Goal: Task Accomplishment & Management: Use online tool/utility

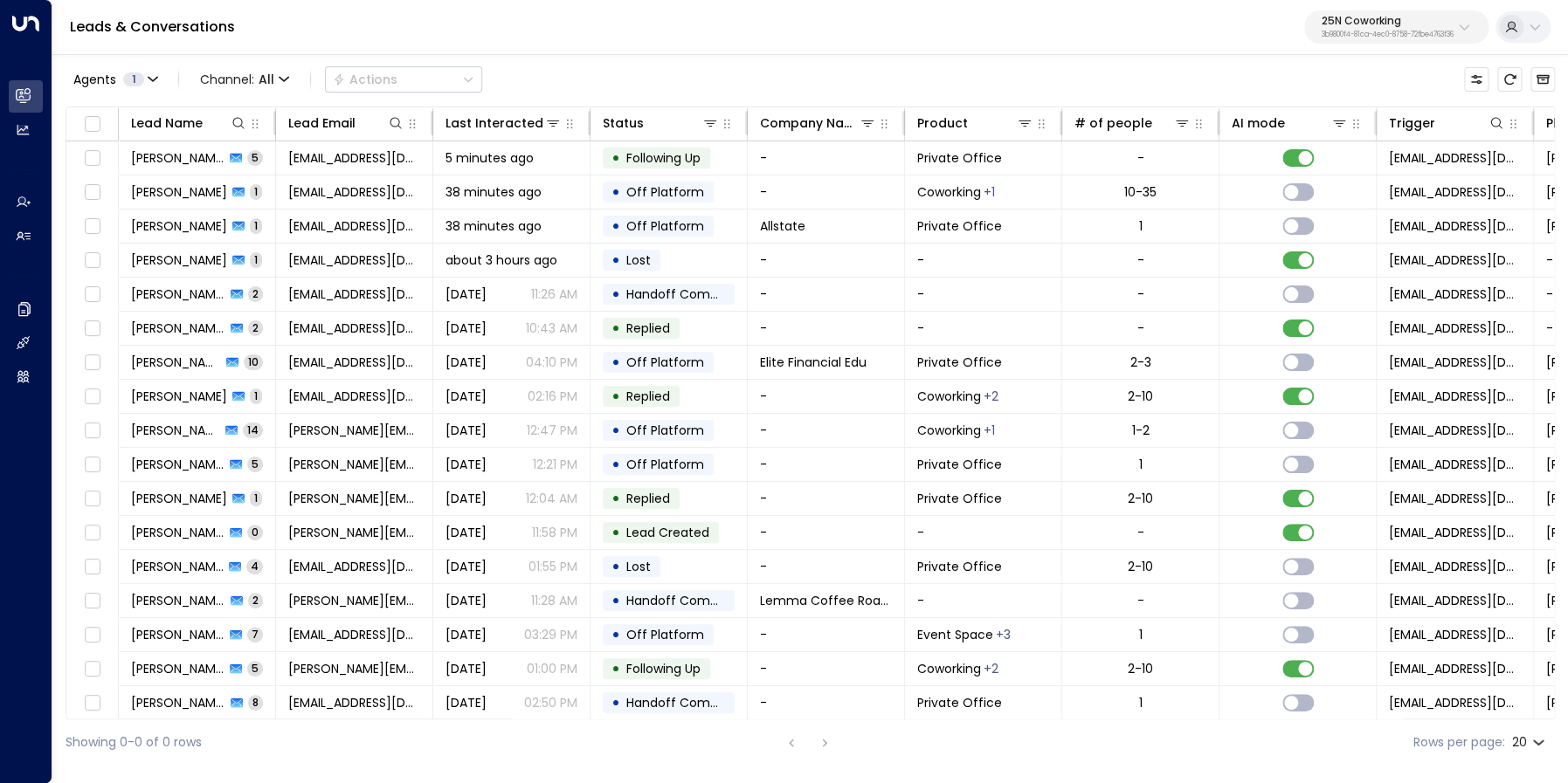
click at [1364, 26] on p "25N Coworking" at bounding box center [1387, 21] width 132 height 10
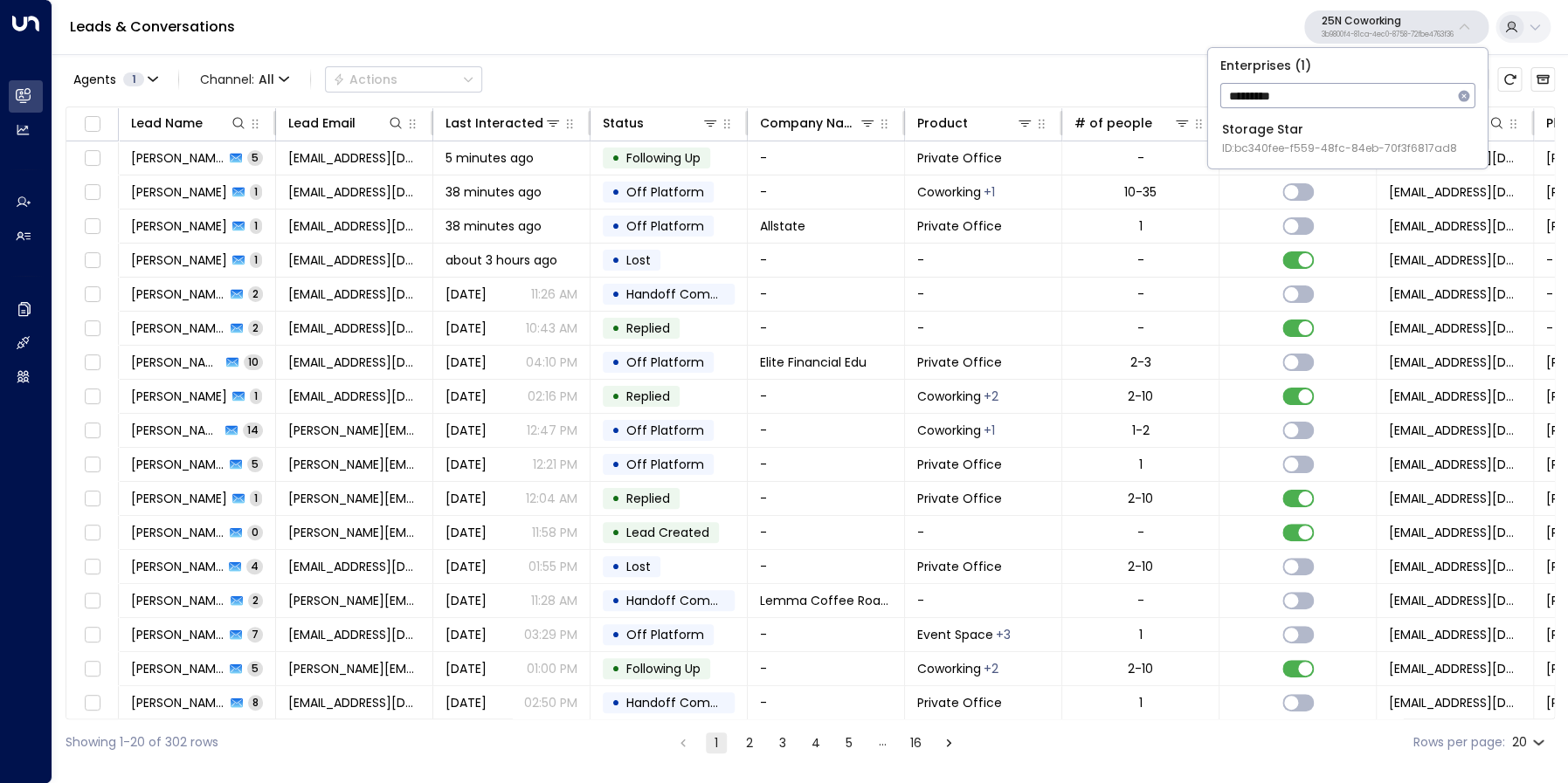
type input "*********"
click at [1295, 130] on div "Storage Star ID: bc340fee-f559-48fc-84eb-70f3f6817ad8" at bounding box center [1340, 138] width 235 height 36
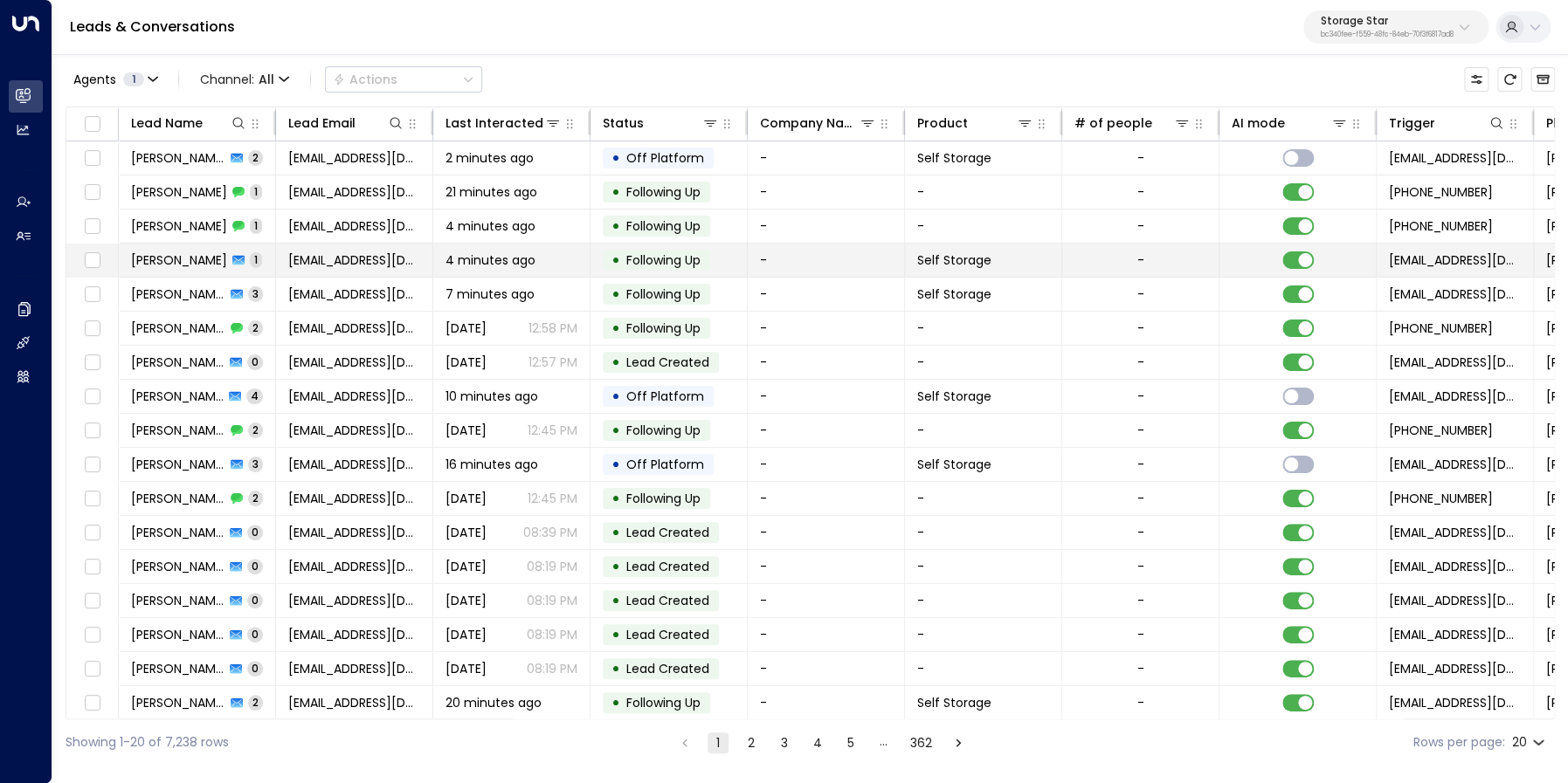
scroll to position [0, 611]
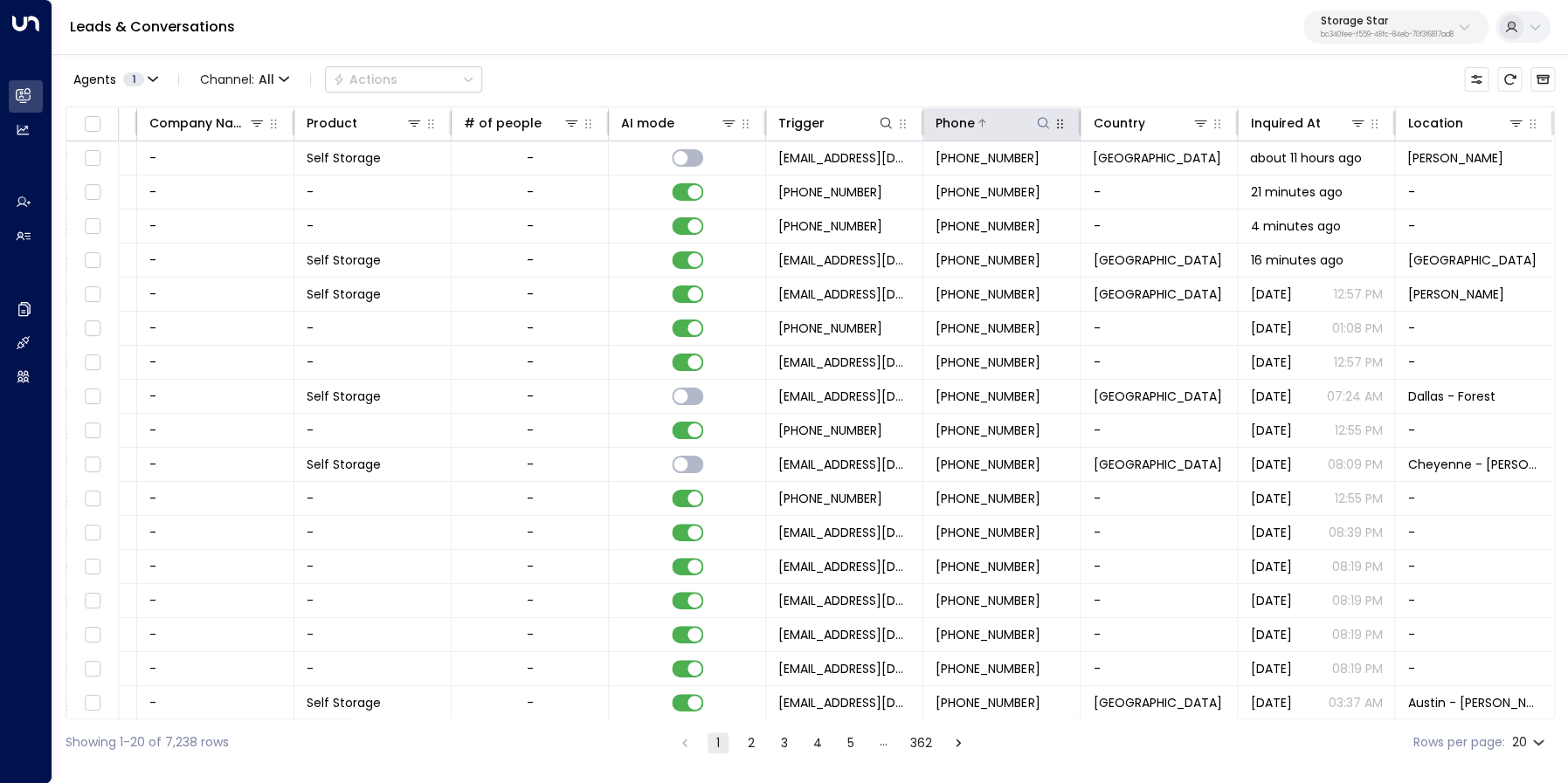
click at [1046, 128] on icon at bounding box center [1042, 122] width 11 height 11
type input "**********"
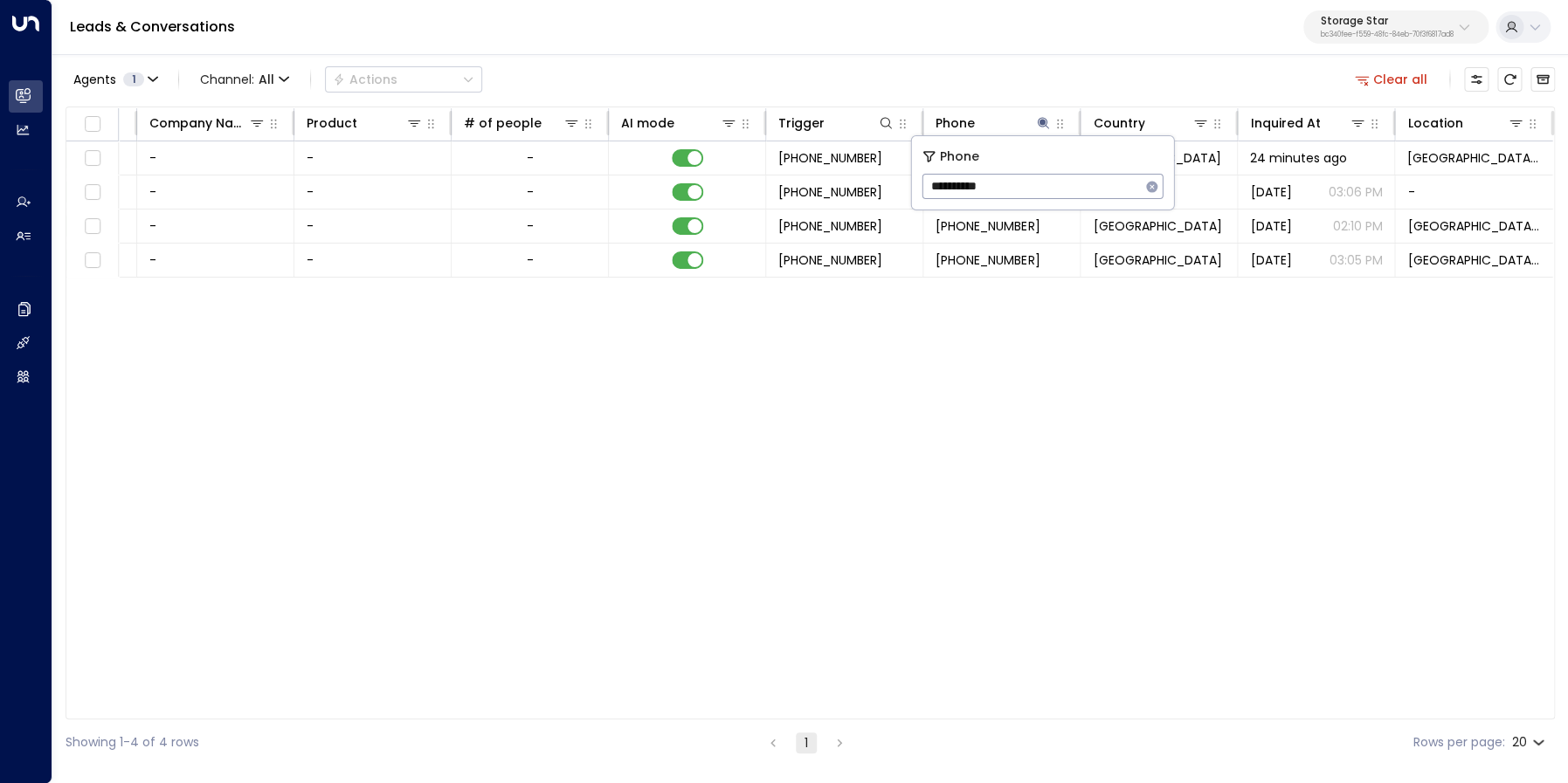
click at [1041, 365] on div "Lead Name Lead Email Last Interacted Status Company Name Product # of people AI…" at bounding box center [810, 413] width 1489 height 613
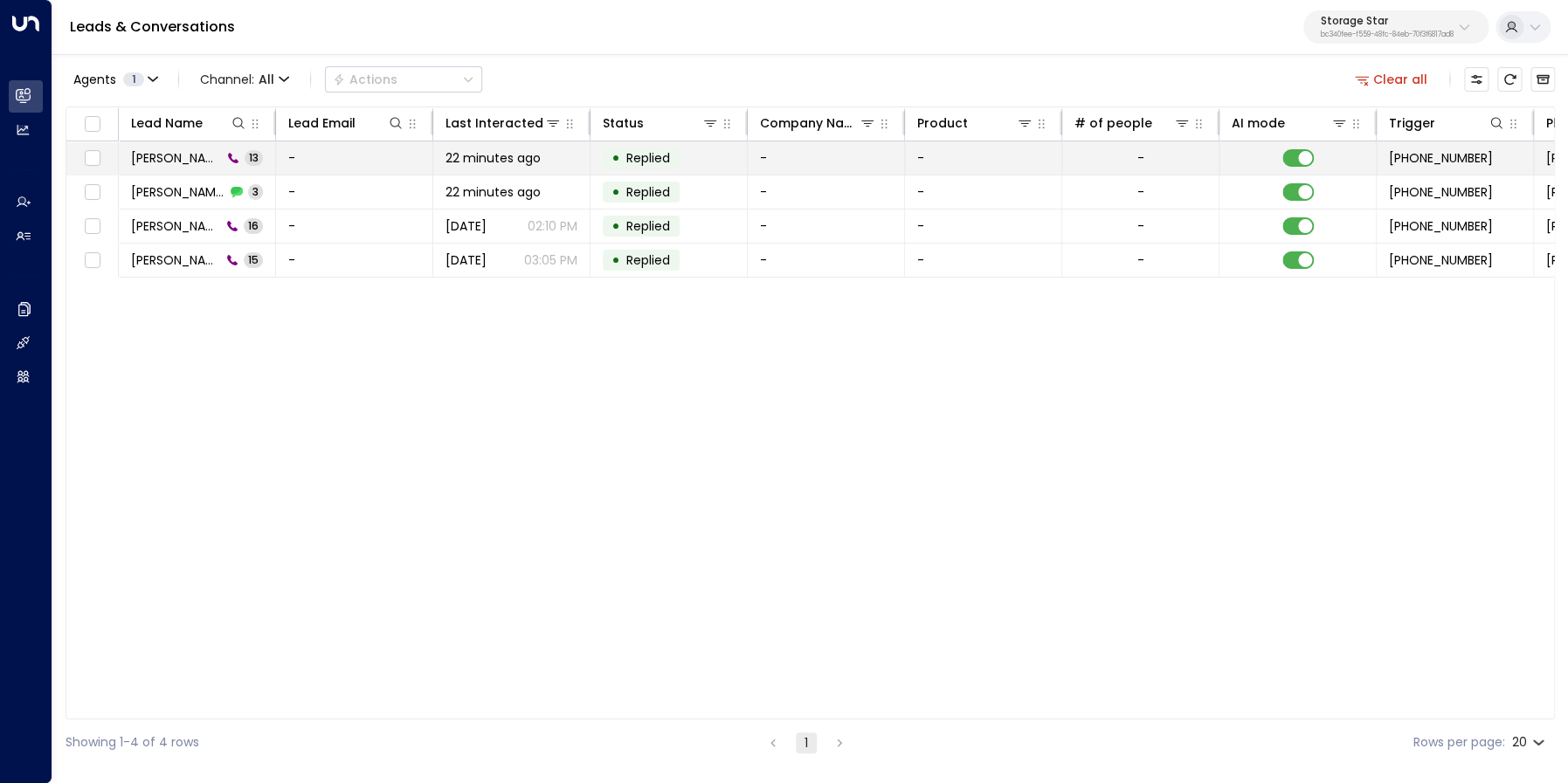
click at [182, 166] on span "[PERSON_NAME]" at bounding box center [177, 158] width 91 height 17
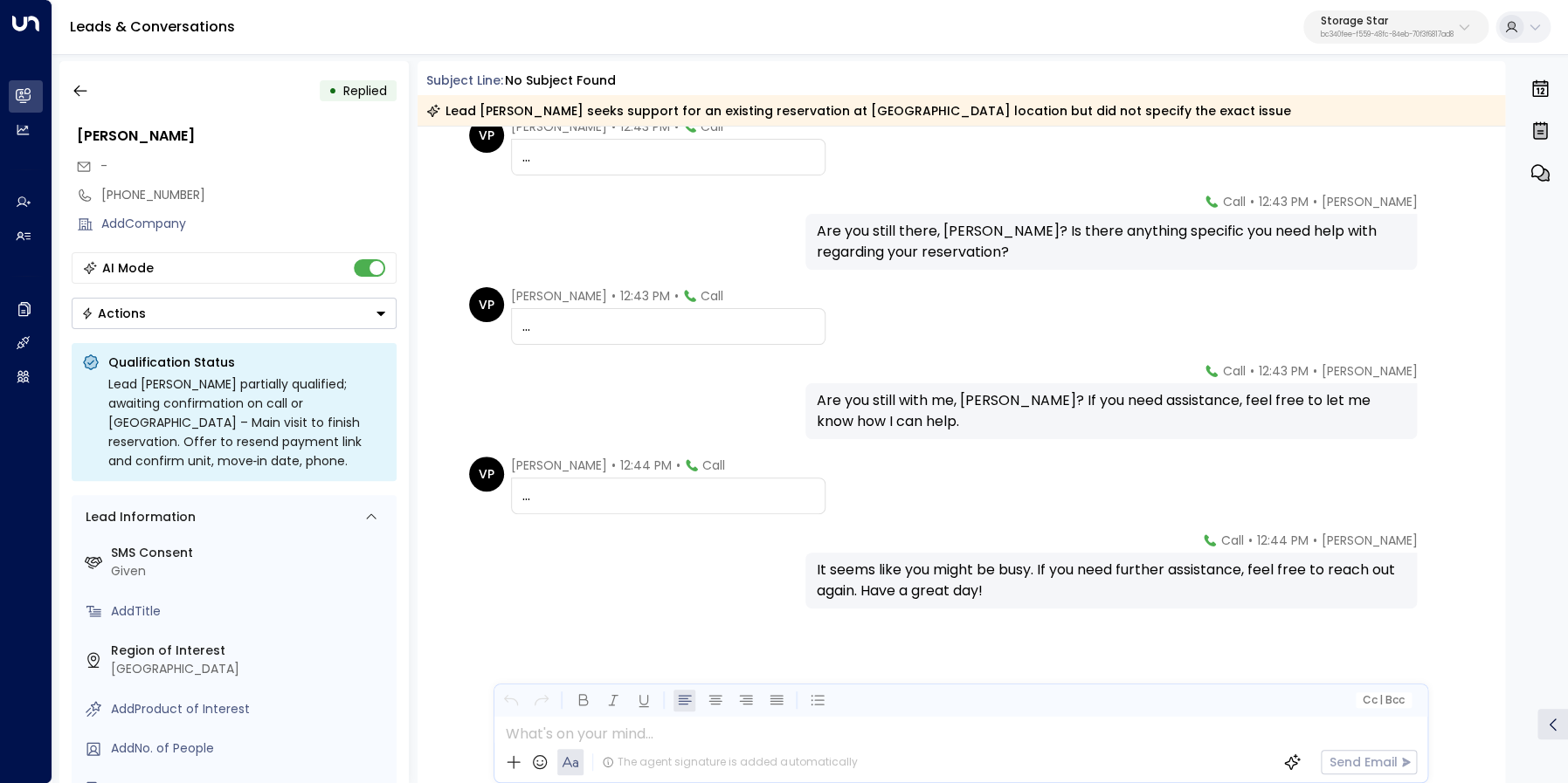
scroll to position [689, 0]
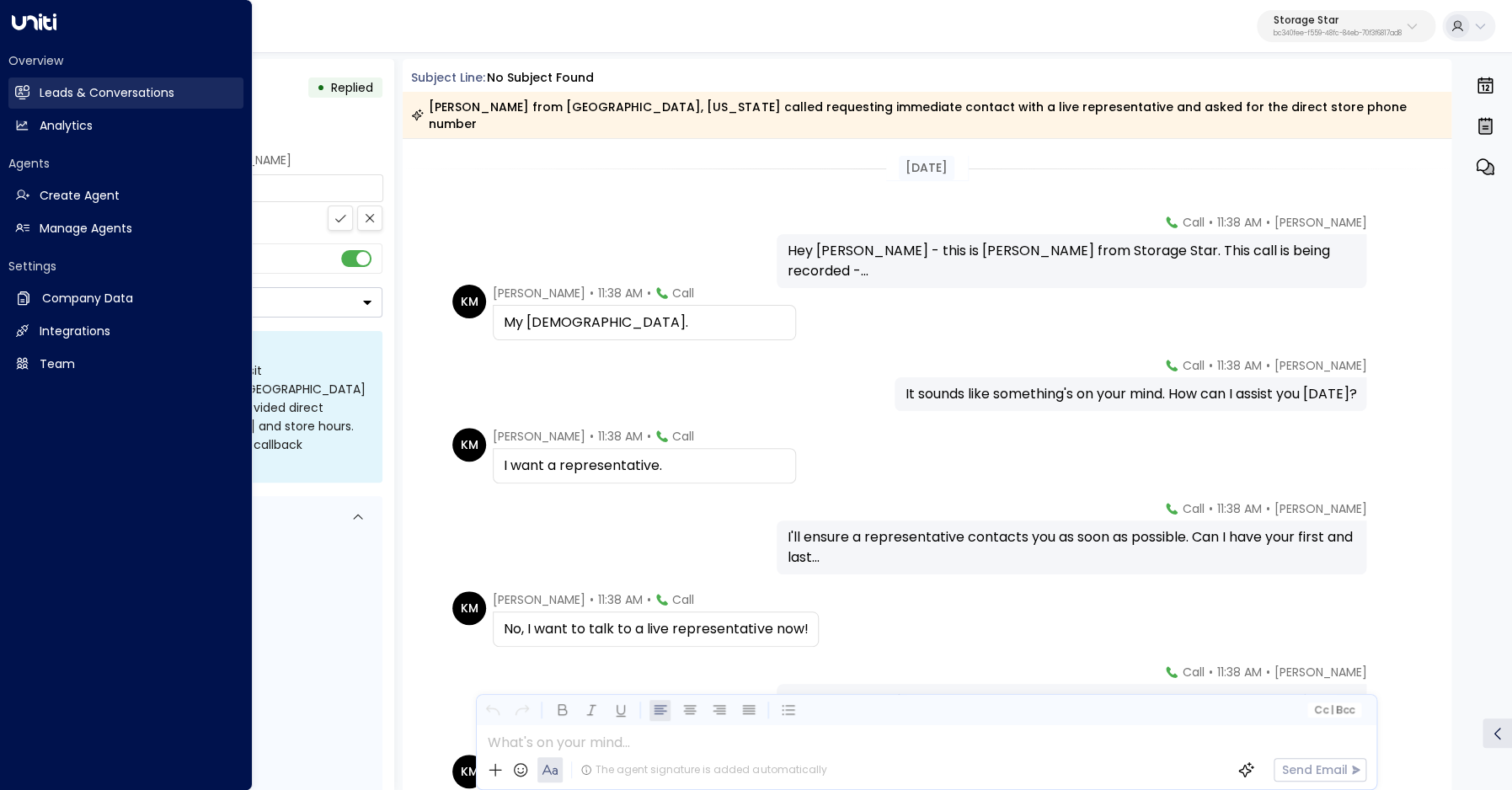
click at [116, 97] on h2 "Leads & Conversations" at bounding box center [107, 93] width 135 height 18
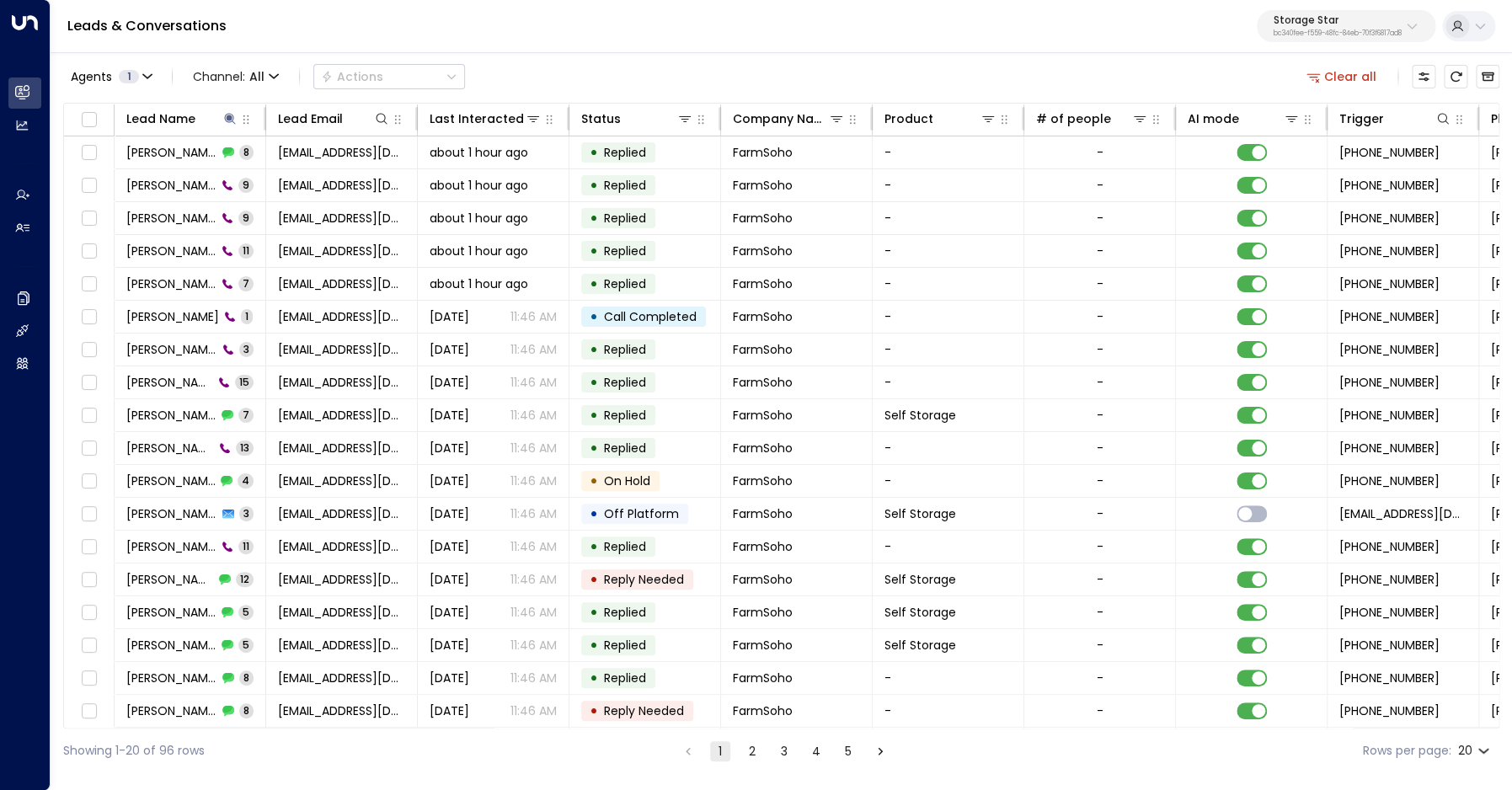
click at [1343, 80] on button "Clear all" at bounding box center [1342, 77] width 84 height 24
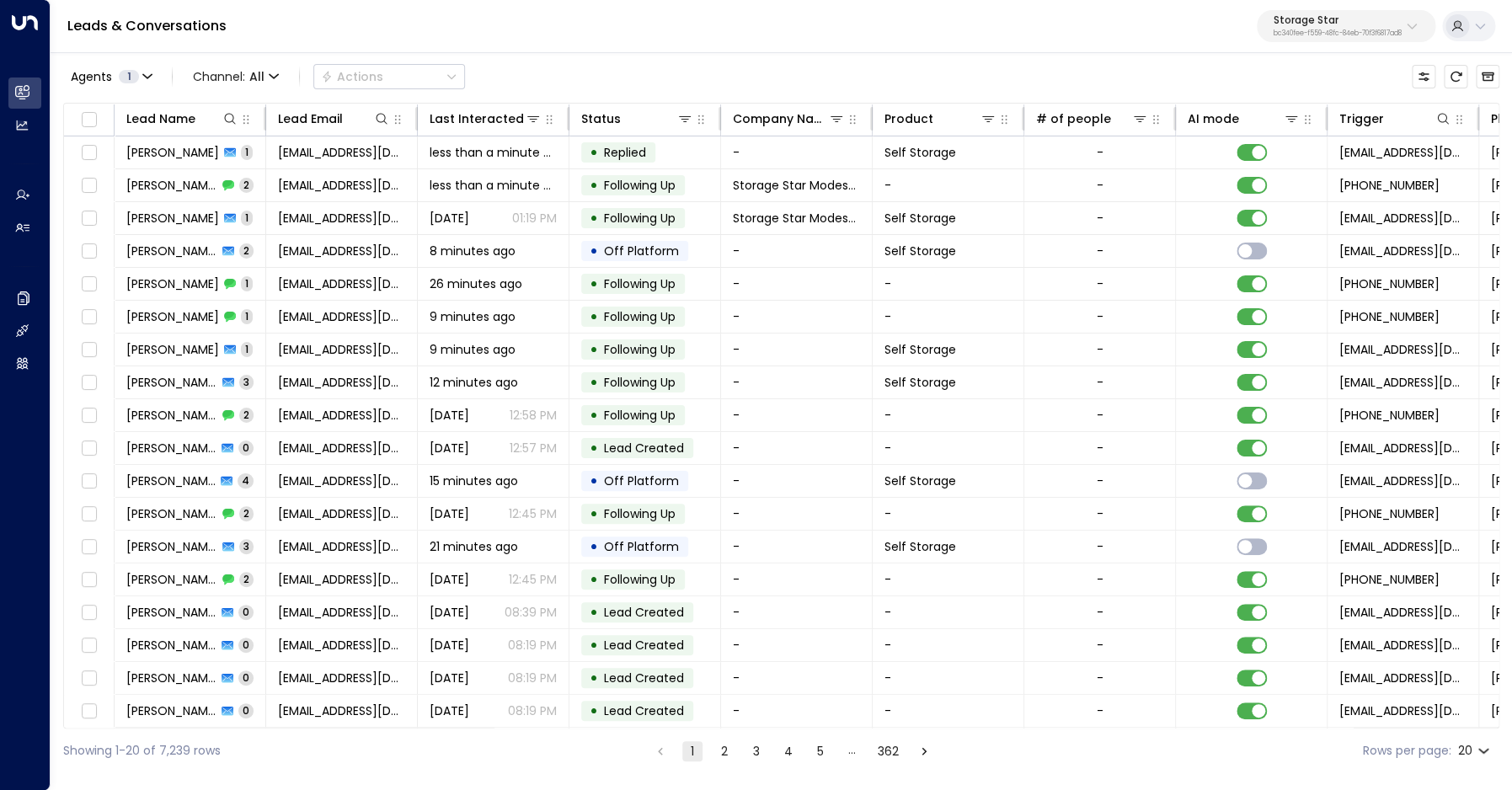
click at [1481, 749] on body "Overview Leads & Conversations Leads & Conversations Analytics Analytics Agents…" at bounding box center [756, 387] width 1512 height 773
click at [1477, 728] on li "50" at bounding box center [1473, 726] width 48 height 30
type input "**"
click at [526, 119] on icon at bounding box center [533, 119] width 14 height 14
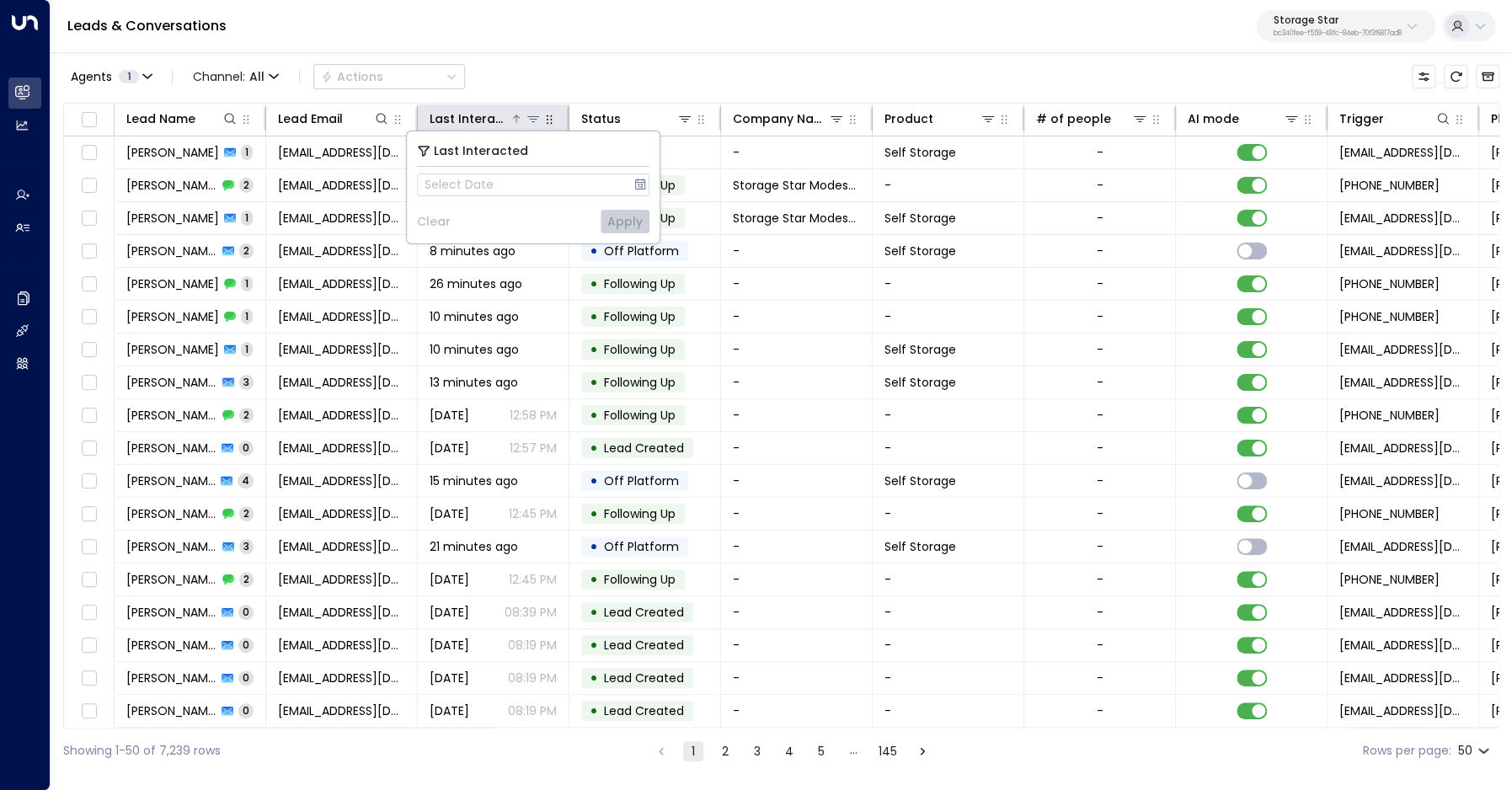
click at [516, 120] on icon at bounding box center [516, 118] width 7 height 8
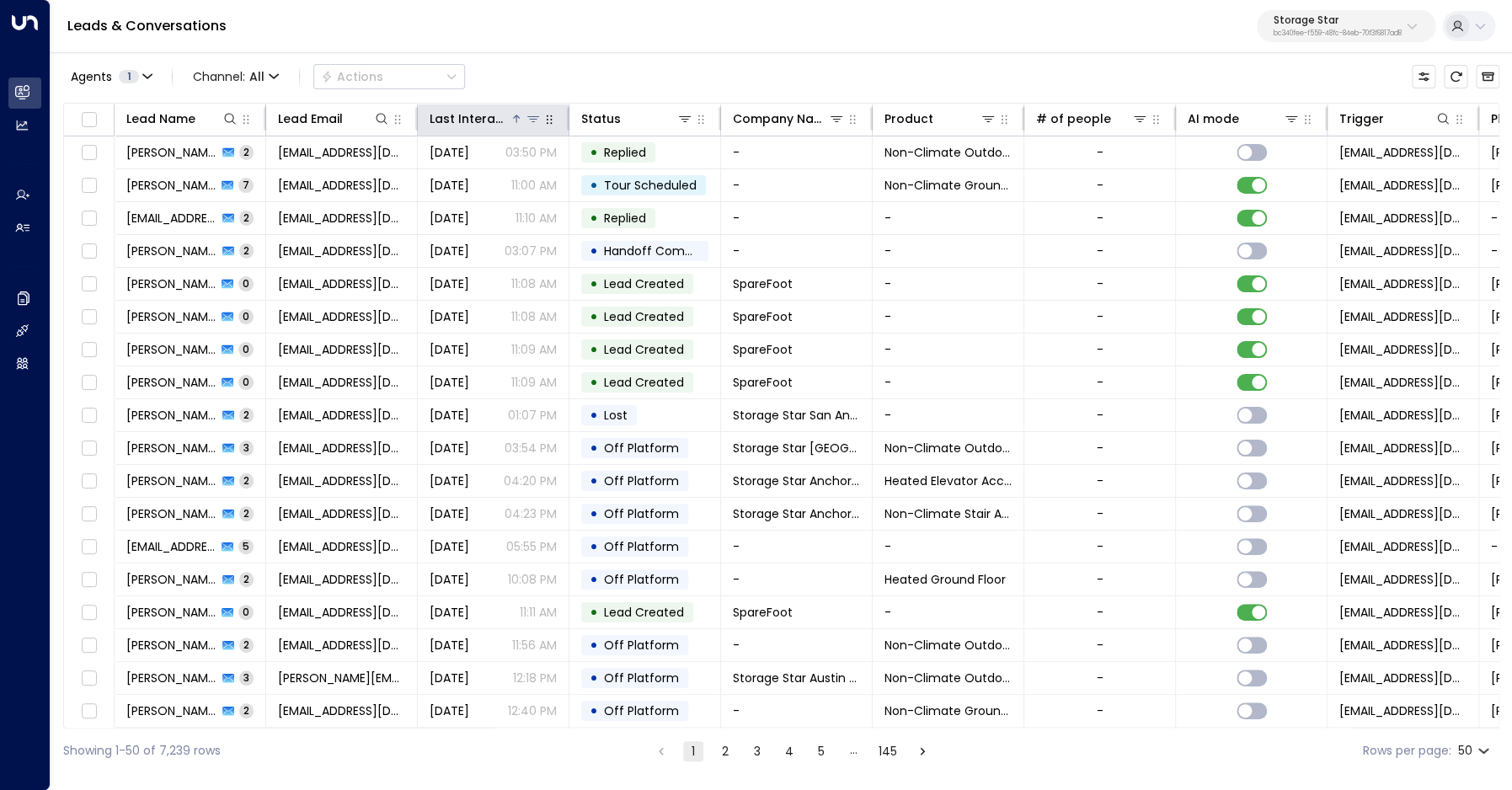
click at [516, 120] on icon at bounding box center [516, 118] width 7 height 8
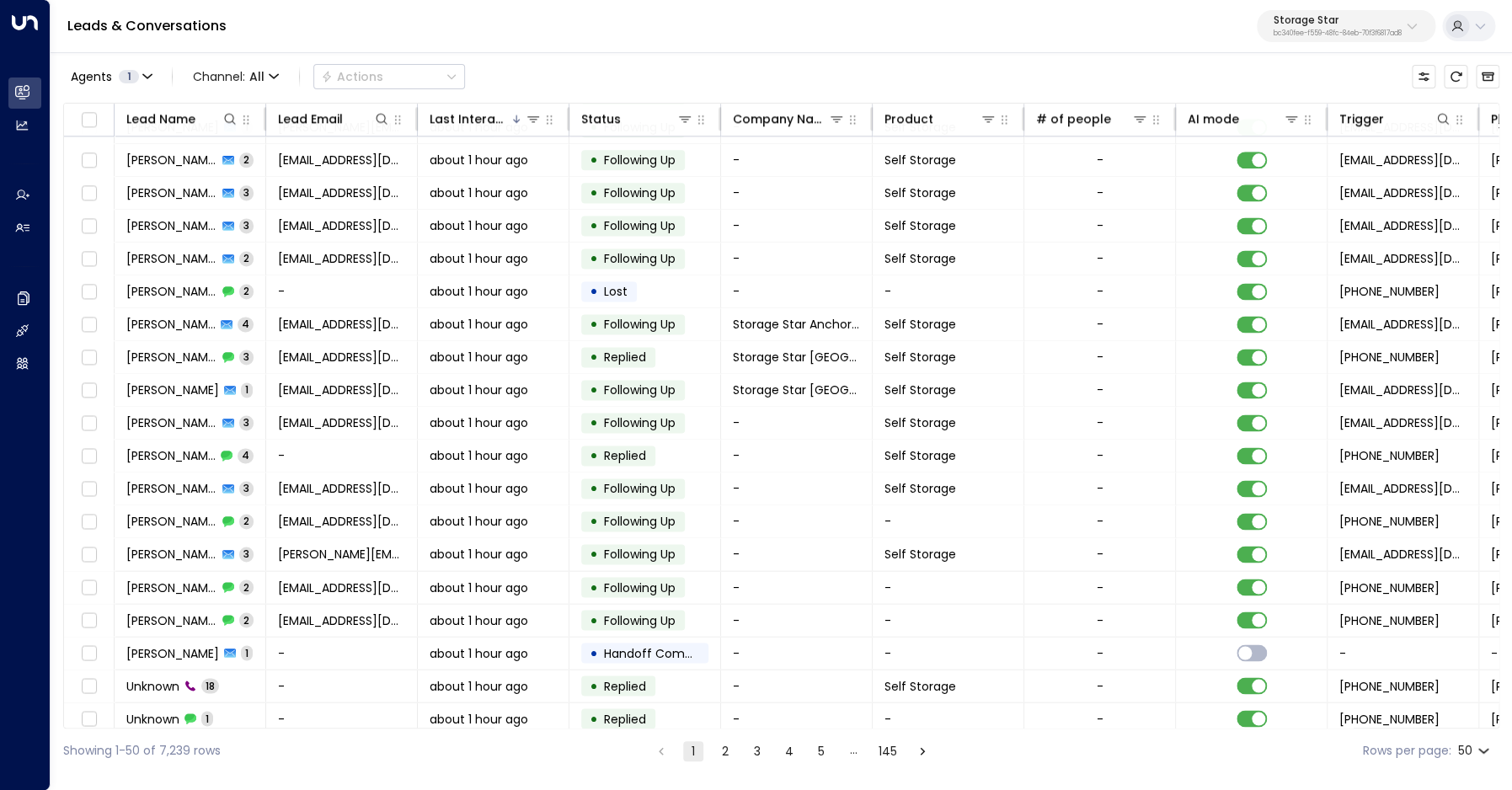
scroll to position [1052, 0]
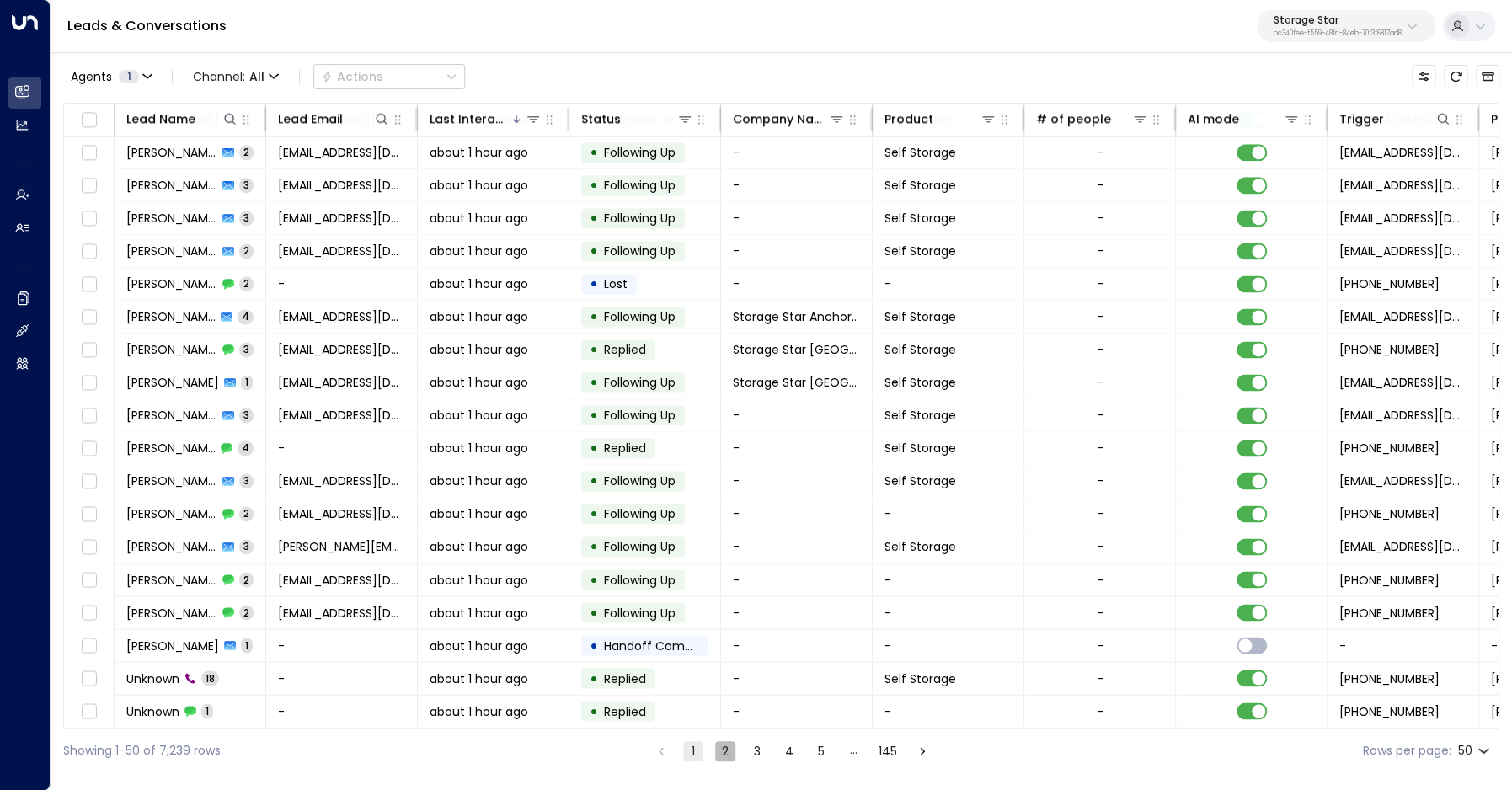
click at [726, 748] on button "2" at bounding box center [726, 752] width 20 height 20
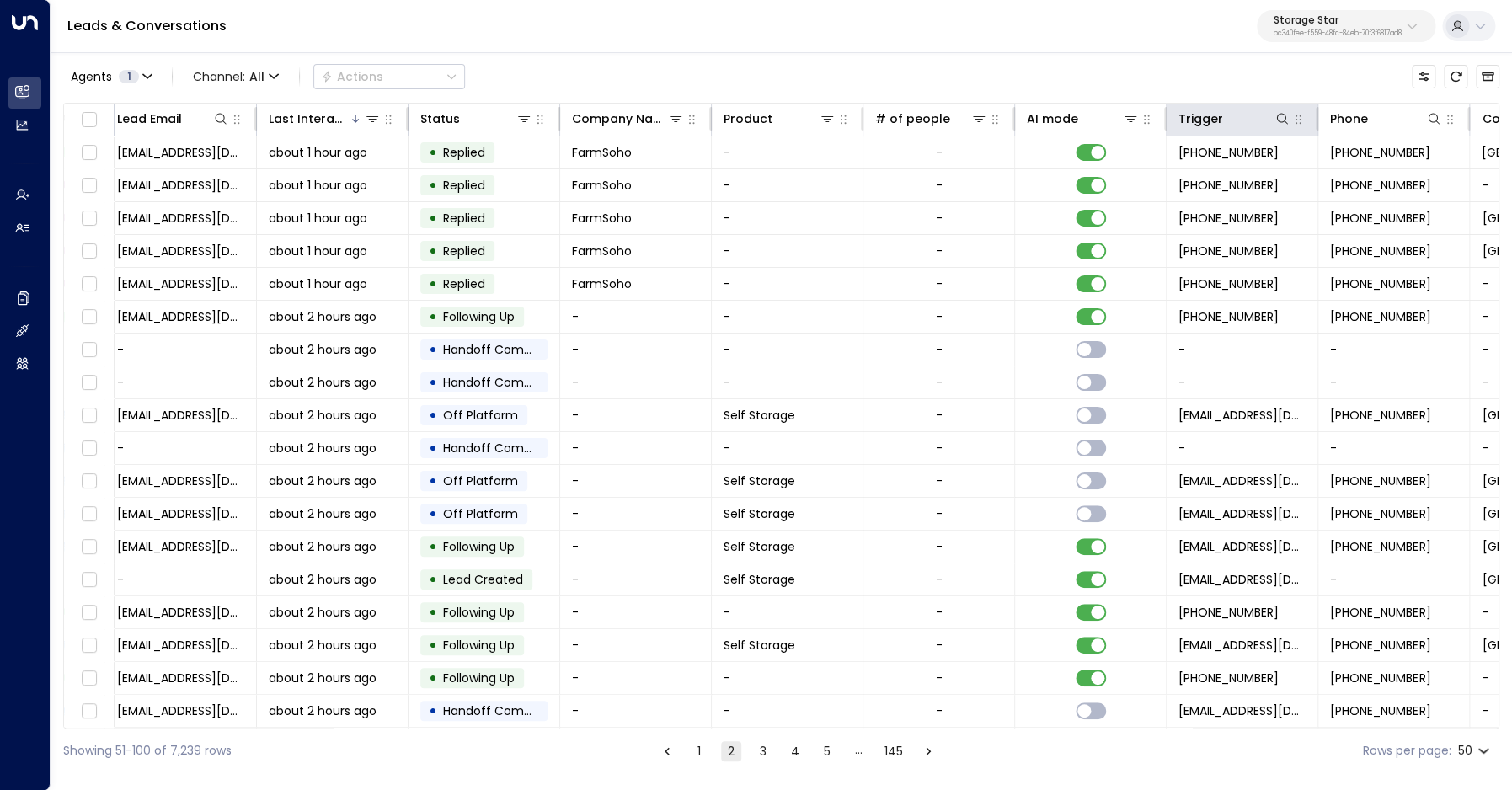
scroll to position [0, 349]
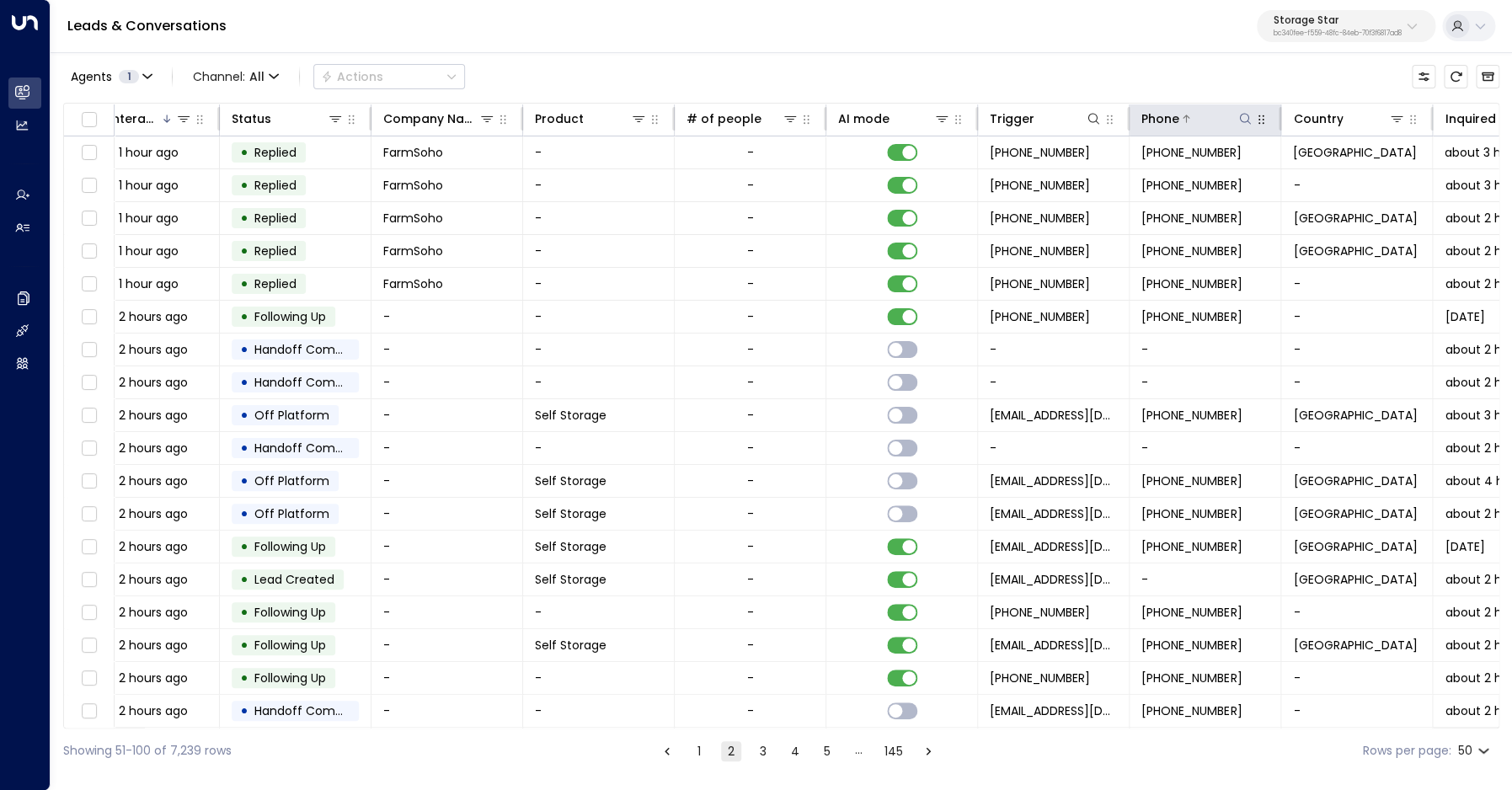
click at [1238, 120] on button at bounding box center [1245, 119] width 17 height 17
paste input "**********"
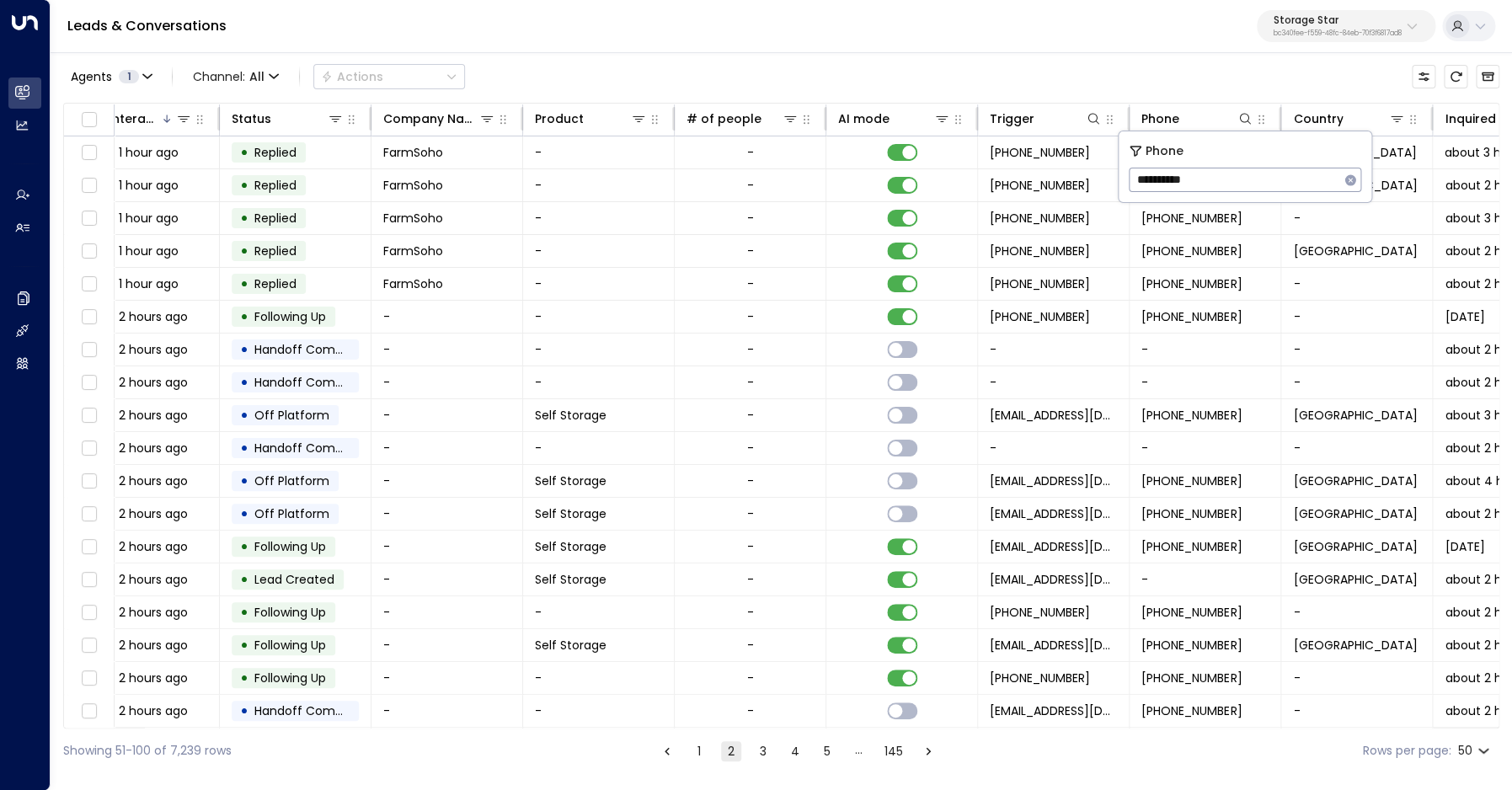
type input "**********"
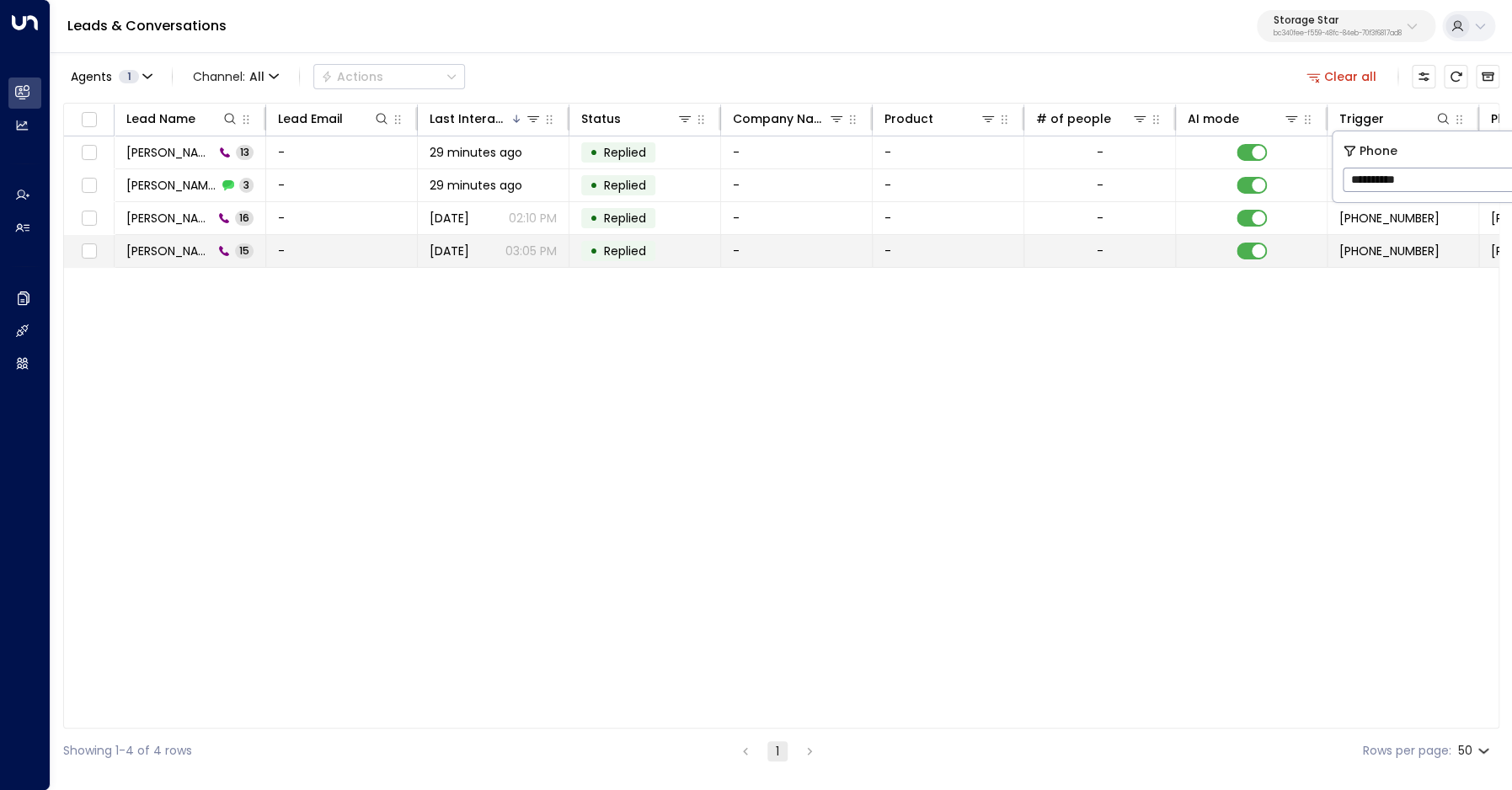
click at [160, 249] on span "[PERSON_NAME]" at bounding box center [170, 252] width 87 height 17
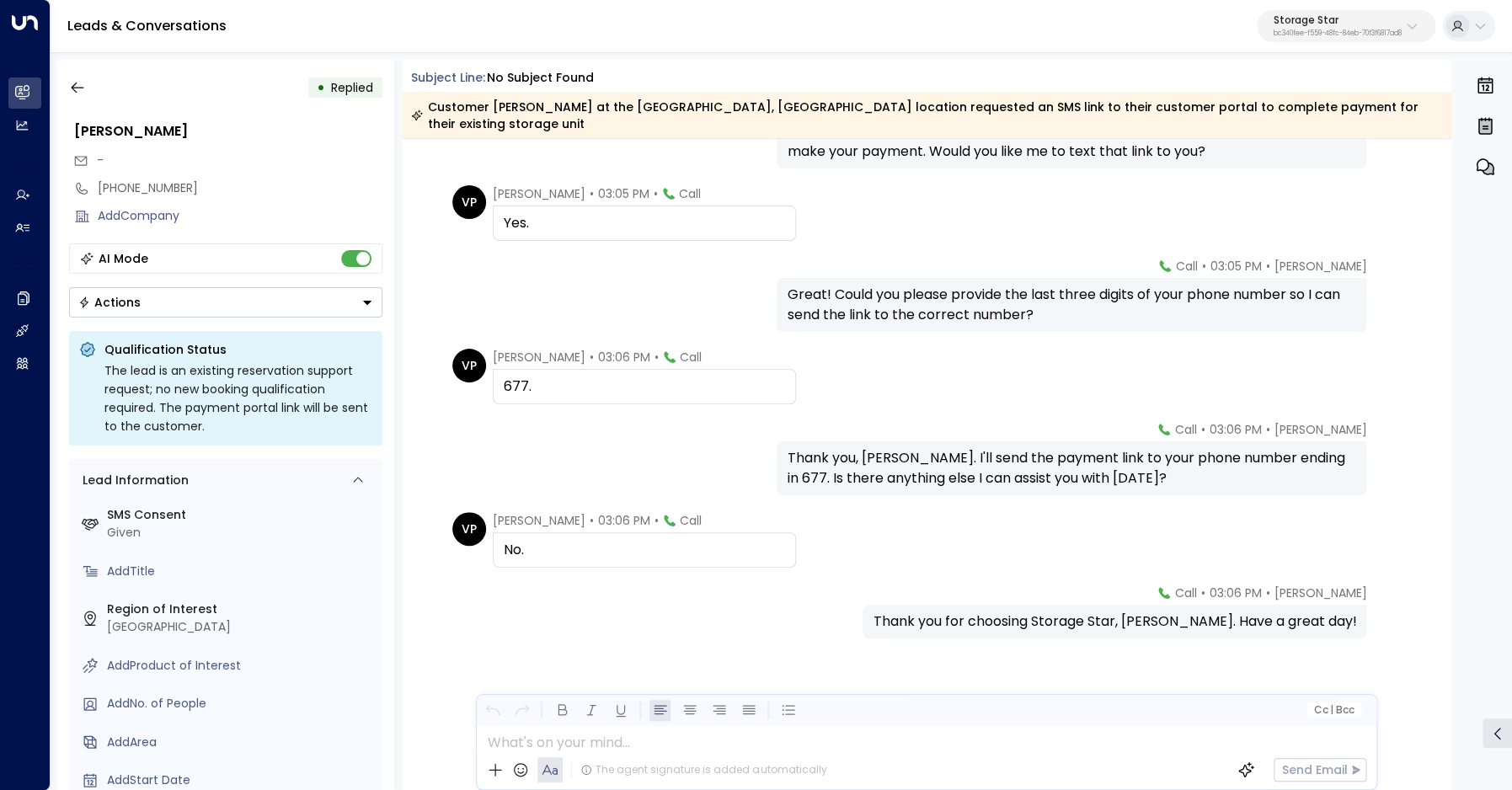
scroll to position [773, 0]
click at [75, 89] on icon "button" at bounding box center [78, 88] width 17 height 17
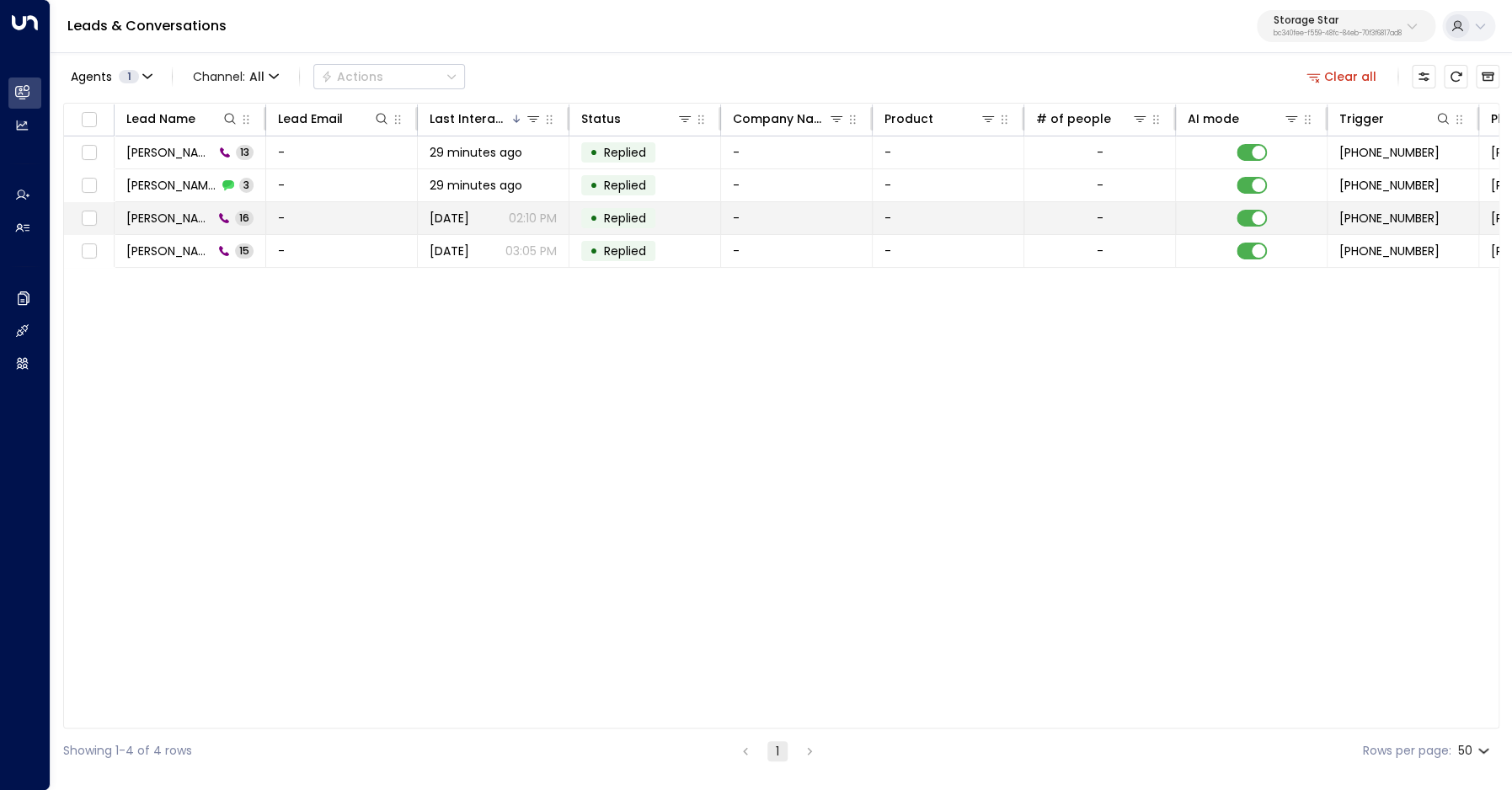
click at [156, 214] on span "[PERSON_NAME]" at bounding box center [170, 219] width 87 height 17
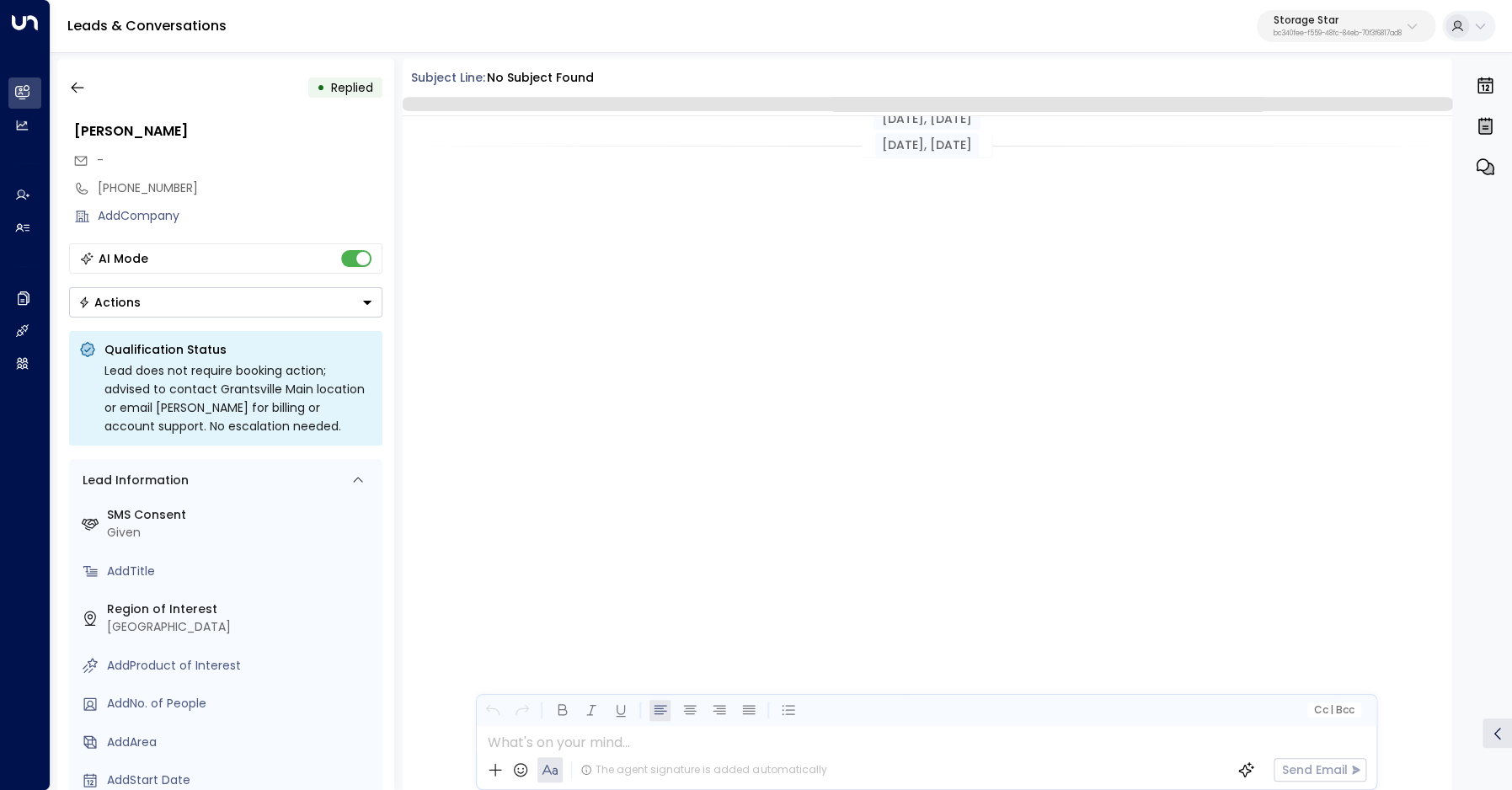
scroll to position [820, 0]
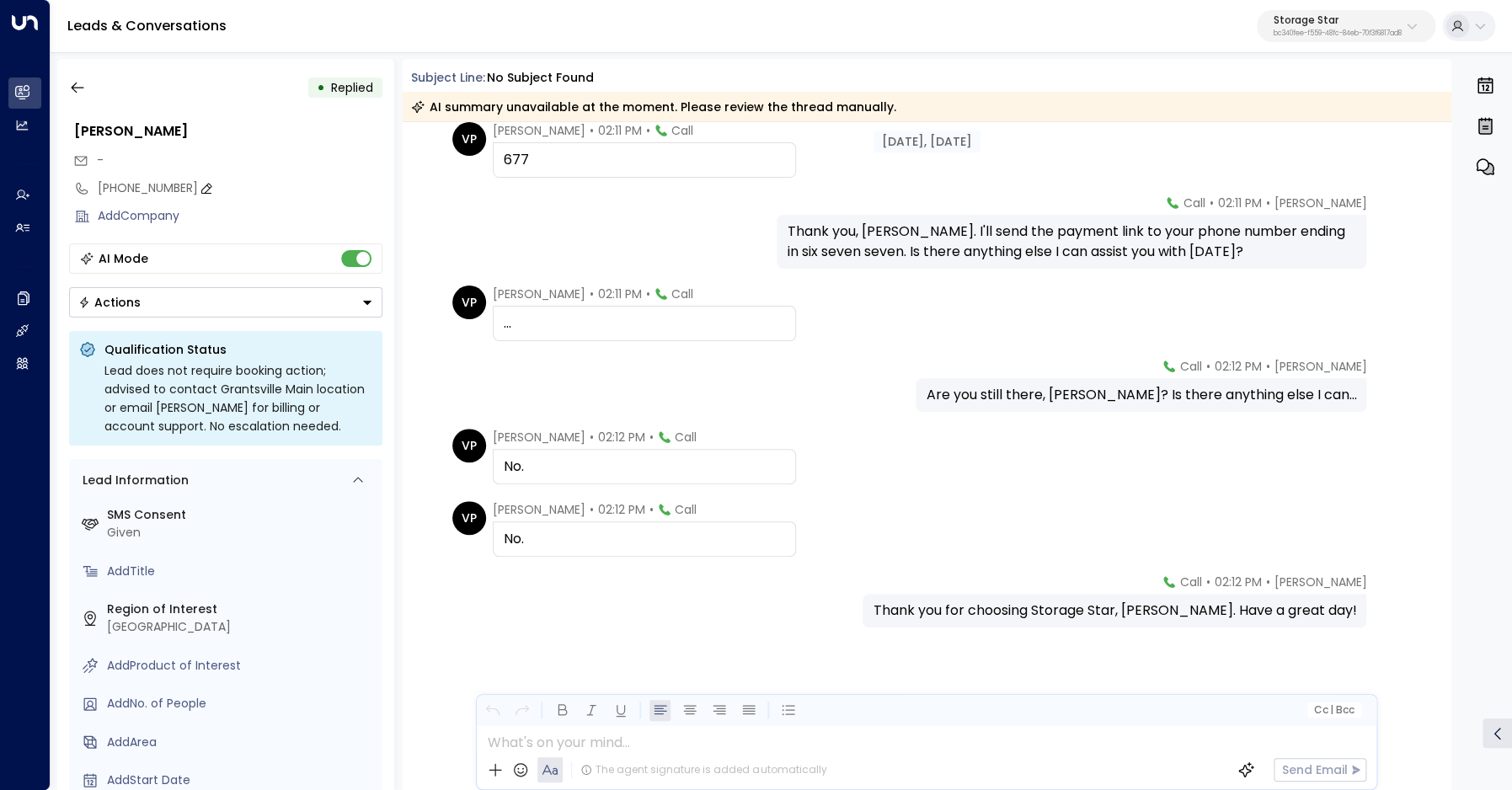
click at [123, 190] on div "[PHONE_NUMBER]" at bounding box center [240, 188] width 284 height 18
click at [78, 87] on icon "button" at bounding box center [78, 88] width 17 height 17
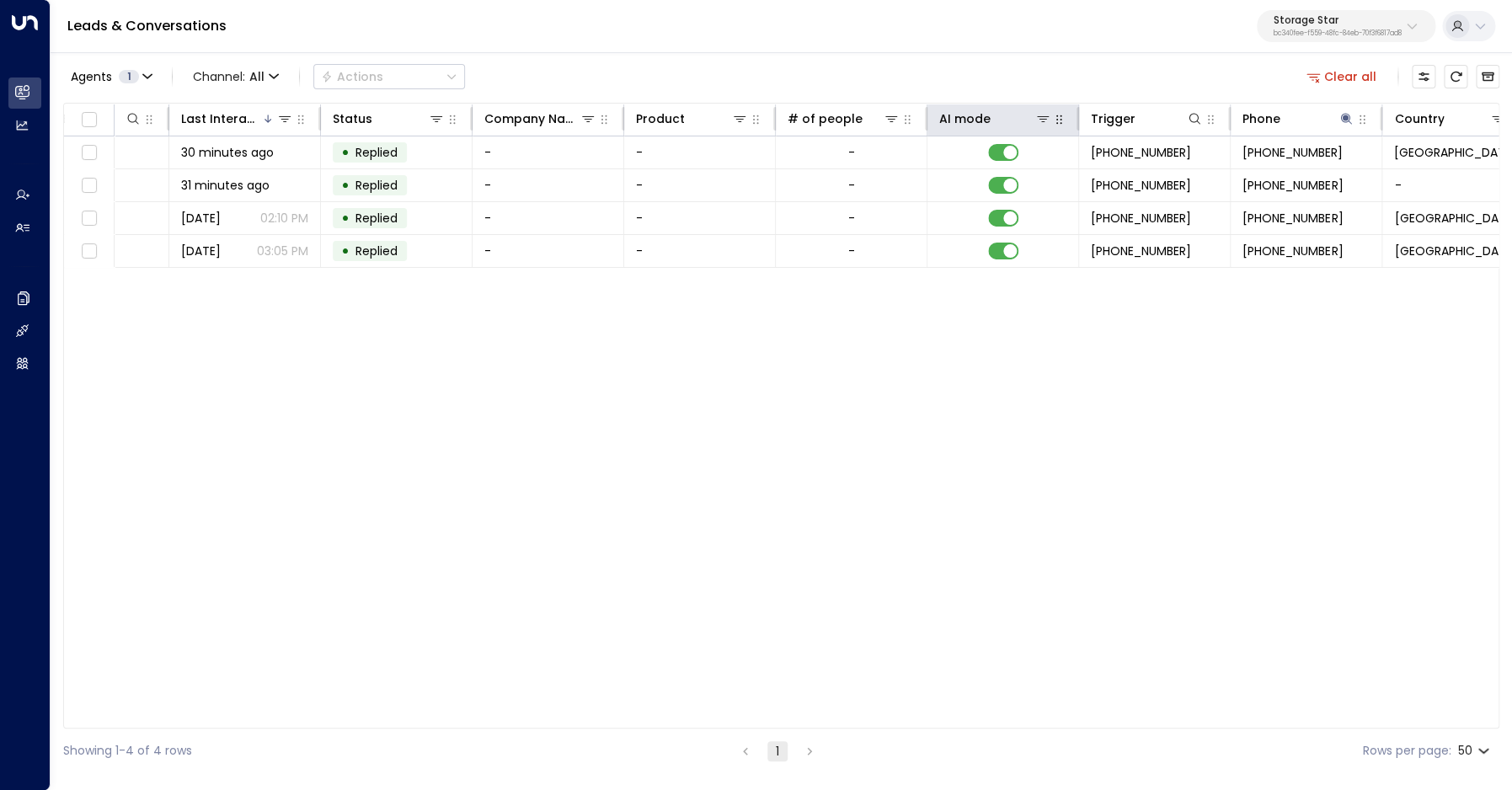
scroll to position [0, 354]
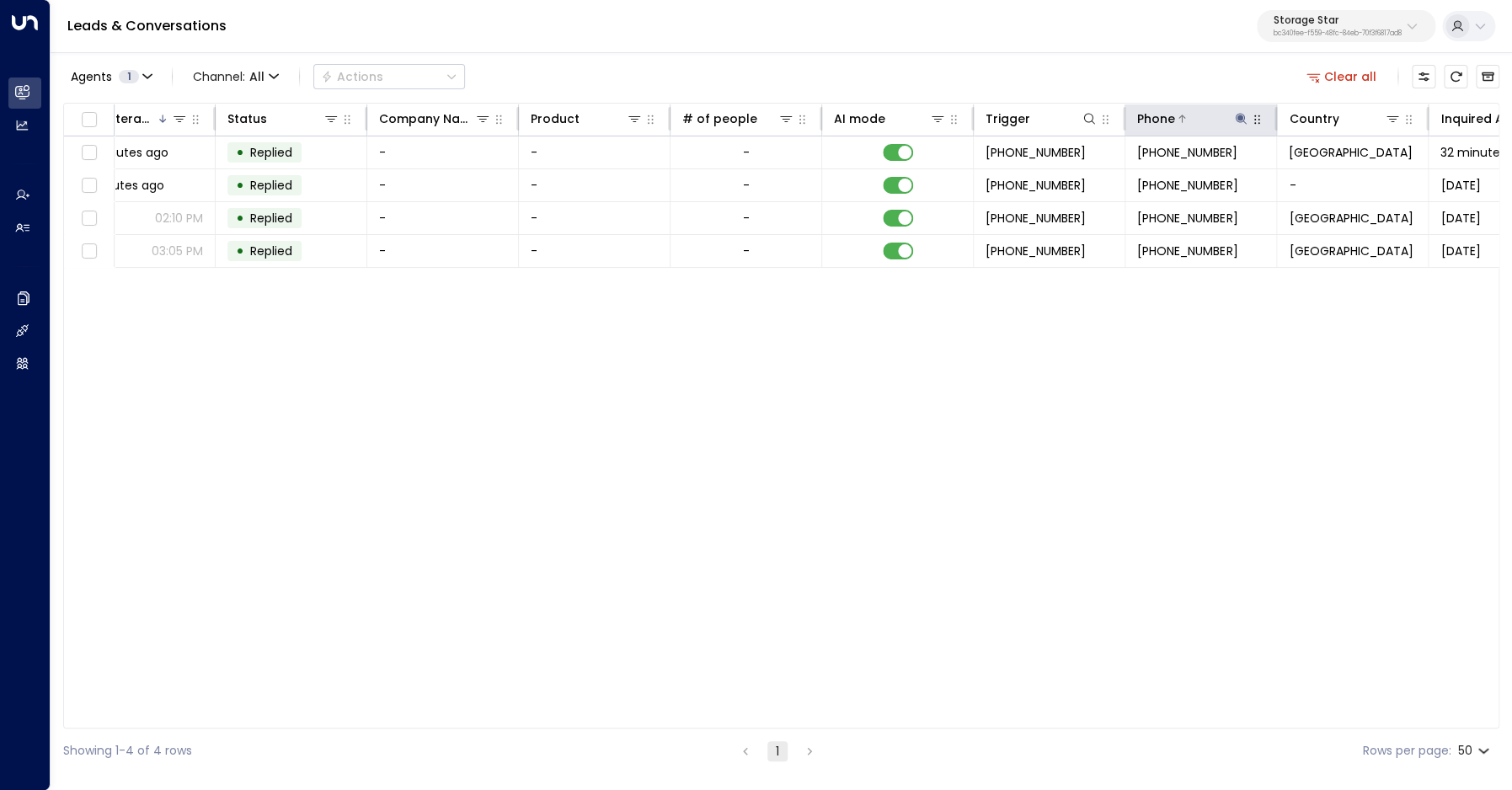
click at [1245, 118] on icon at bounding box center [1241, 119] width 14 height 14
click at [1216, 177] on input "**********" at bounding box center [1230, 180] width 211 height 31
type input "**********"
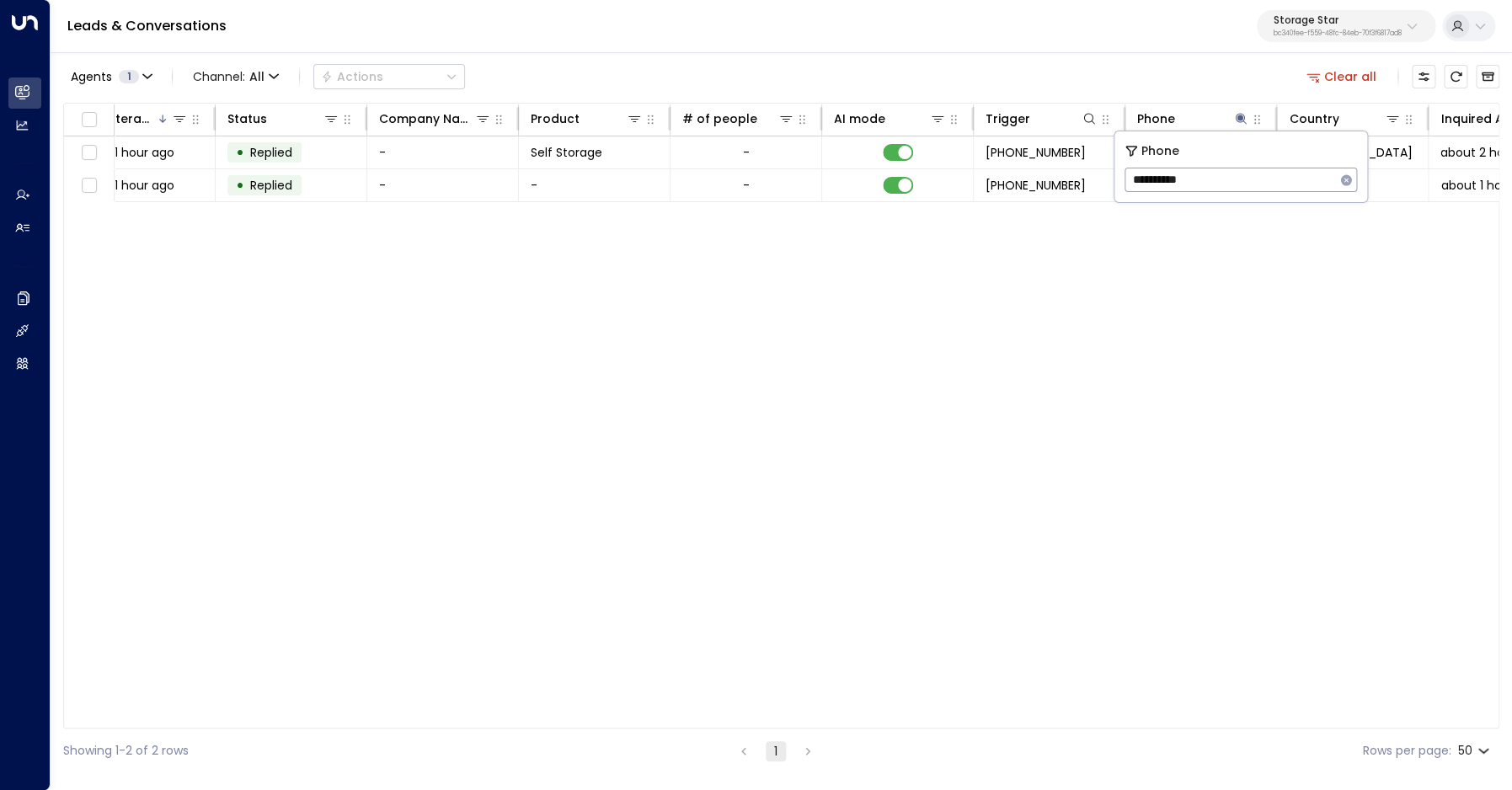
click at [1182, 89] on div "Agents 1 Channel: All Actions Clear all" at bounding box center [781, 77] width 1436 height 35
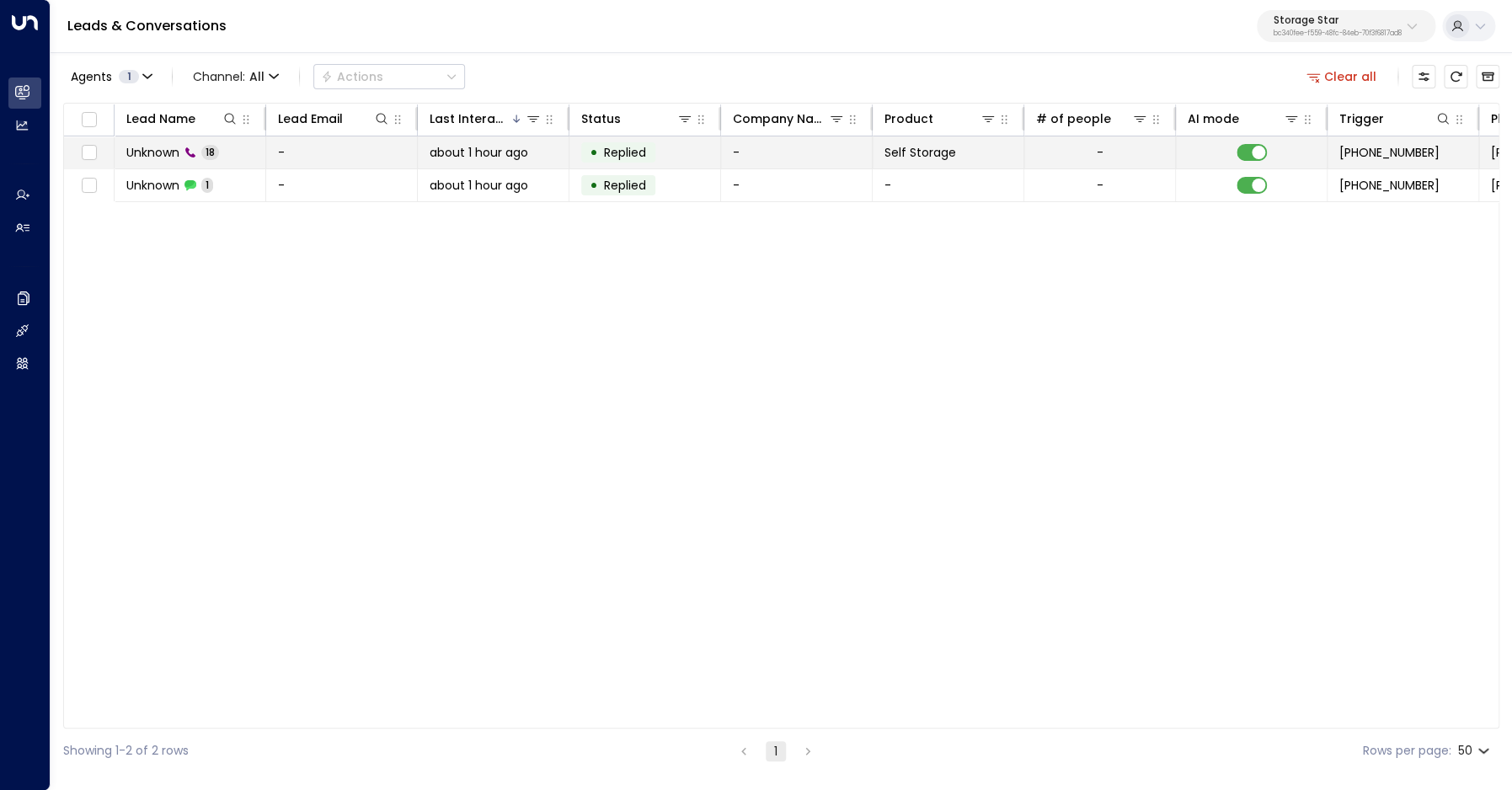
click at [159, 151] on span "Unknown" at bounding box center [153, 153] width 53 height 17
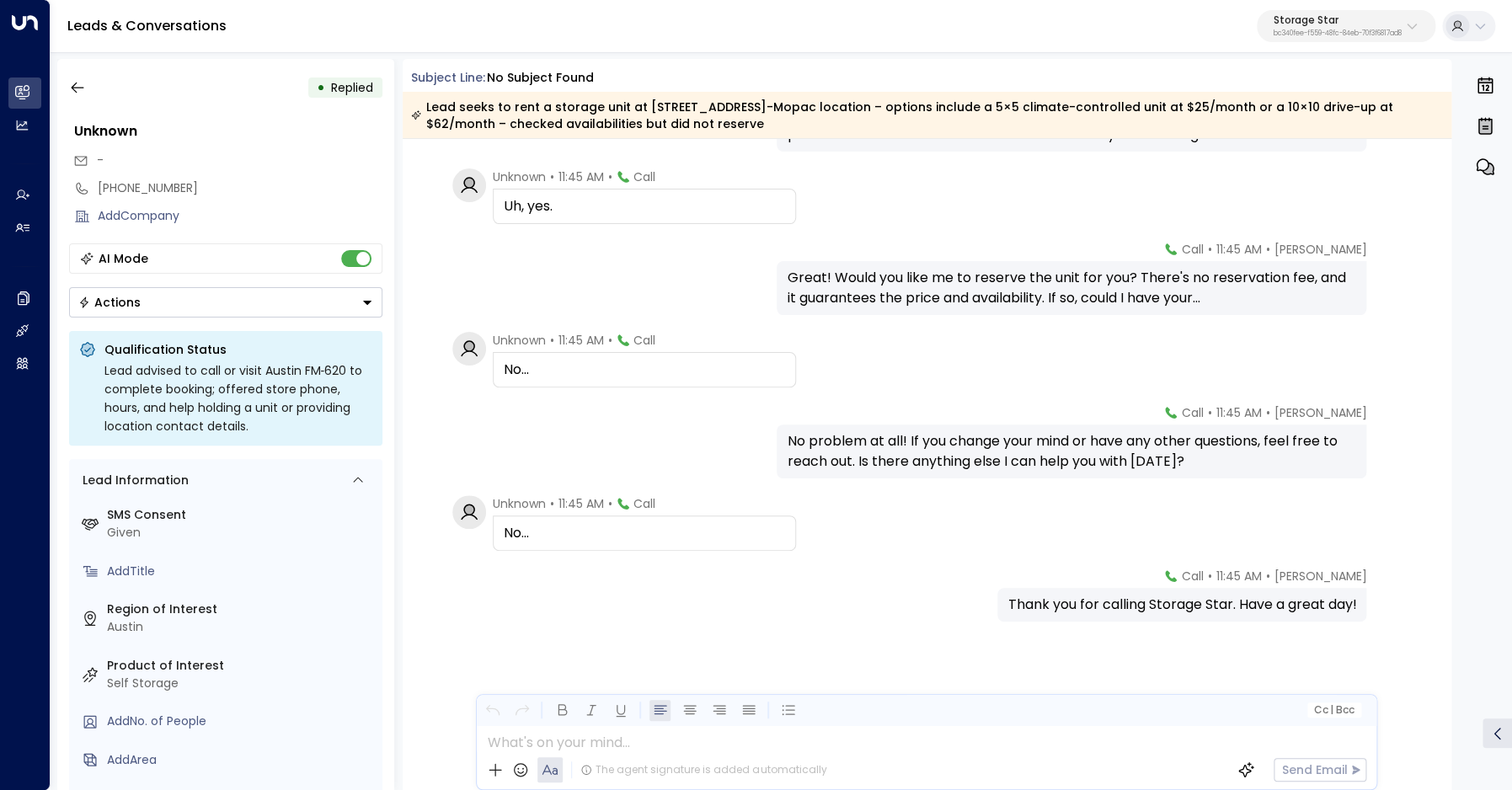
scroll to position [1085, 0]
click at [74, 87] on icon "button" at bounding box center [78, 88] width 17 height 17
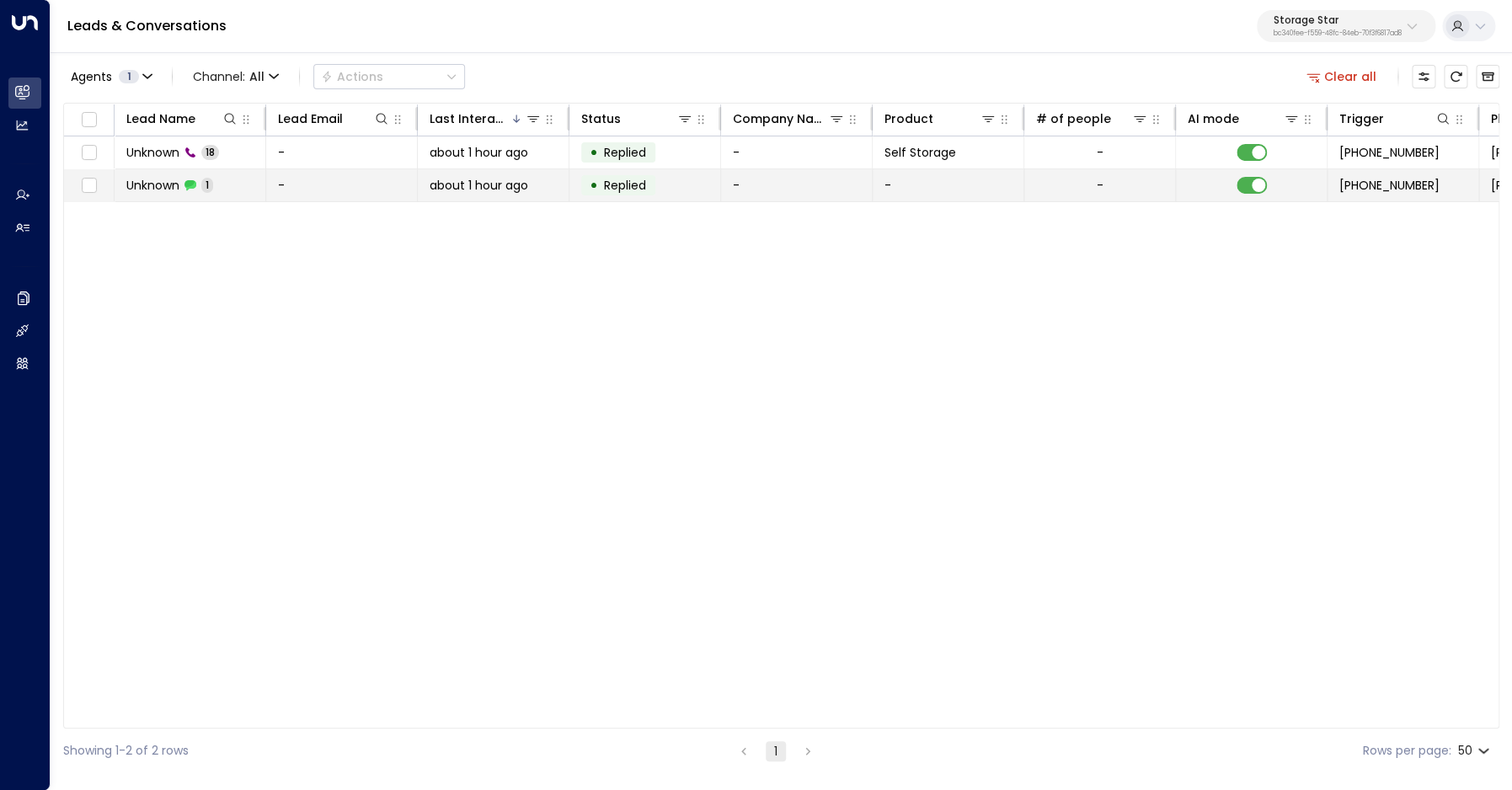
click at [158, 182] on span "Unknown" at bounding box center [153, 186] width 53 height 17
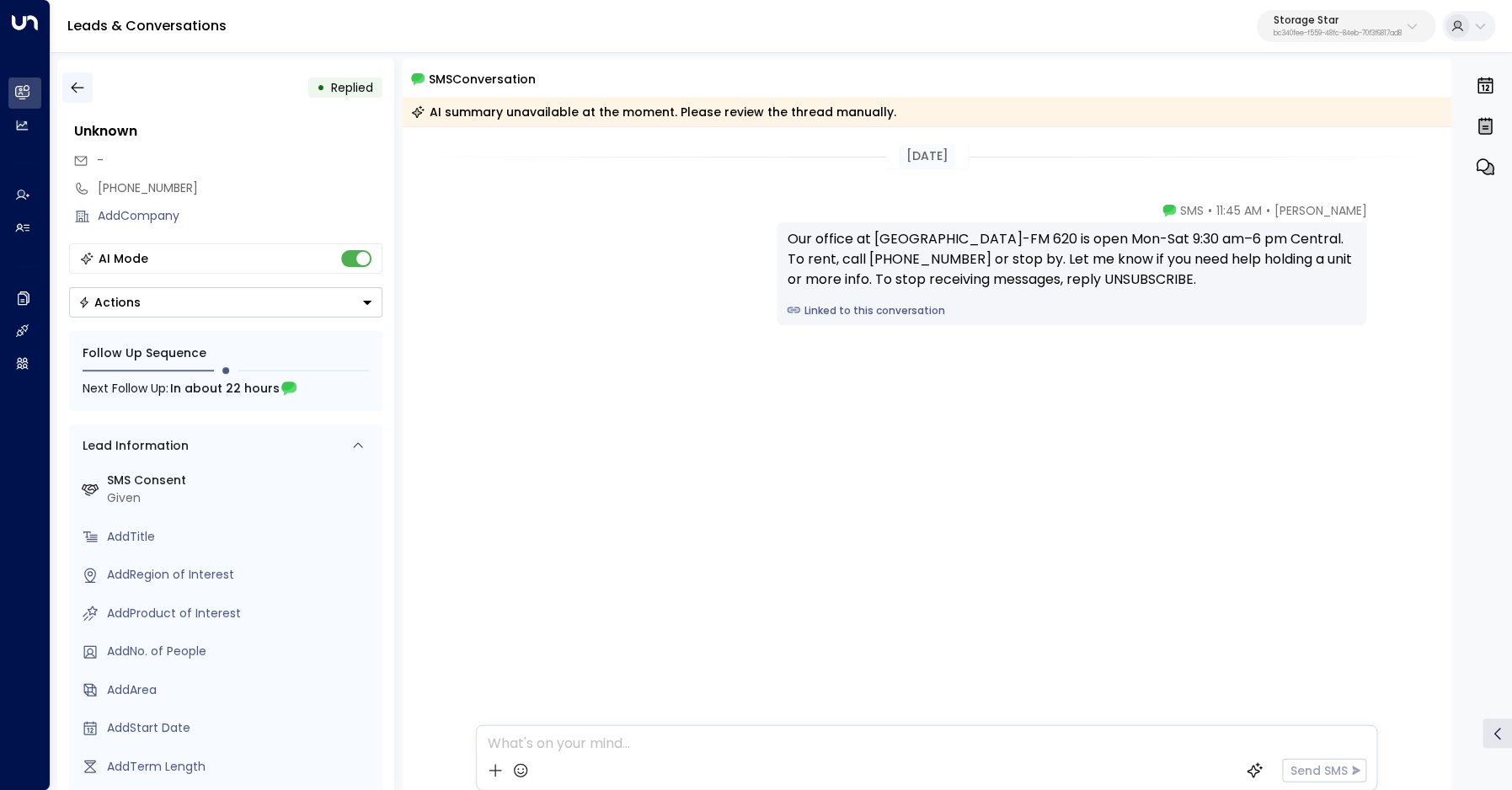
click at [78, 91] on icon "button" at bounding box center [78, 88] width 17 height 17
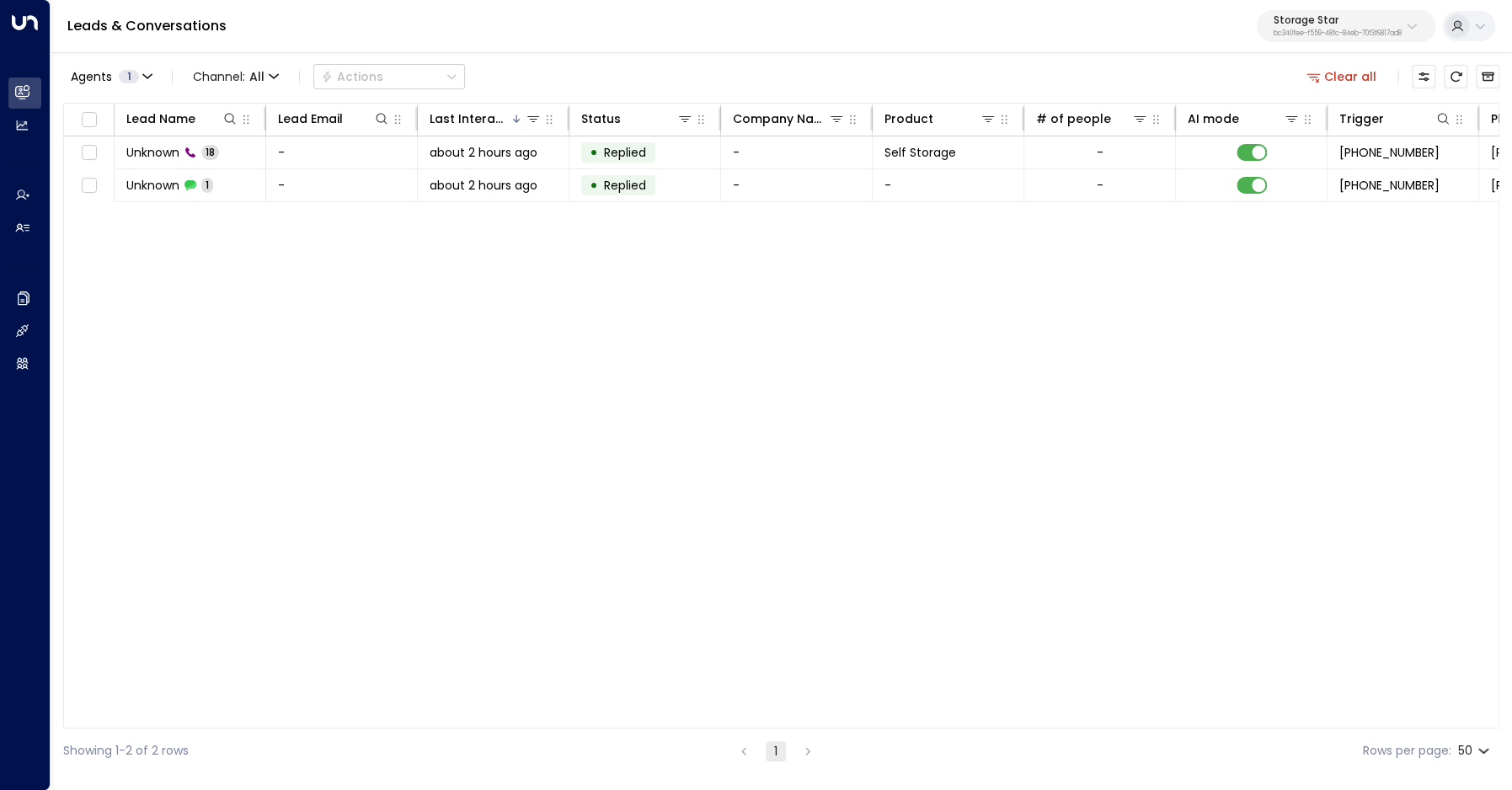
click at [1327, 74] on button "Clear all" at bounding box center [1342, 77] width 84 height 24
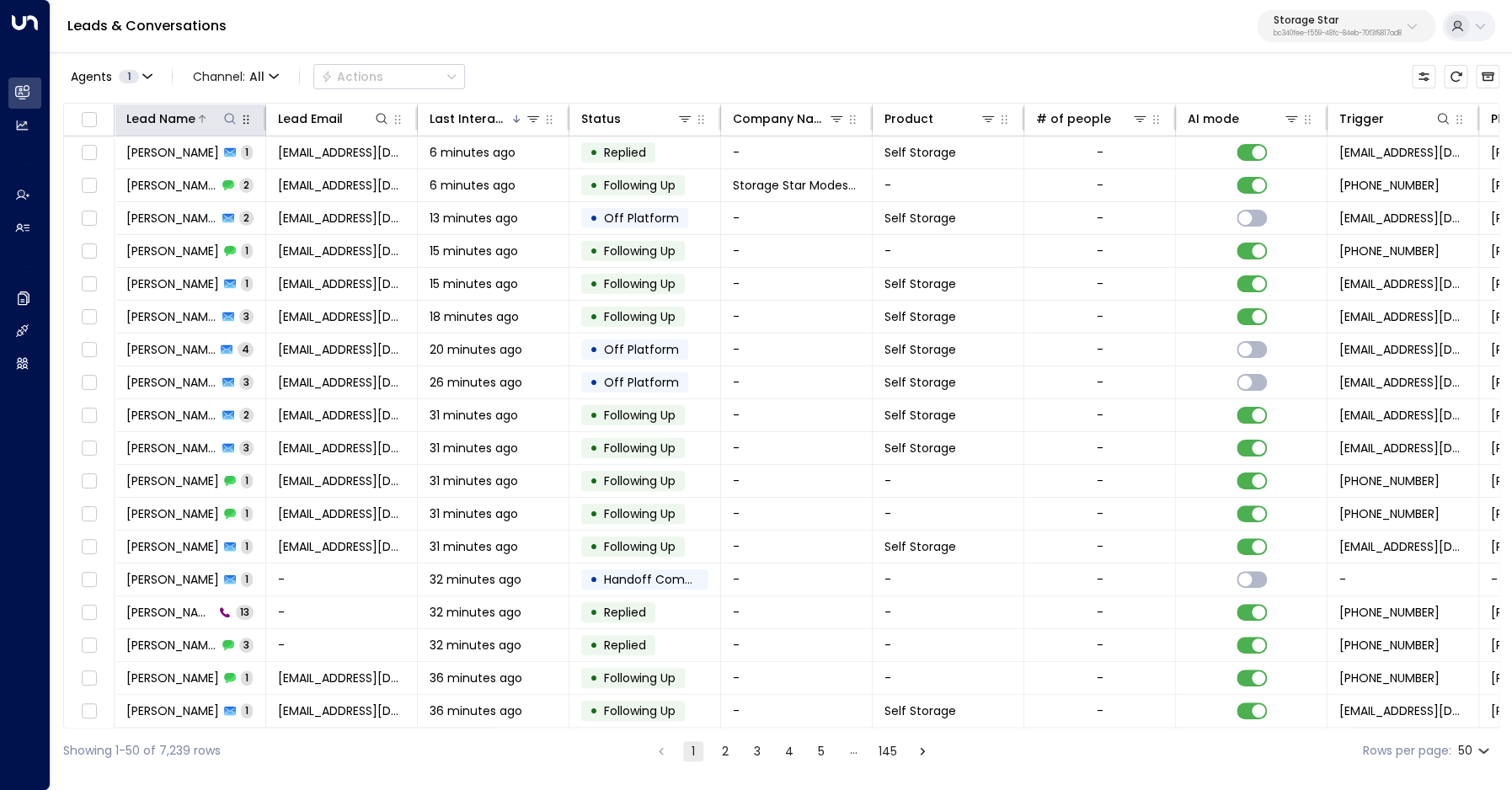
click at [235, 125] on icon at bounding box center [230, 119] width 14 height 14
type input "********"
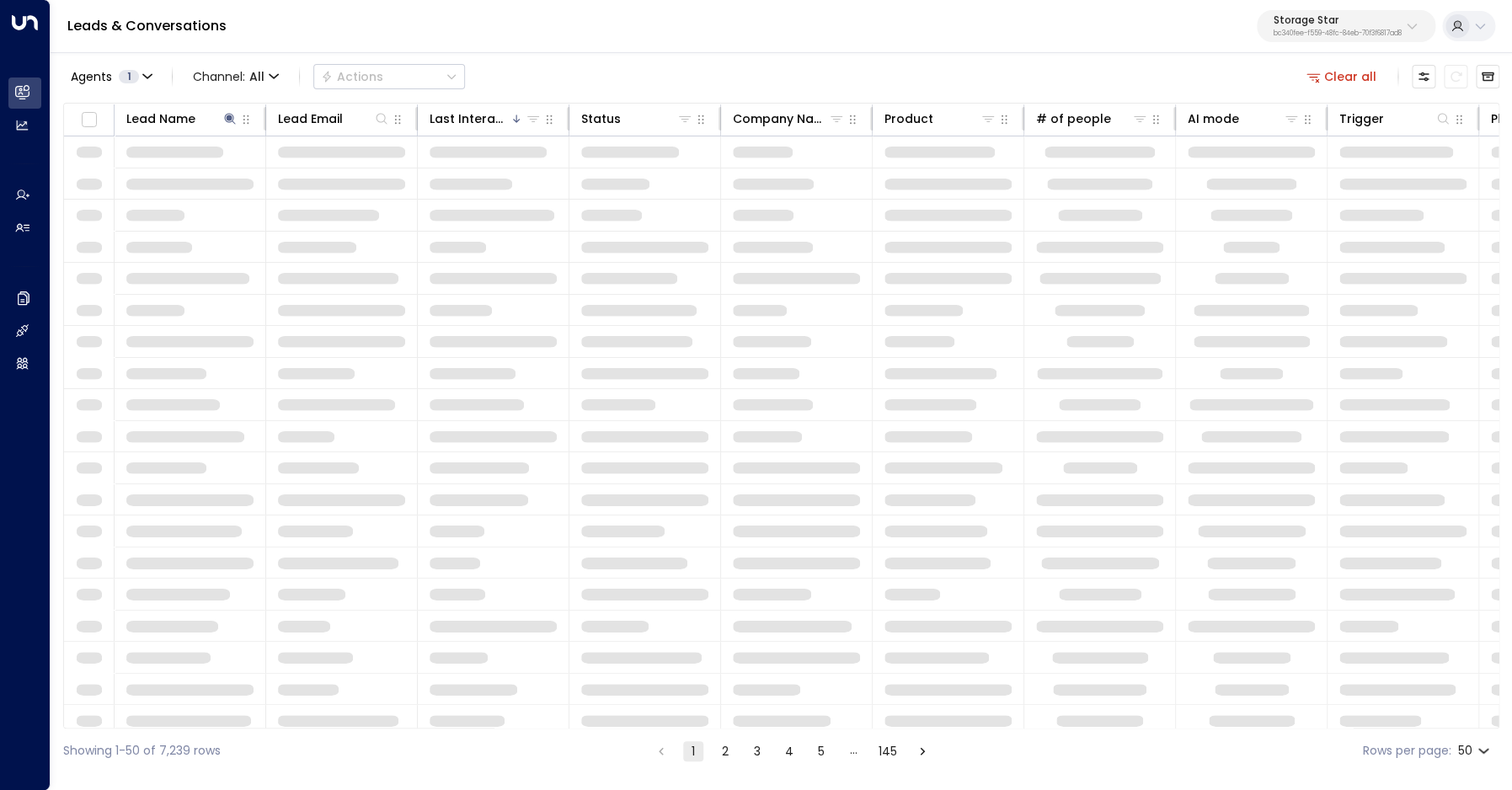
click at [428, 55] on div "Agents 1 Channel: All Actions Clear all Lead Name Lead Email Last Interacted St…" at bounding box center [781, 412] width 1436 height 723
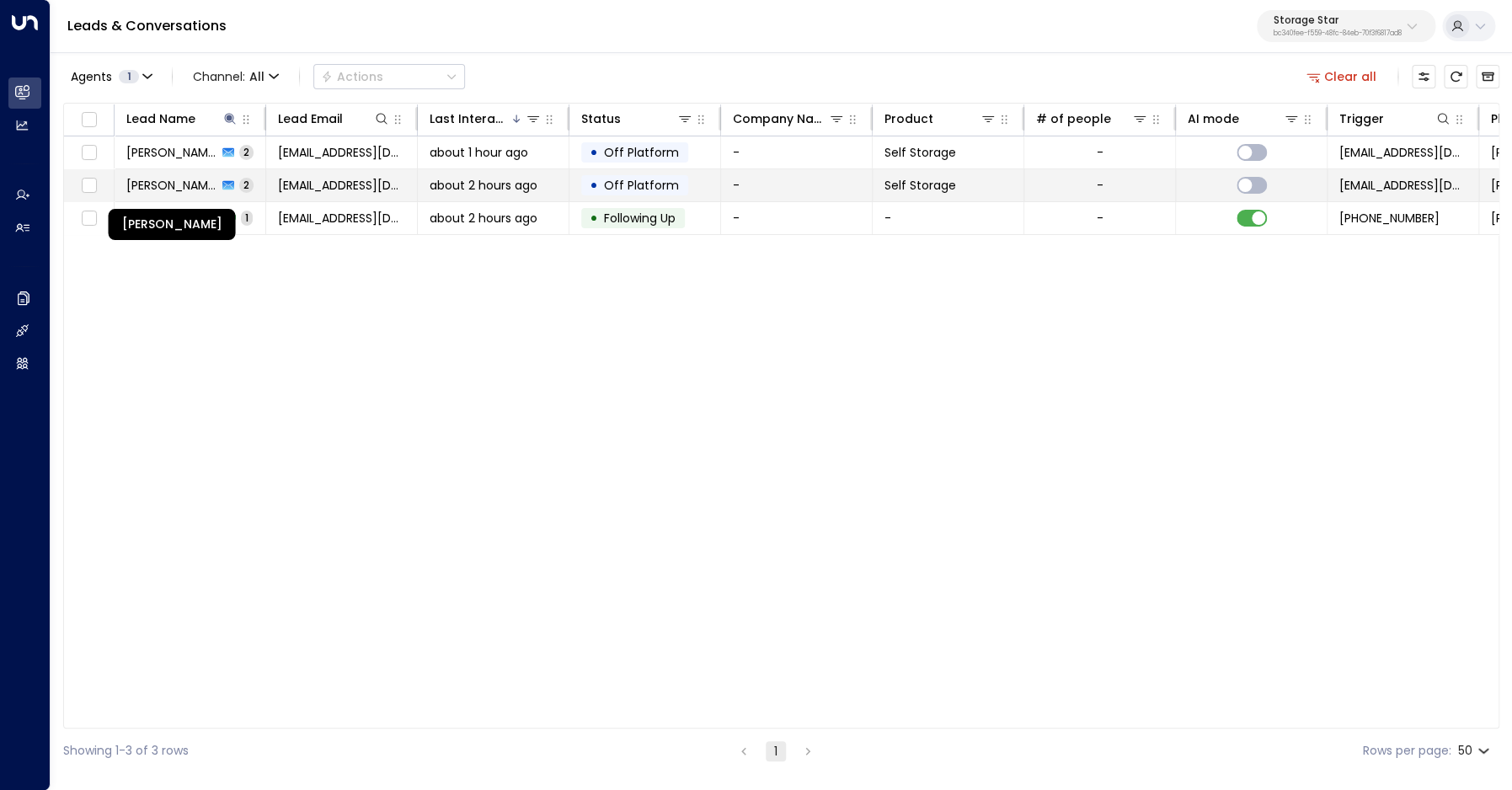
click at [169, 190] on span "[PERSON_NAME]" at bounding box center [172, 186] width 91 height 17
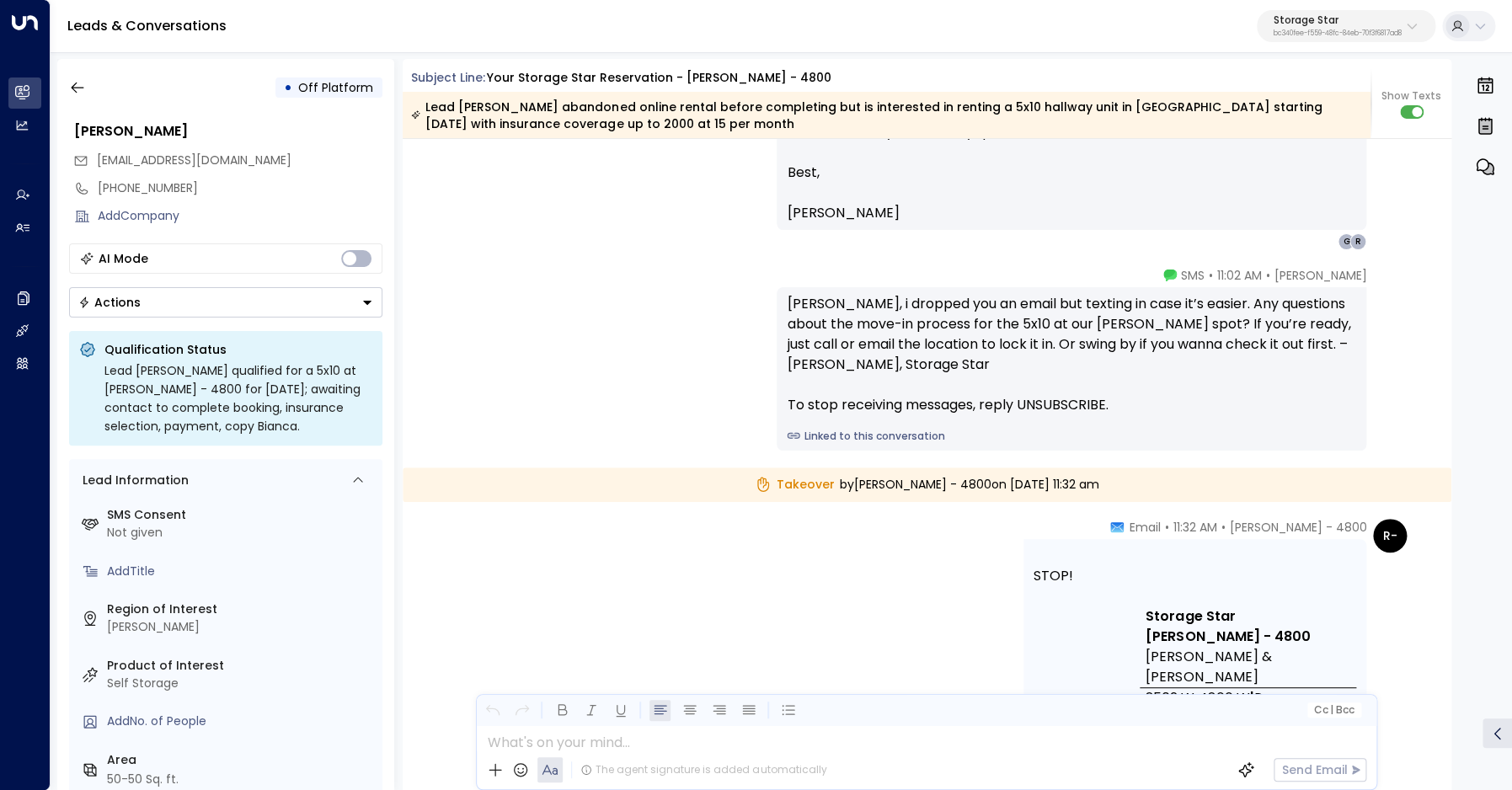
scroll to position [1047, 0]
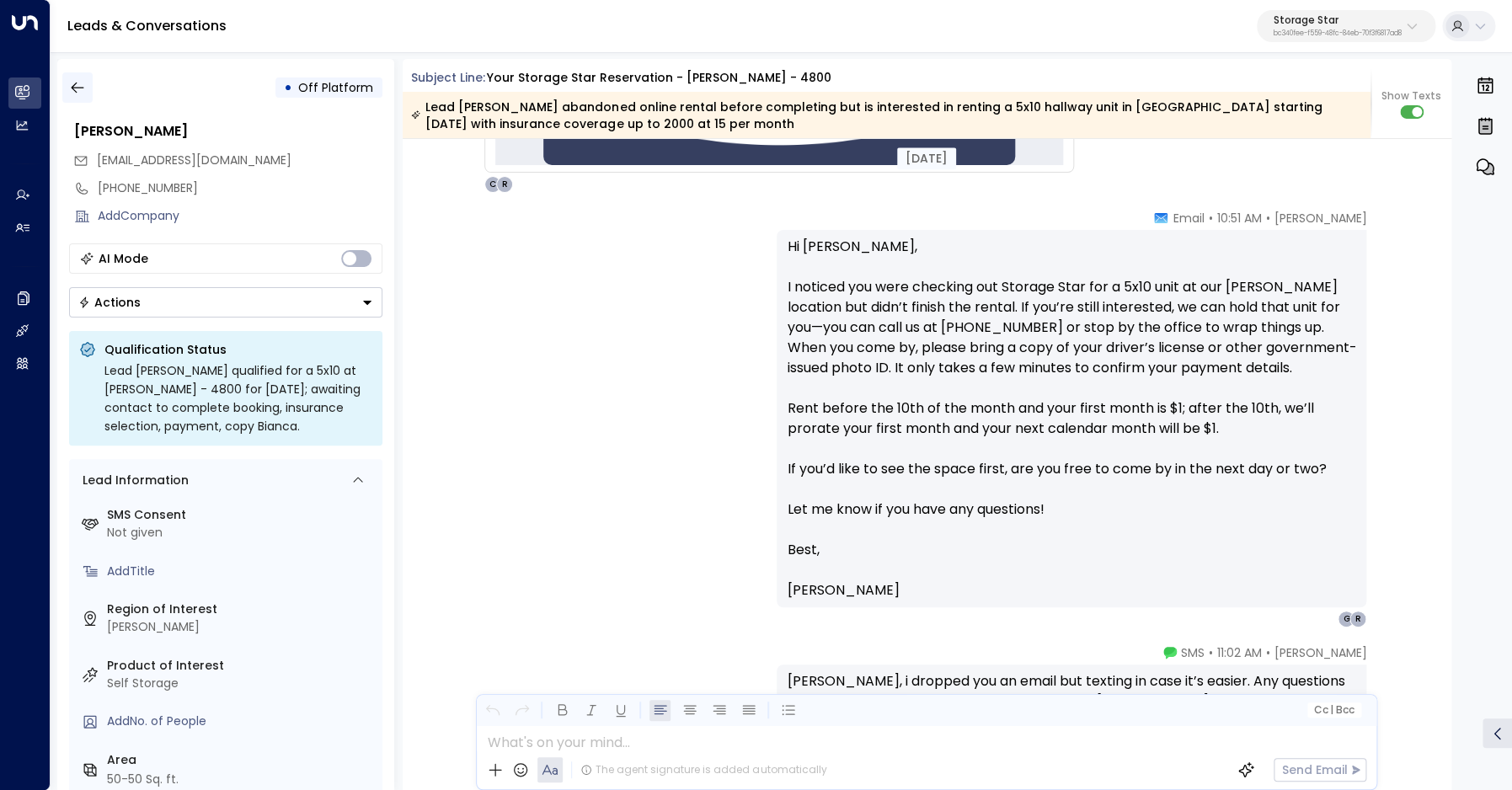
click at [72, 89] on icon "button" at bounding box center [77, 88] width 13 height 11
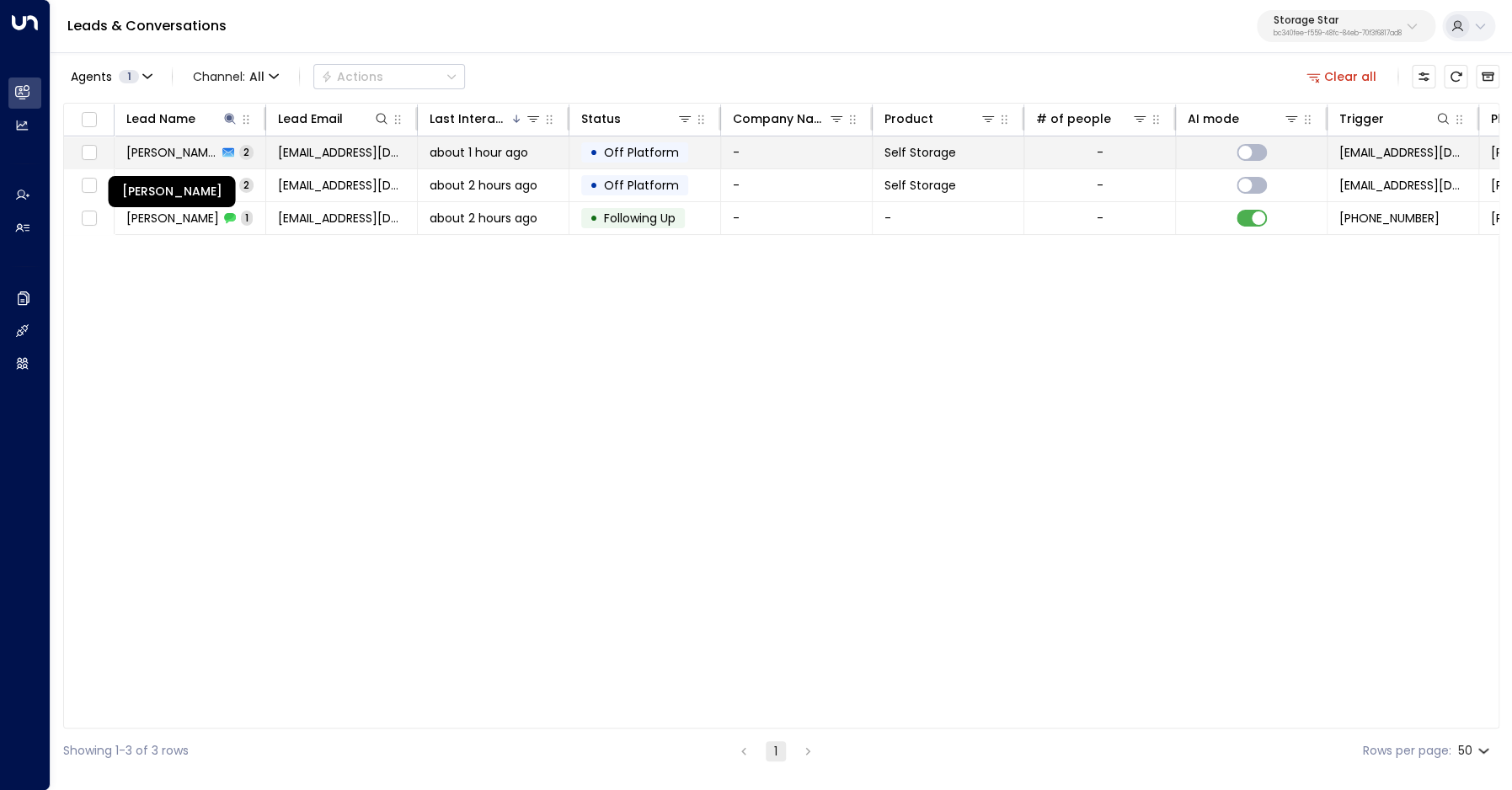
click at [176, 146] on span "[PERSON_NAME]" at bounding box center [172, 153] width 91 height 17
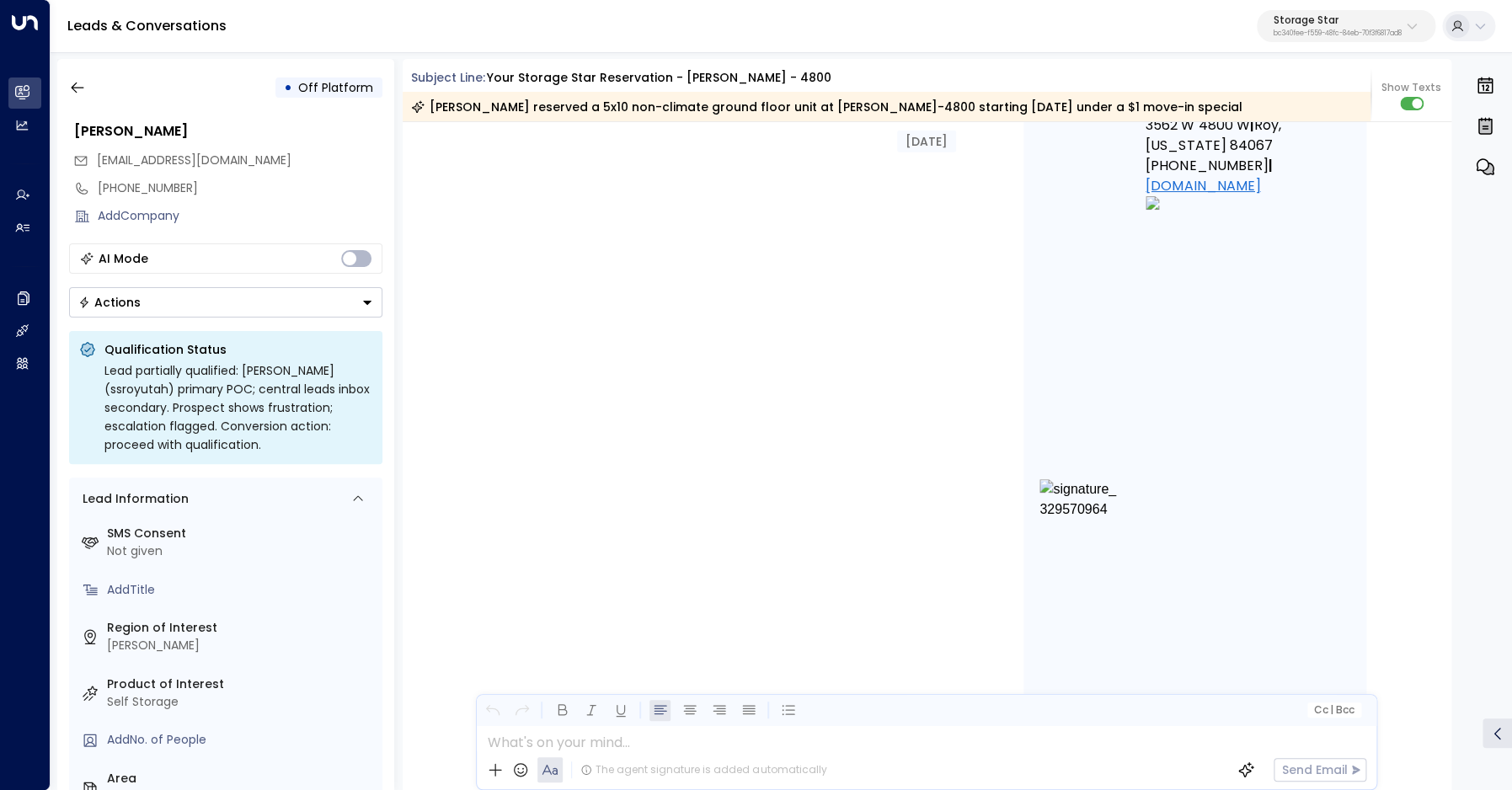
scroll to position [2180, 0]
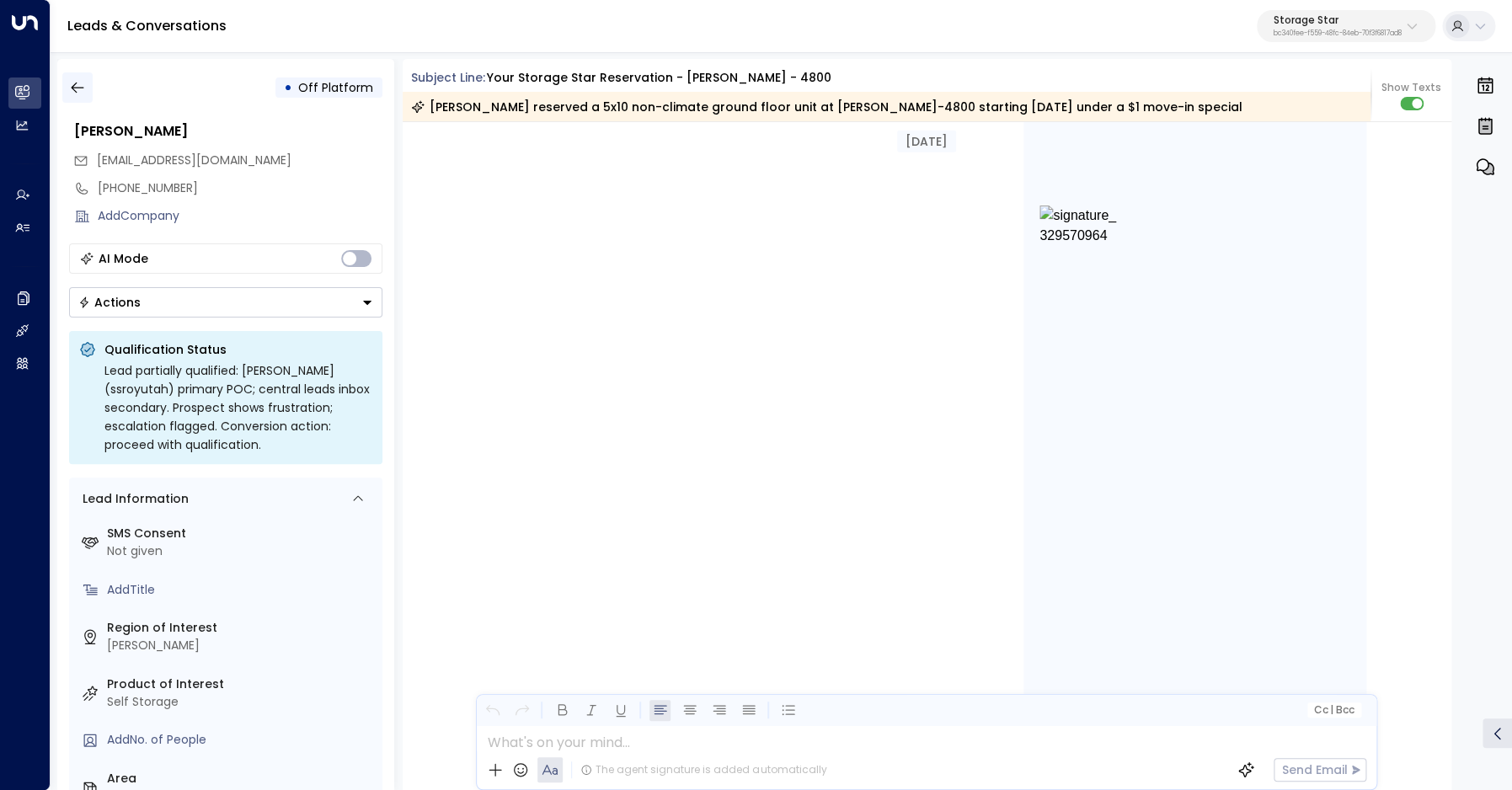
click at [70, 91] on icon "button" at bounding box center [78, 88] width 17 height 17
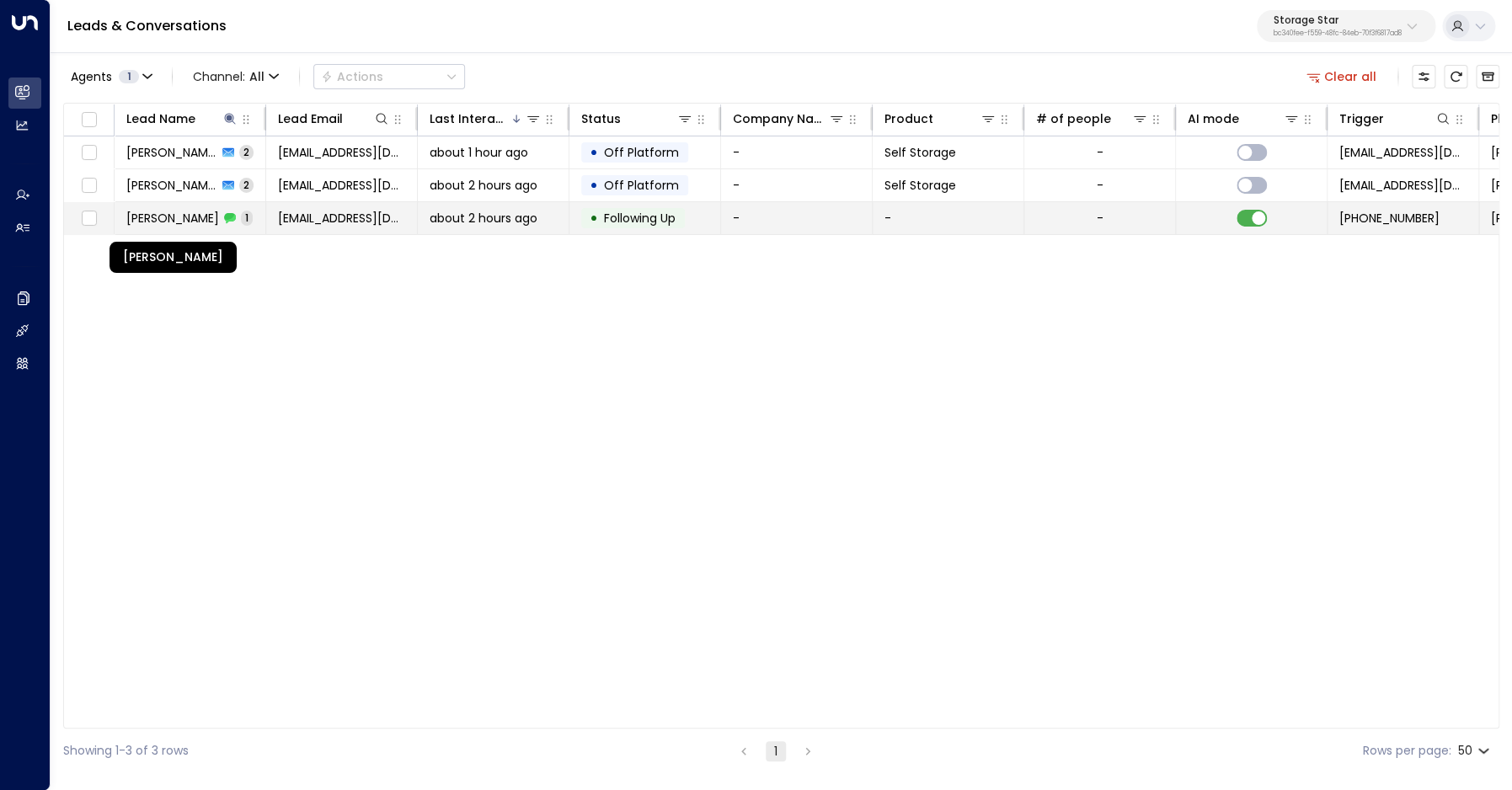
click at [163, 218] on span "[PERSON_NAME]" at bounding box center [173, 219] width 93 height 17
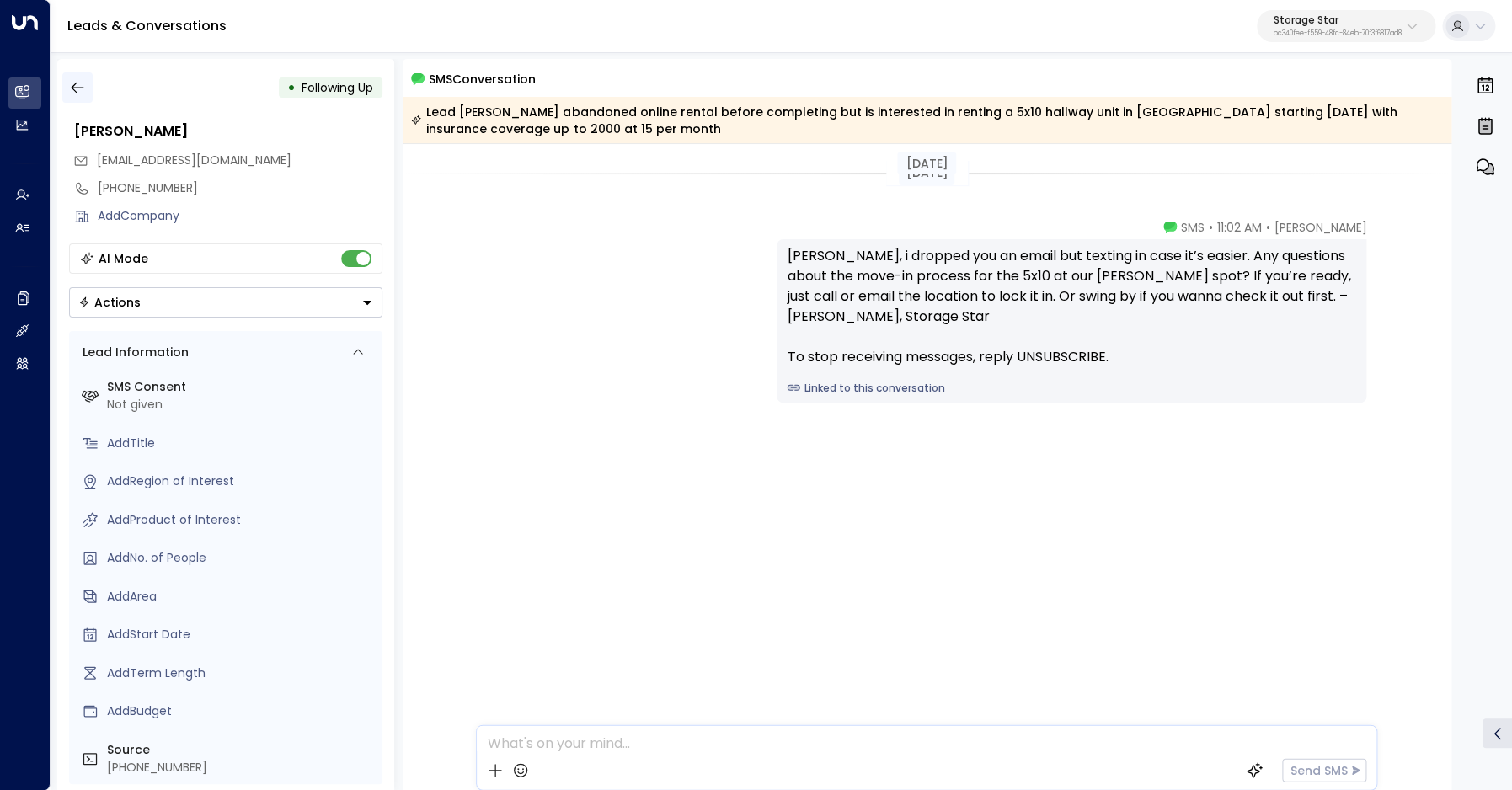
click at [84, 84] on icon "button" at bounding box center [78, 88] width 17 height 17
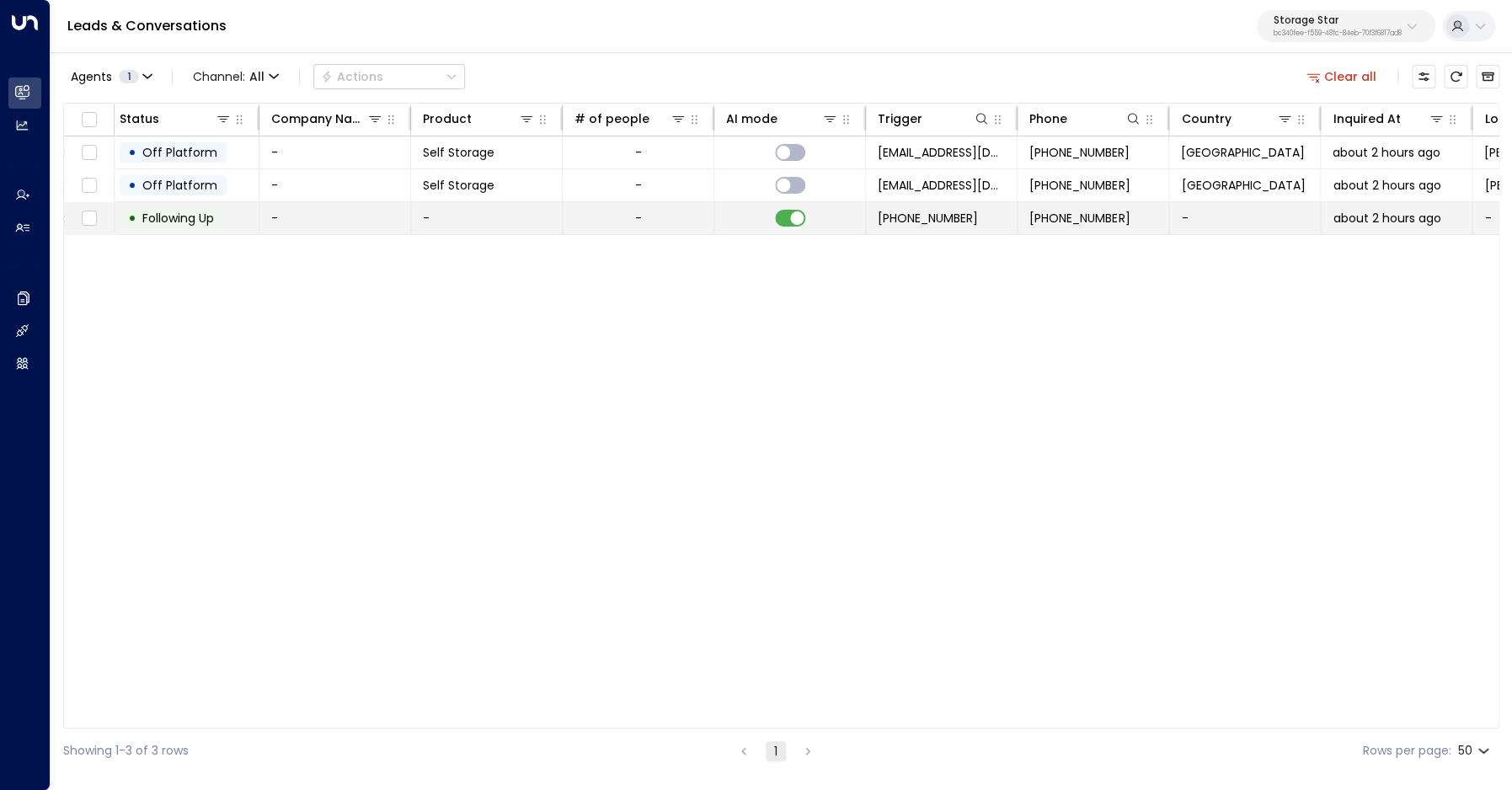
scroll to position [0, 589]
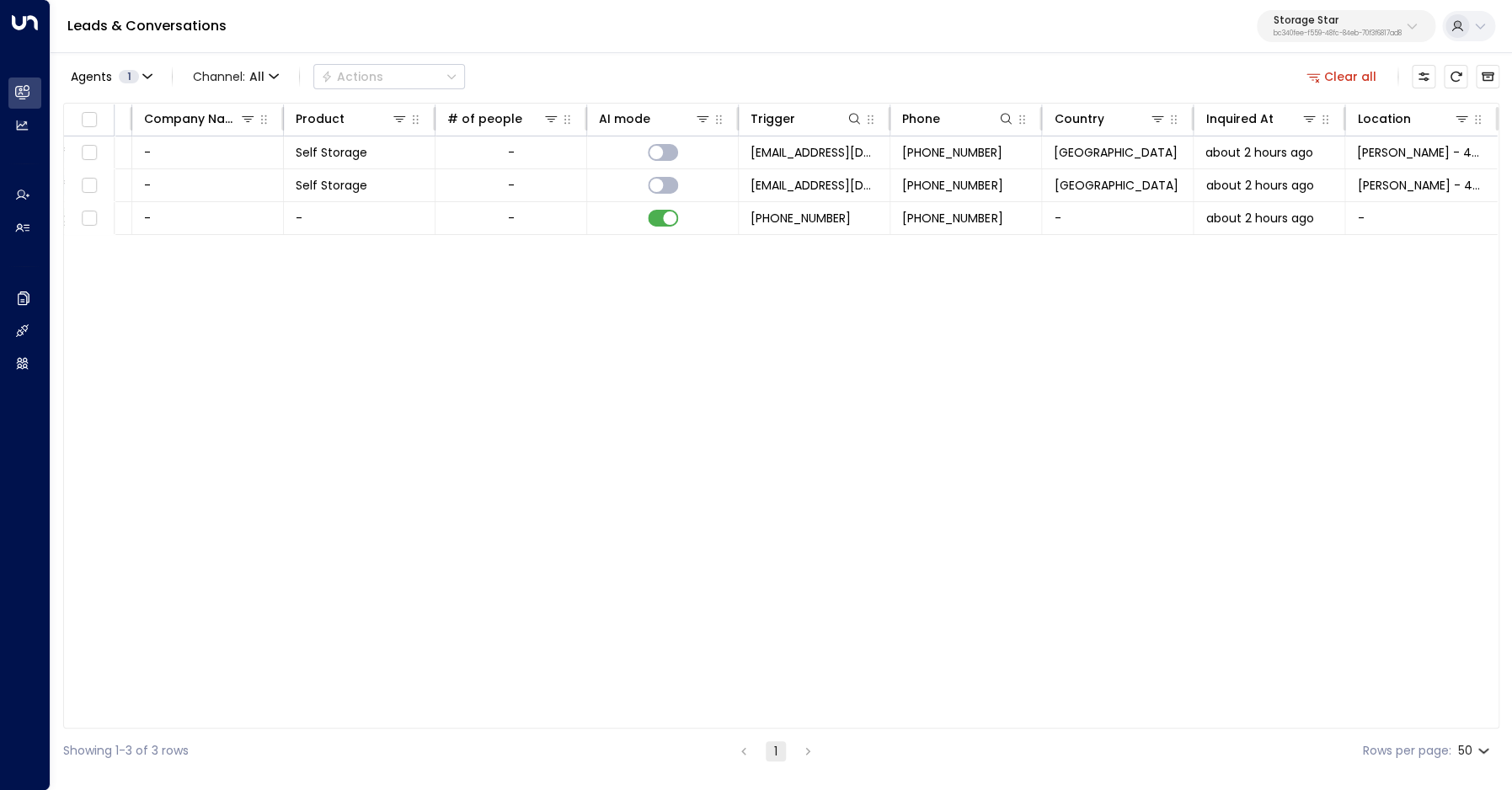
click at [1333, 80] on button "Clear all" at bounding box center [1342, 77] width 84 height 24
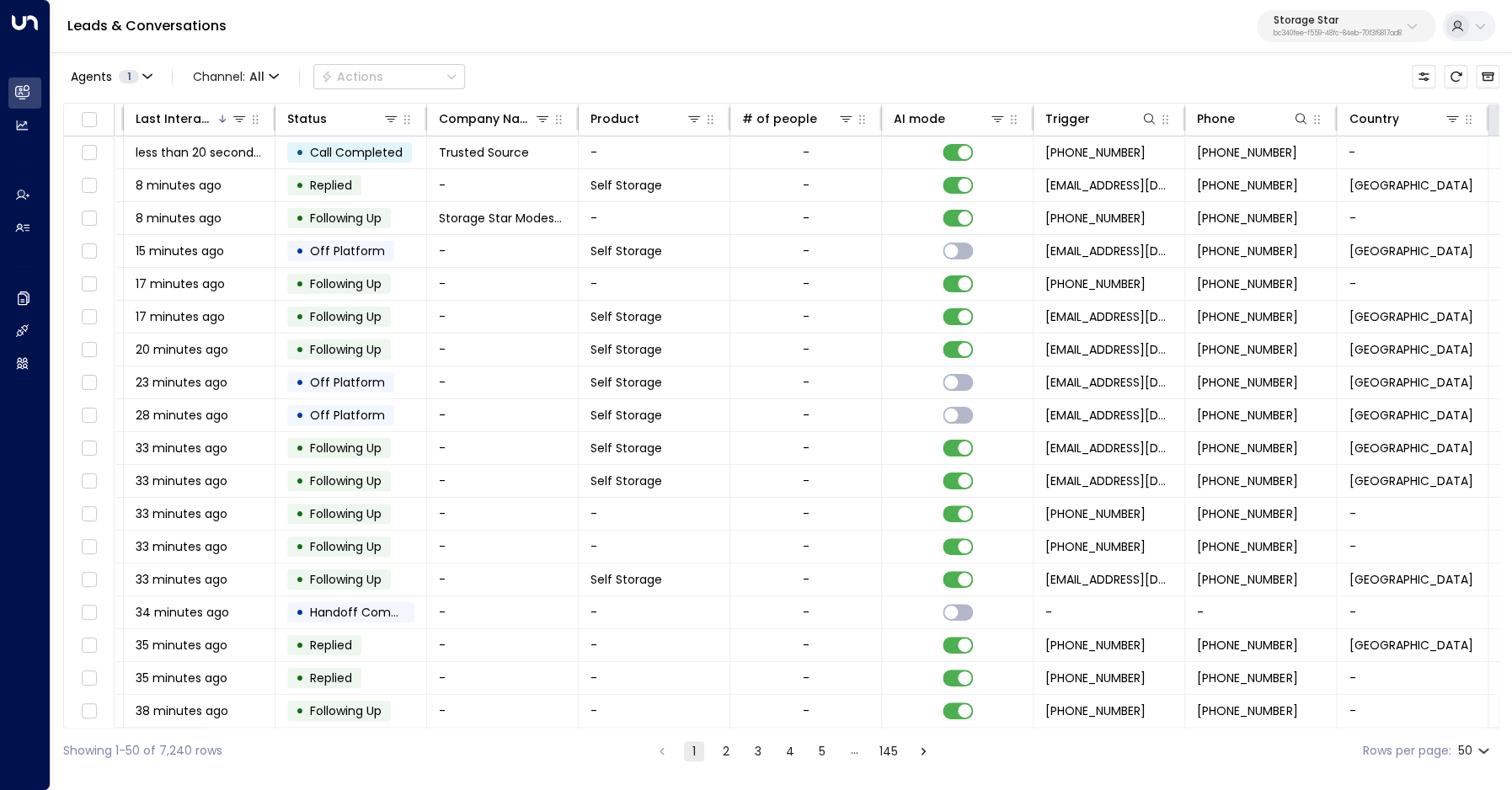
scroll to position [0, 589]
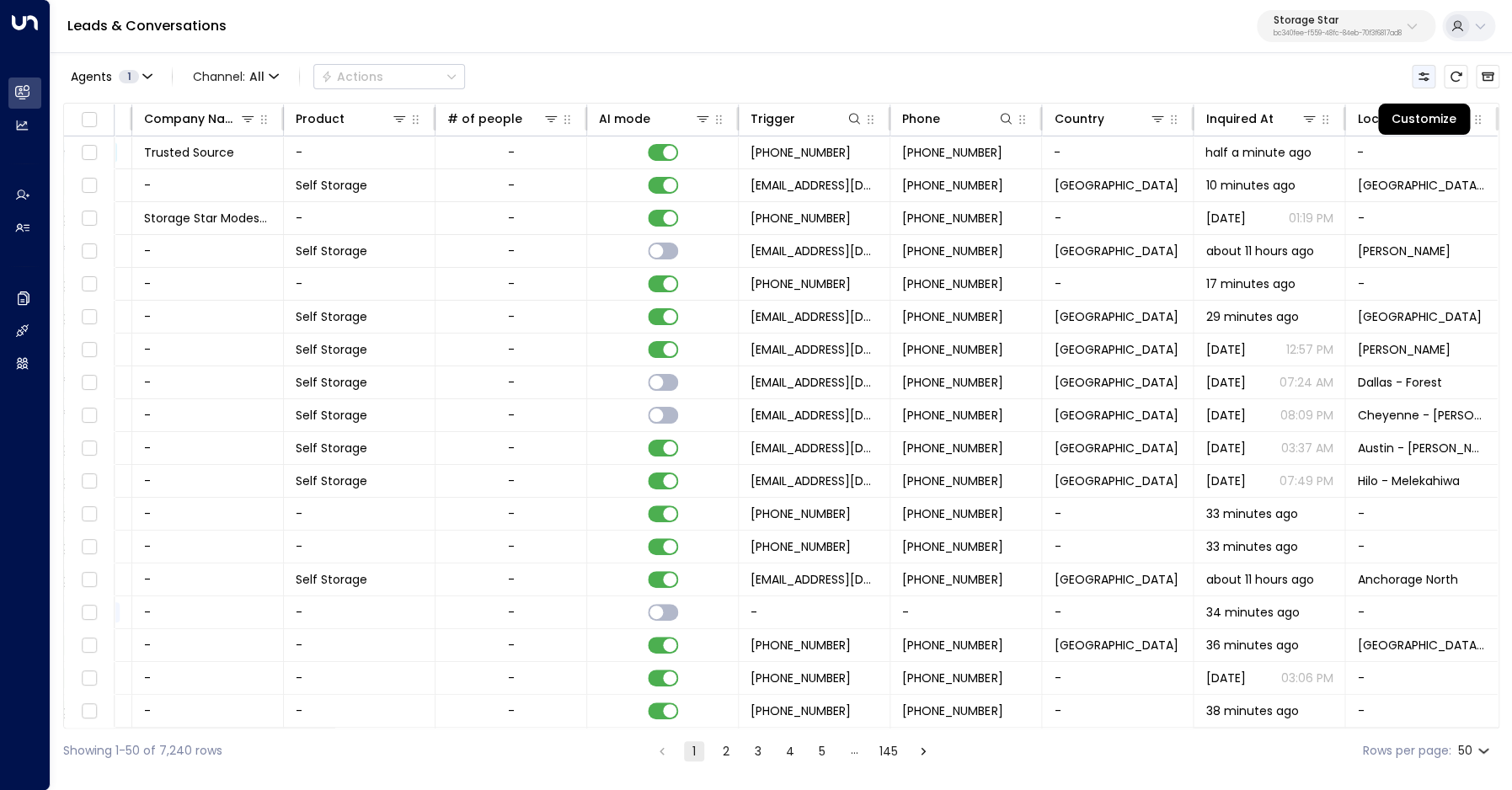
click at [1430, 78] on button "Customize" at bounding box center [1423, 77] width 24 height 24
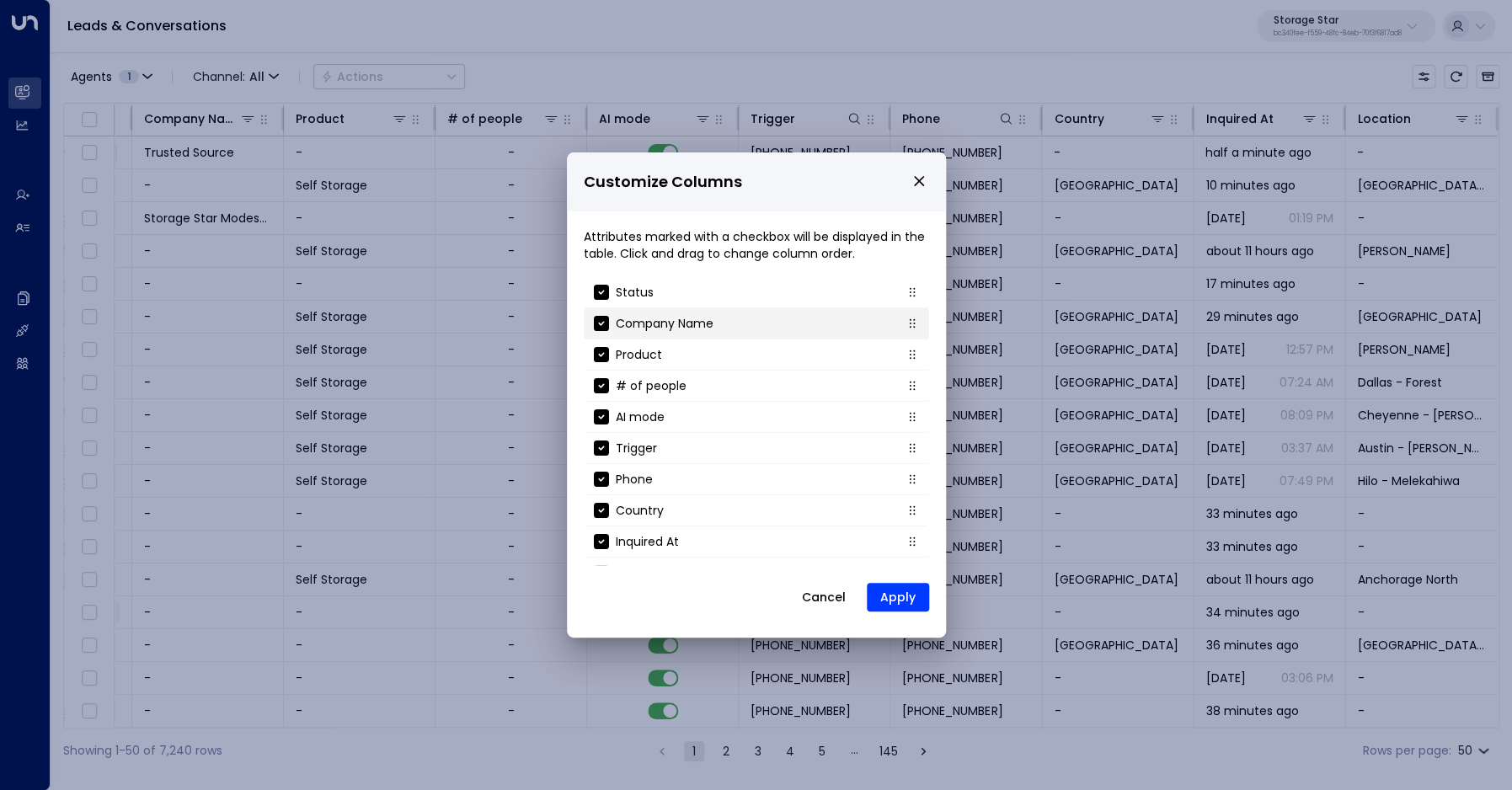
scroll to position [150, 0]
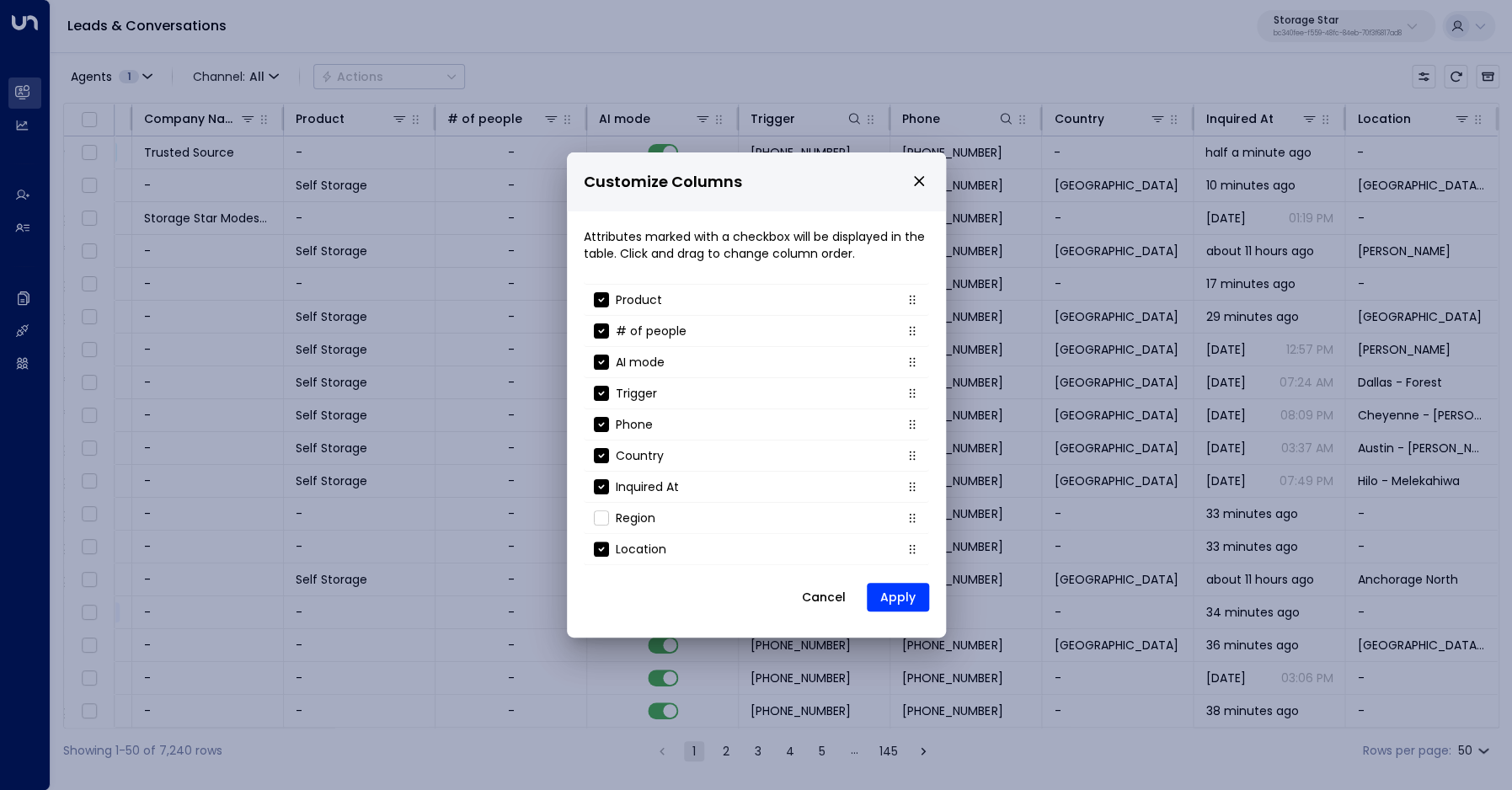
click at [816, 598] on button "Cancel" at bounding box center [824, 598] width 73 height 30
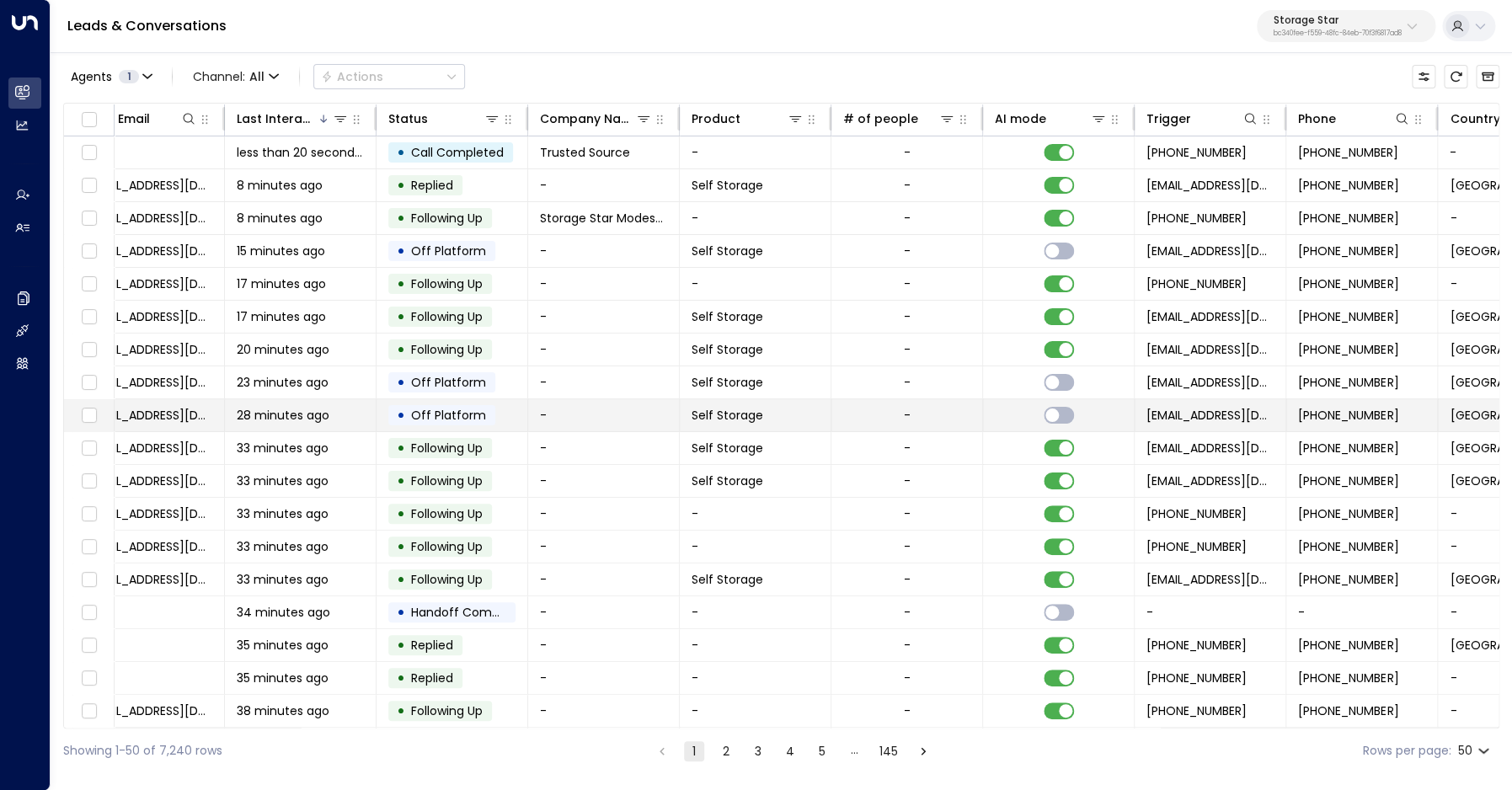
scroll to position [0, 0]
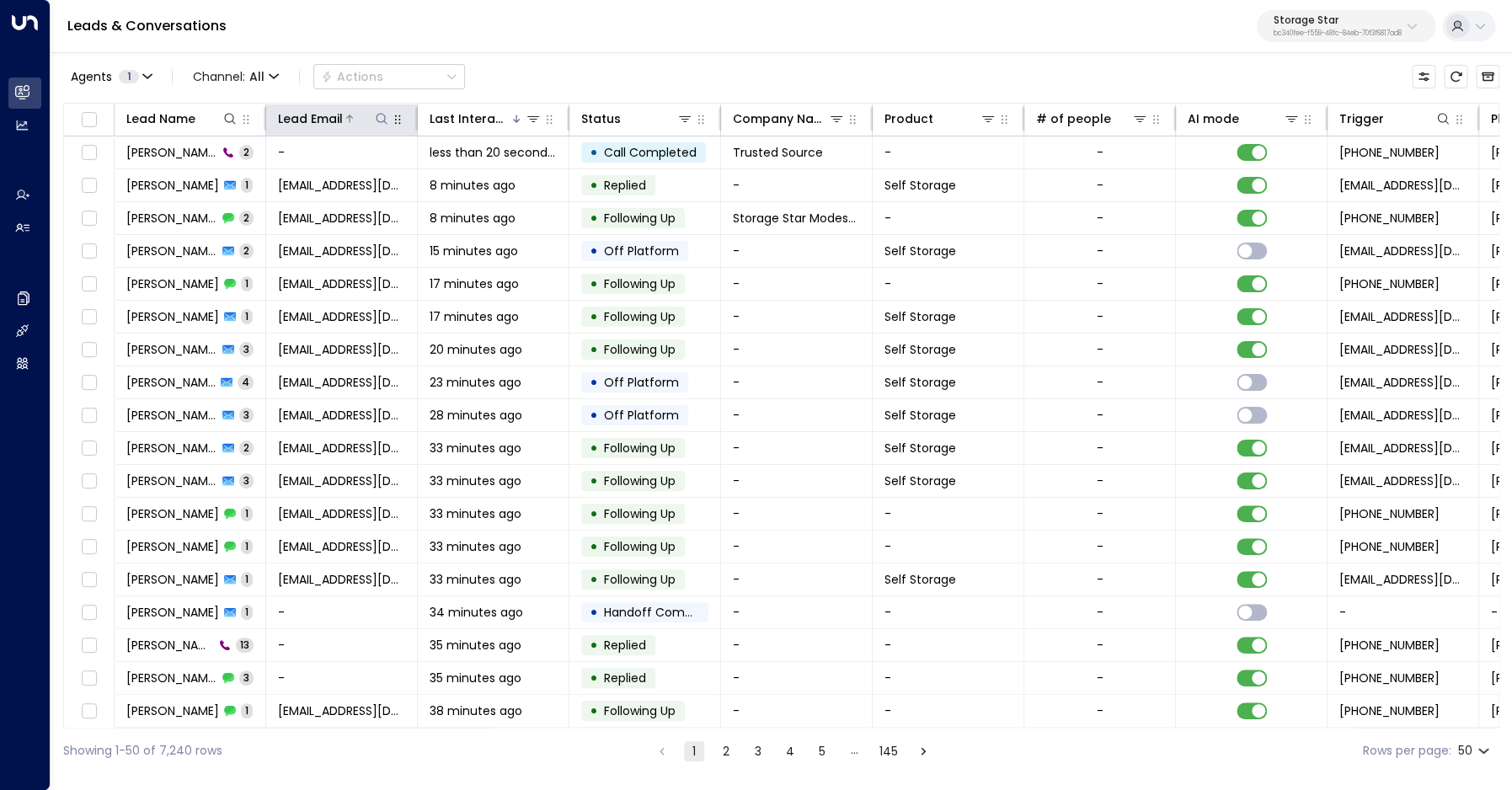
click at [380, 116] on icon at bounding box center [381, 119] width 14 height 14
type input "**********"
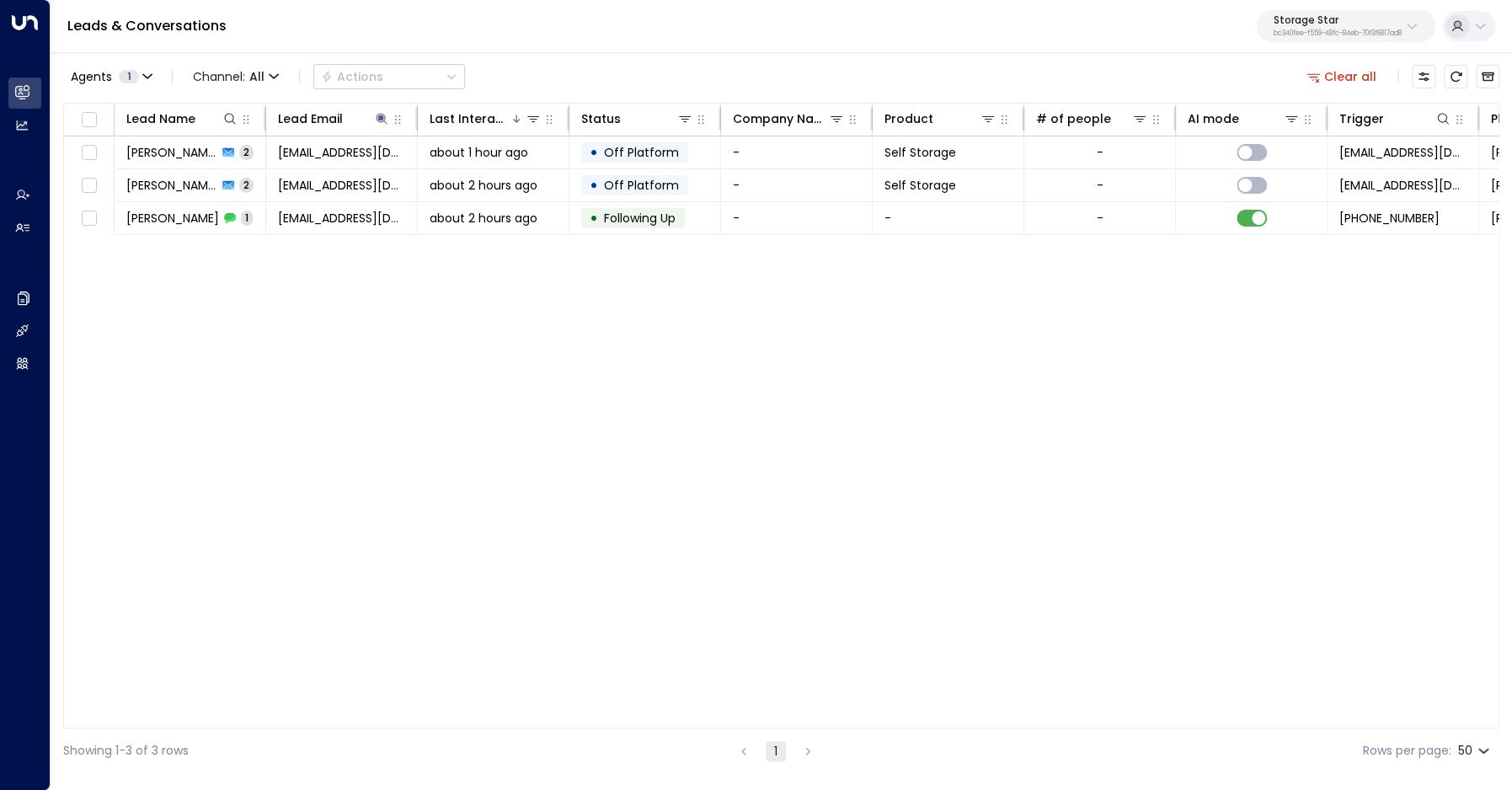
click at [638, 51] on div "Leads & Conversations Storage Star bc340fee-f559-48fc-84eb-70f3f6817ad8" at bounding box center [781, 26] width 1461 height 53
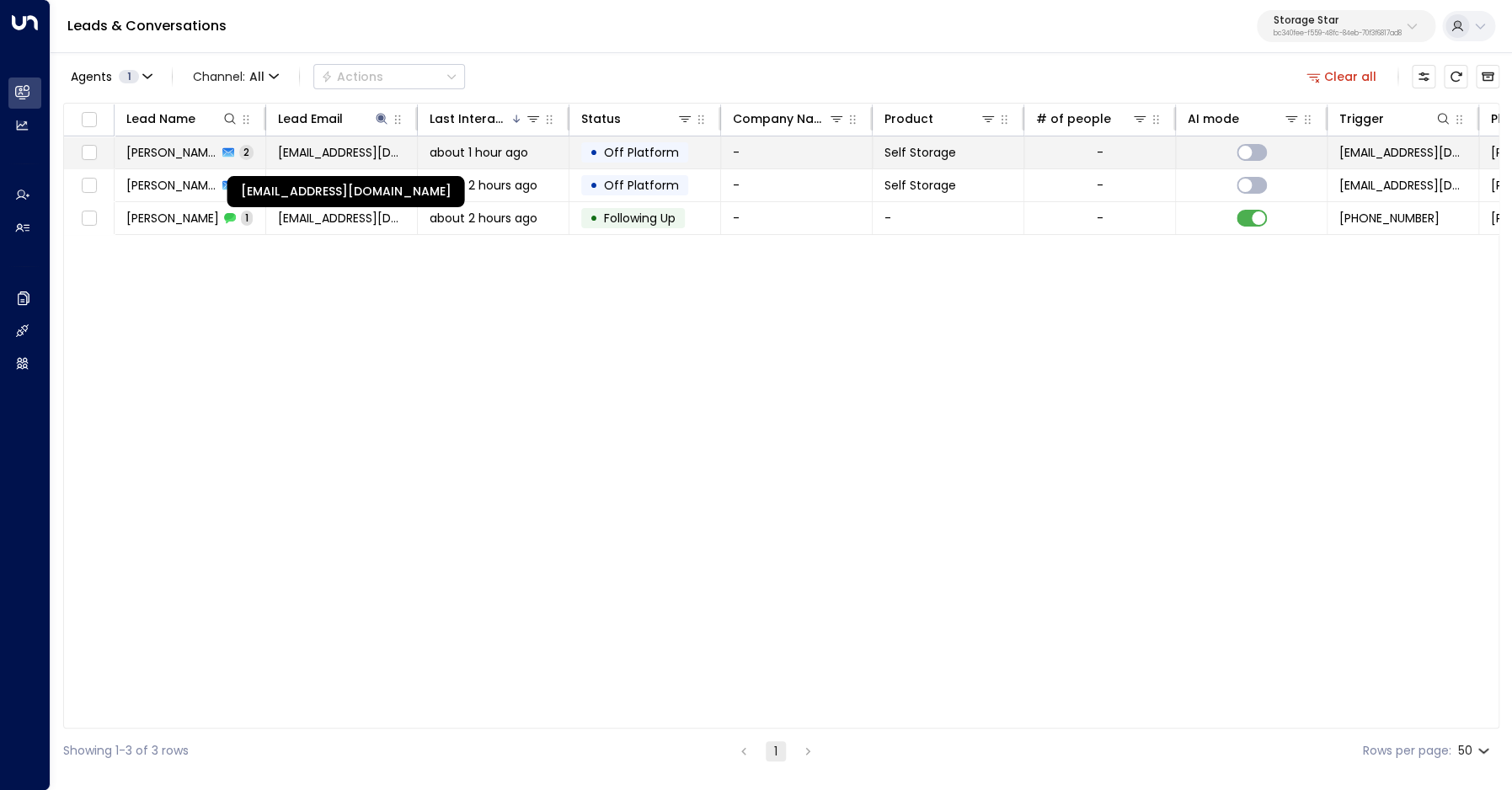
click at [339, 159] on span "[EMAIL_ADDRESS][DOMAIN_NAME]" at bounding box center [341, 153] width 127 height 17
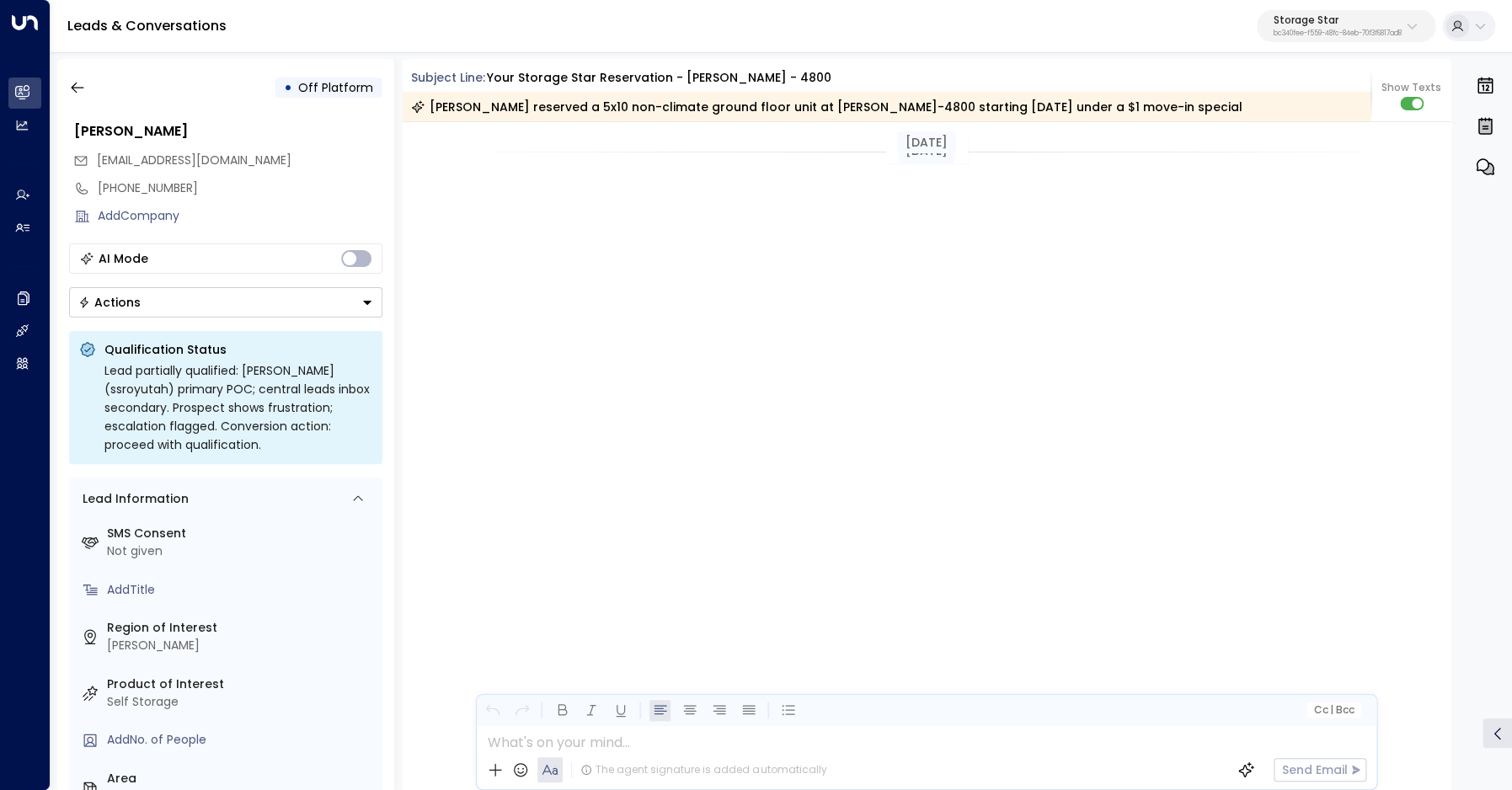
scroll to position [1483, 0]
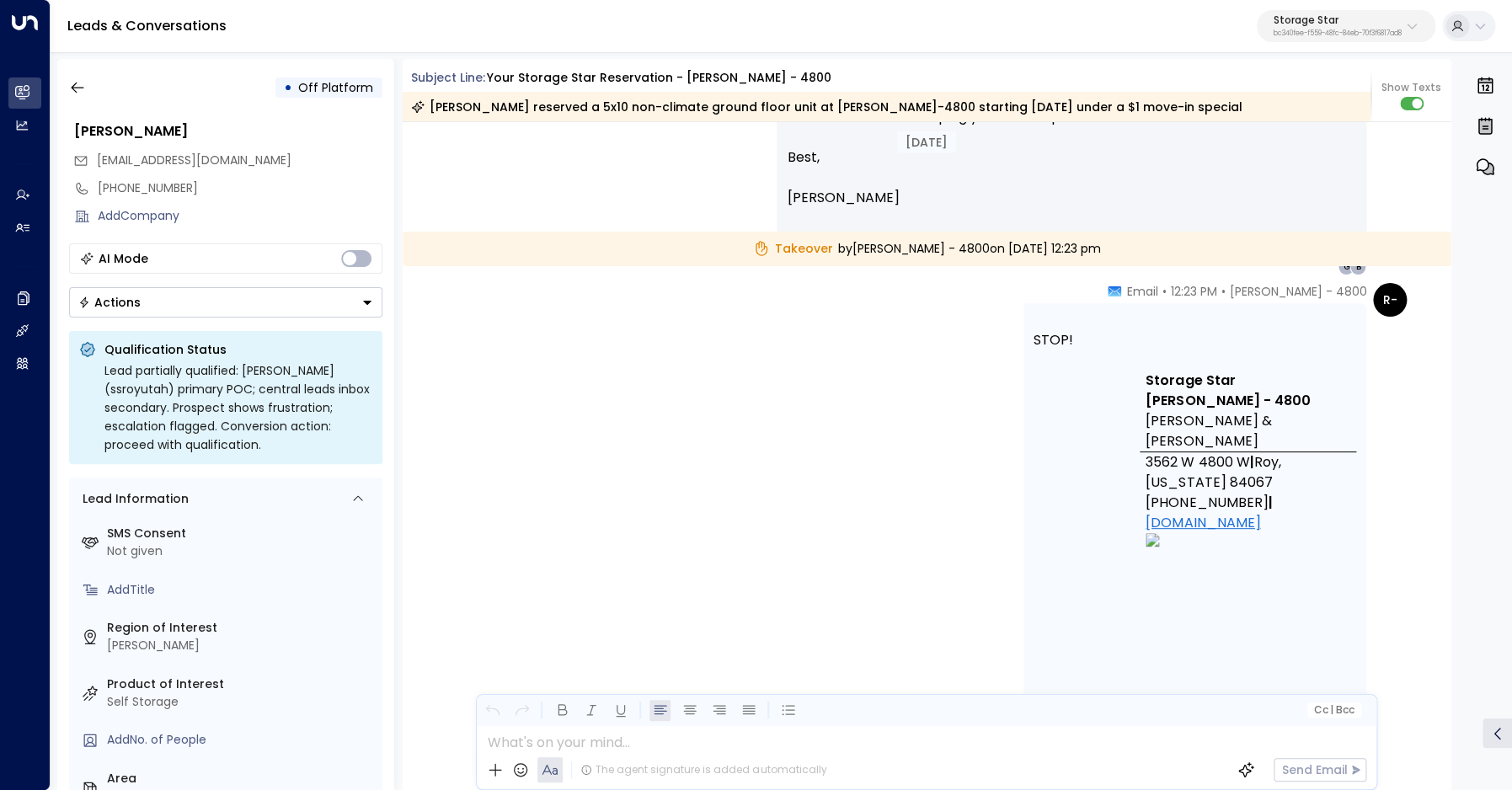
scroll to position [1578, 0]
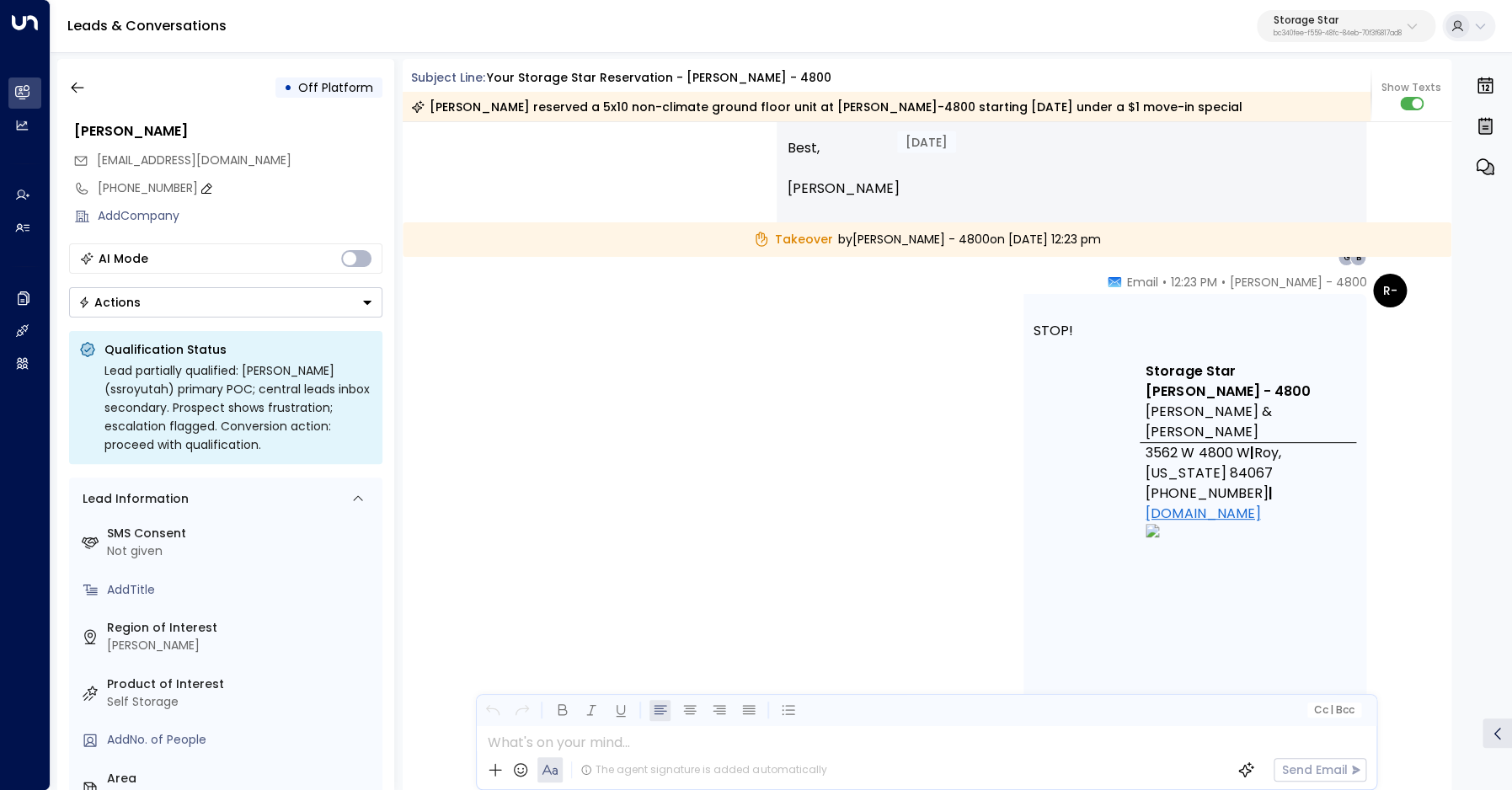
click at [130, 187] on div "[PHONE_NUMBER]" at bounding box center [240, 188] width 284 height 18
click at [130, 187] on input "**********" at bounding box center [237, 188] width 279 height 18
click at [73, 78] on button "button" at bounding box center [78, 88] width 30 height 30
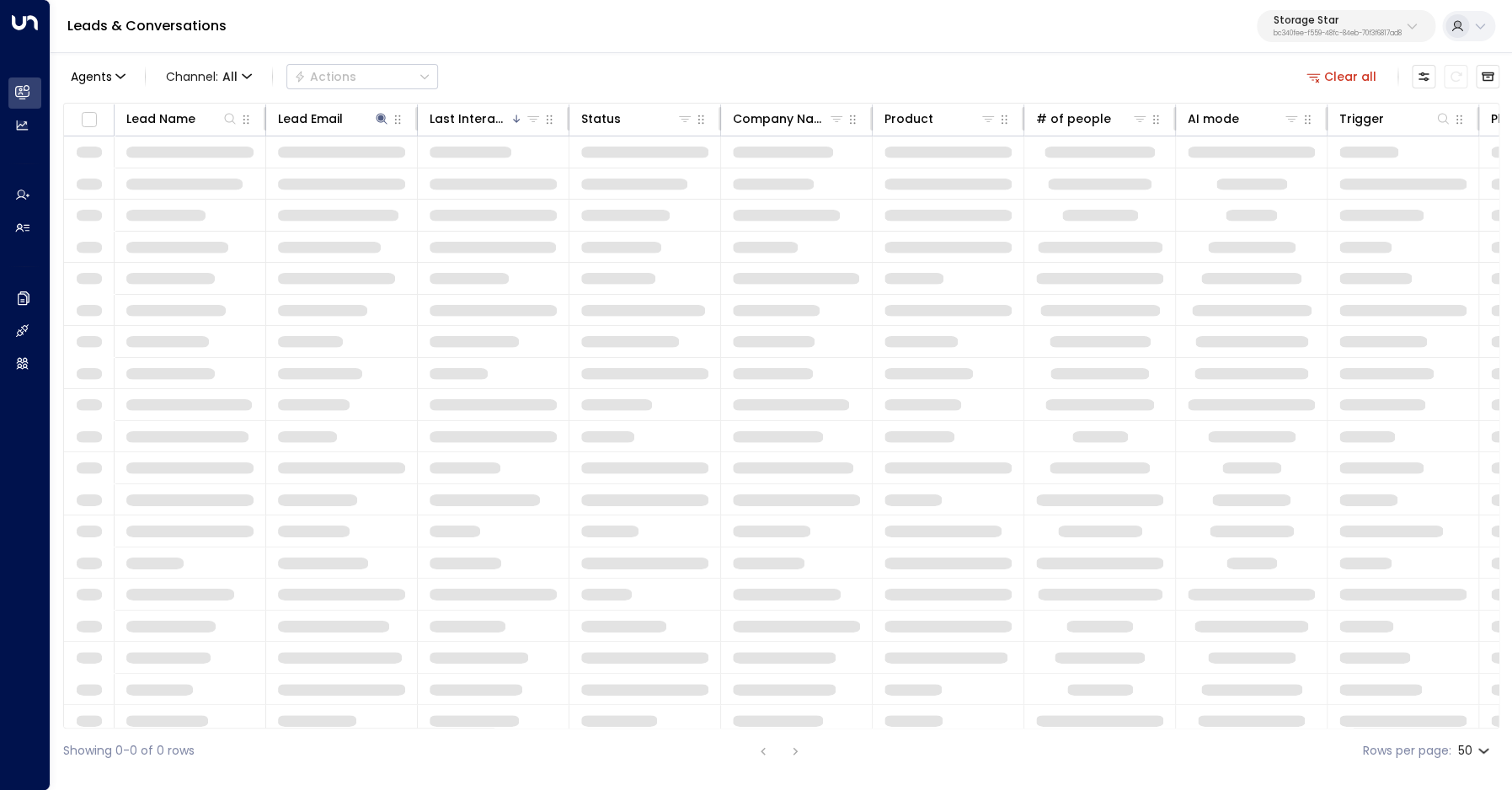
click at [1347, 81] on button "Clear all" at bounding box center [1342, 77] width 84 height 24
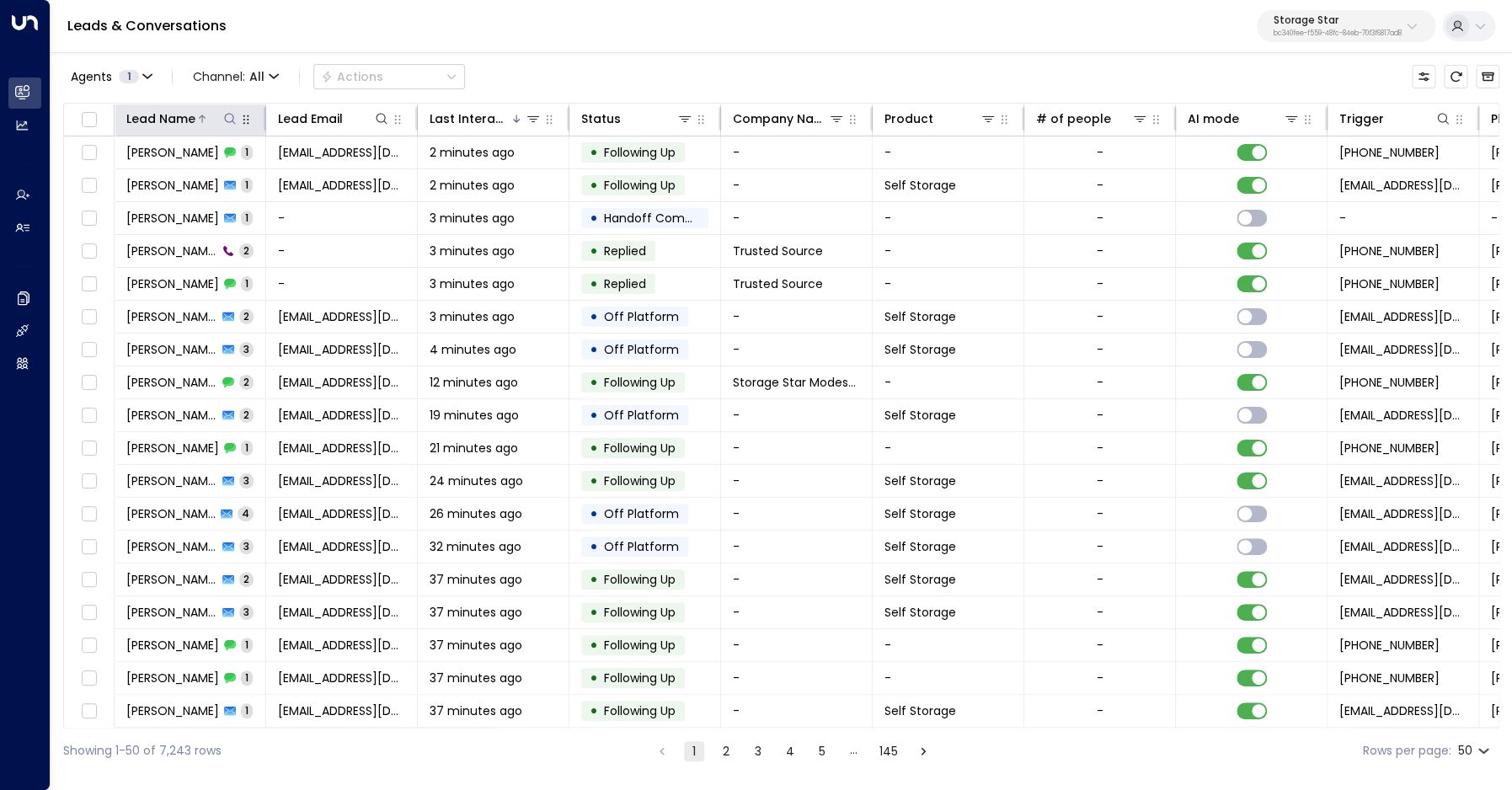
click at [230, 121] on icon at bounding box center [230, 119] width 14 height 14
type input "*********"
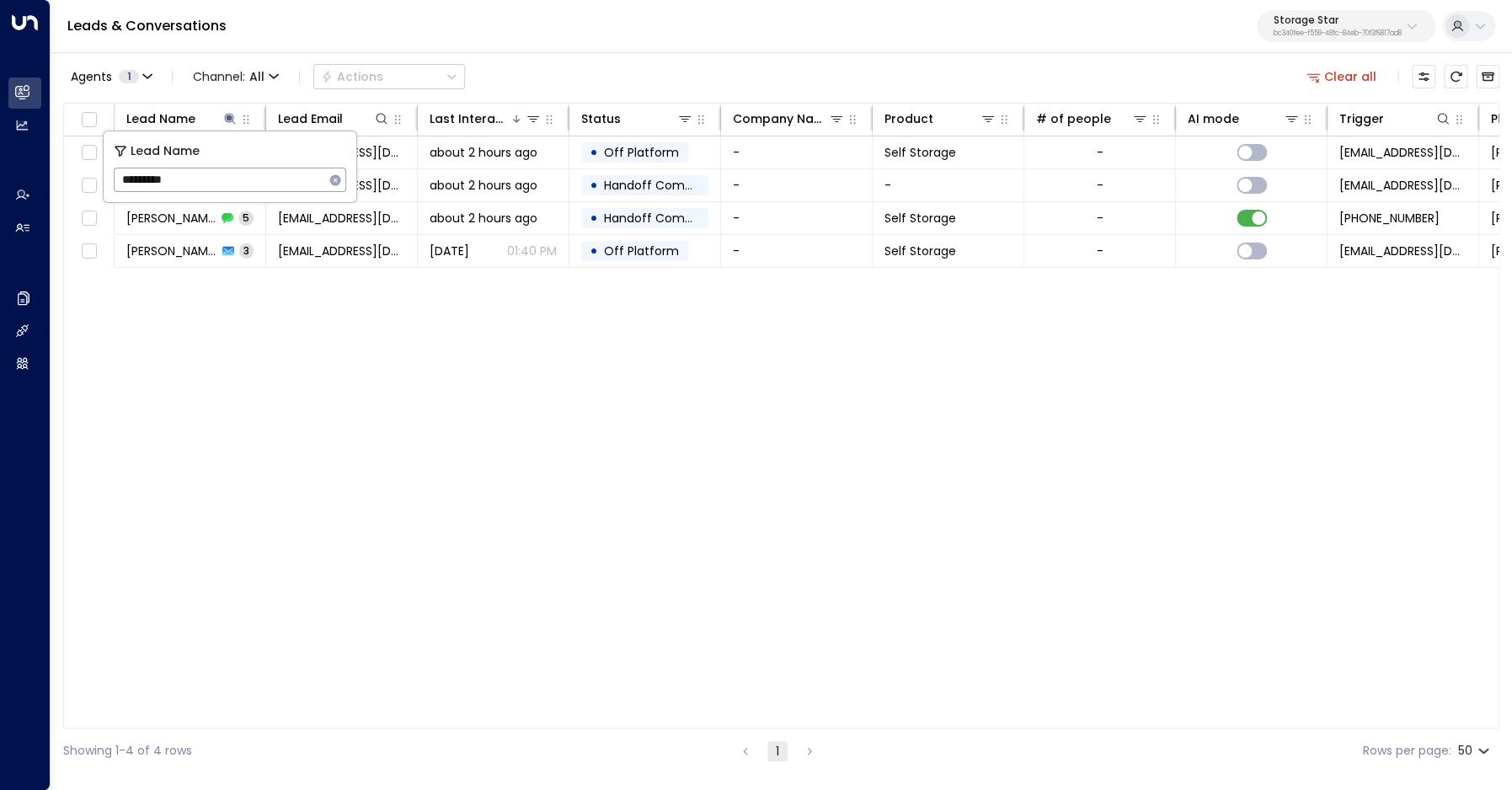
click at [645, 72] on div "Agents 1 Channel: All Actions Clear all" at bounding box center [781, 77] width 1436 height 35
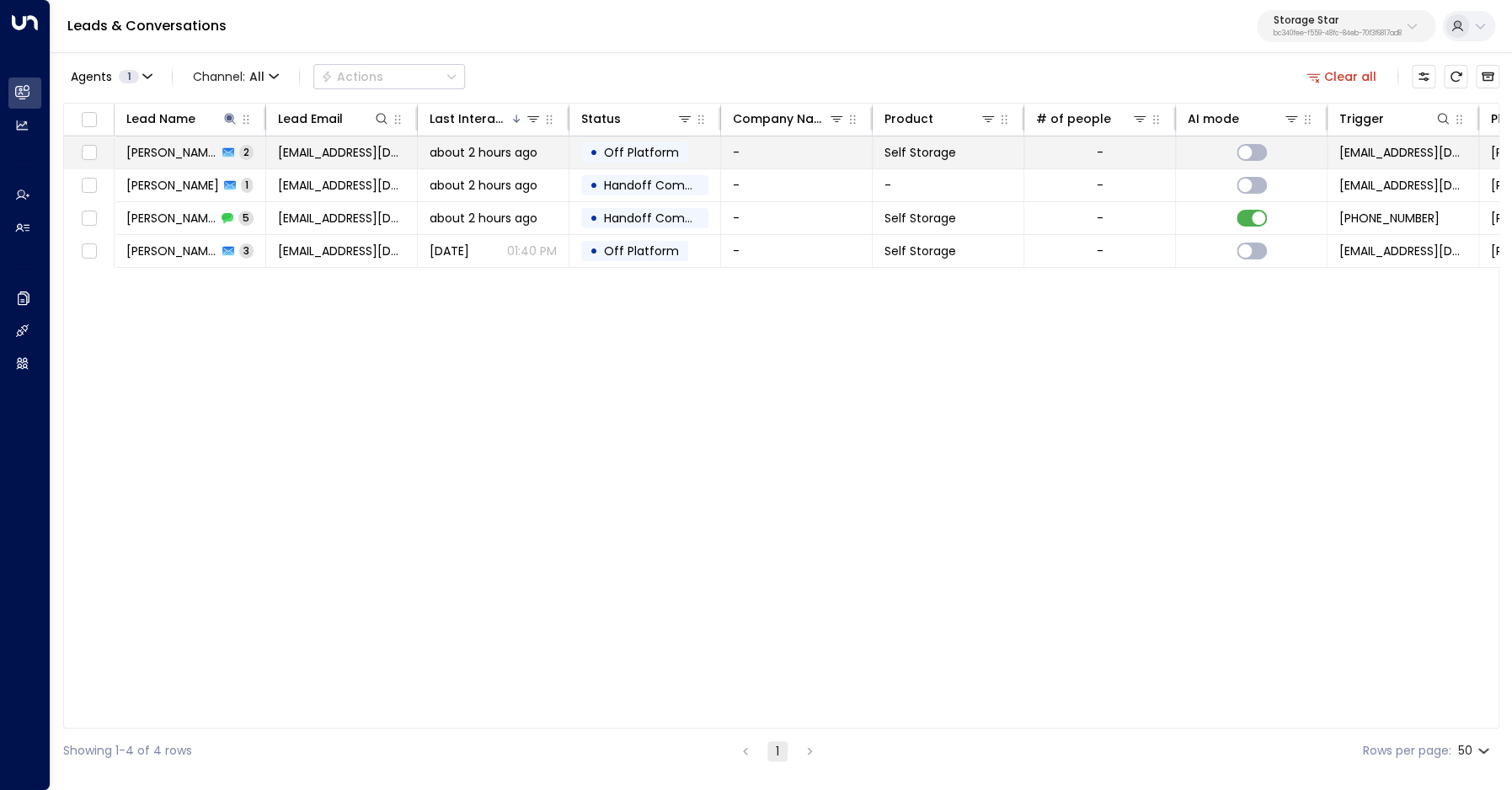
scroll to position [0, 589]
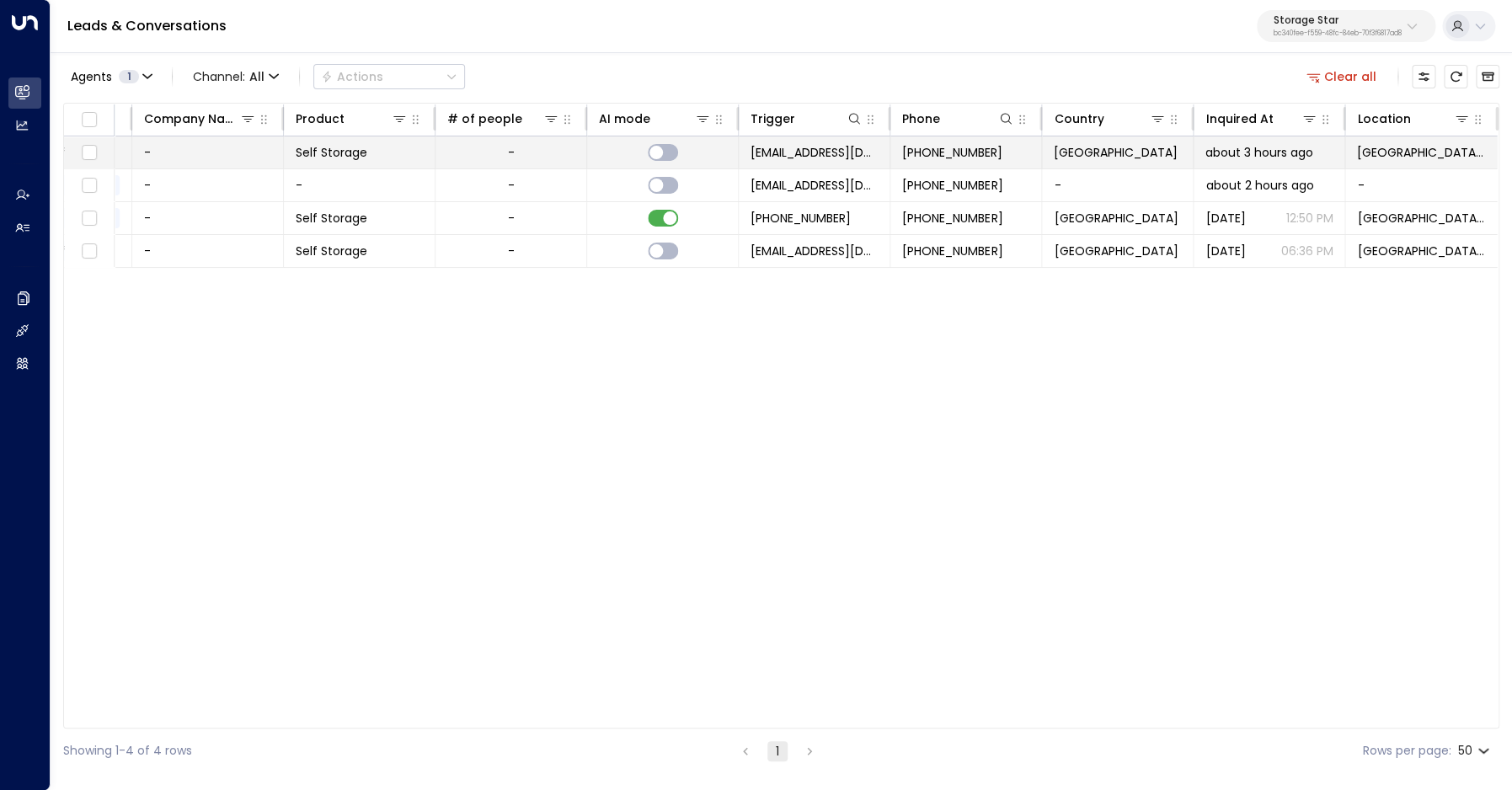
click at [946, 154] on span "+12084209962" at bounding box center [952, 153] width 100 height 17
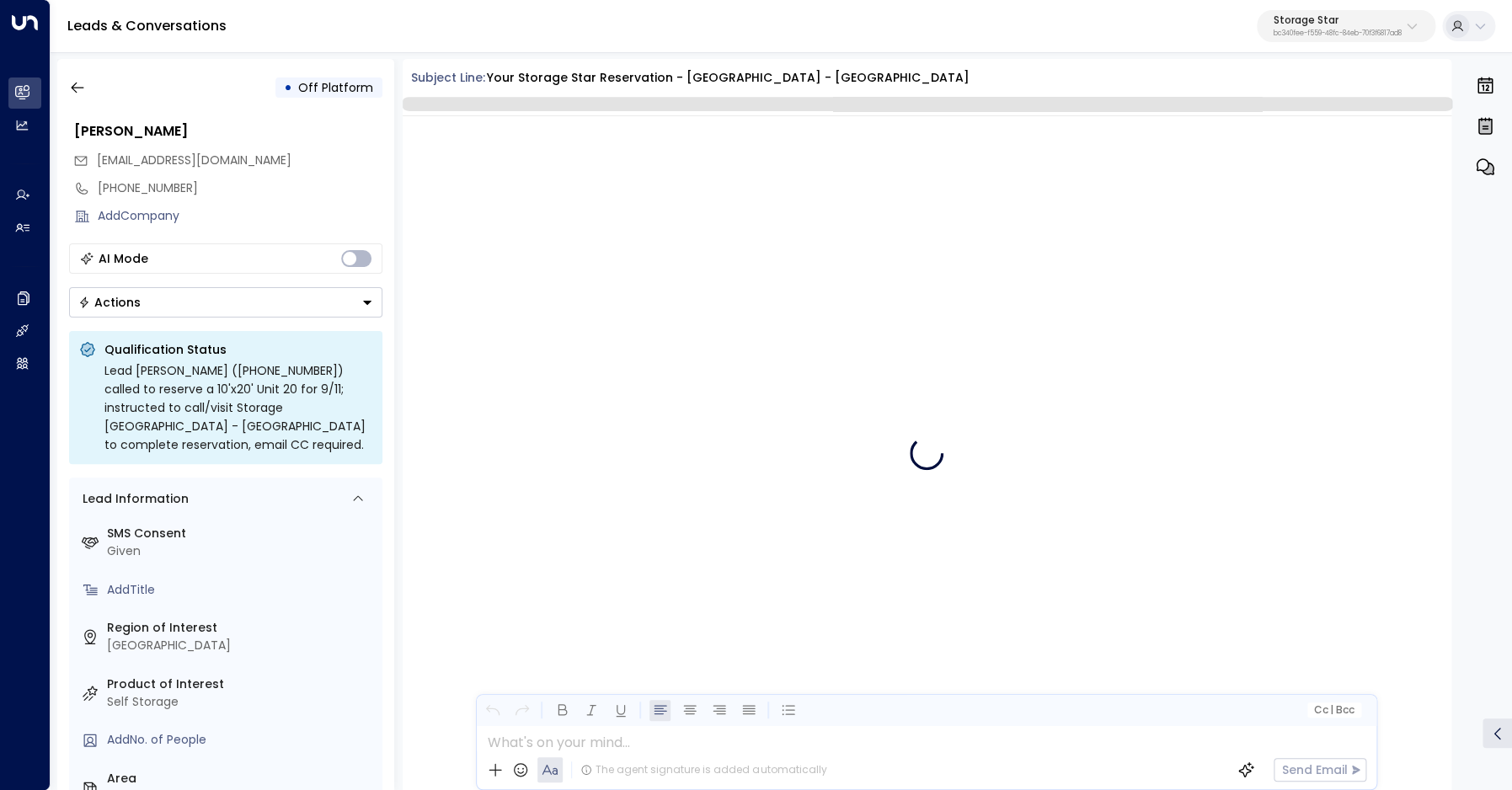
scroll to position [84, 0]
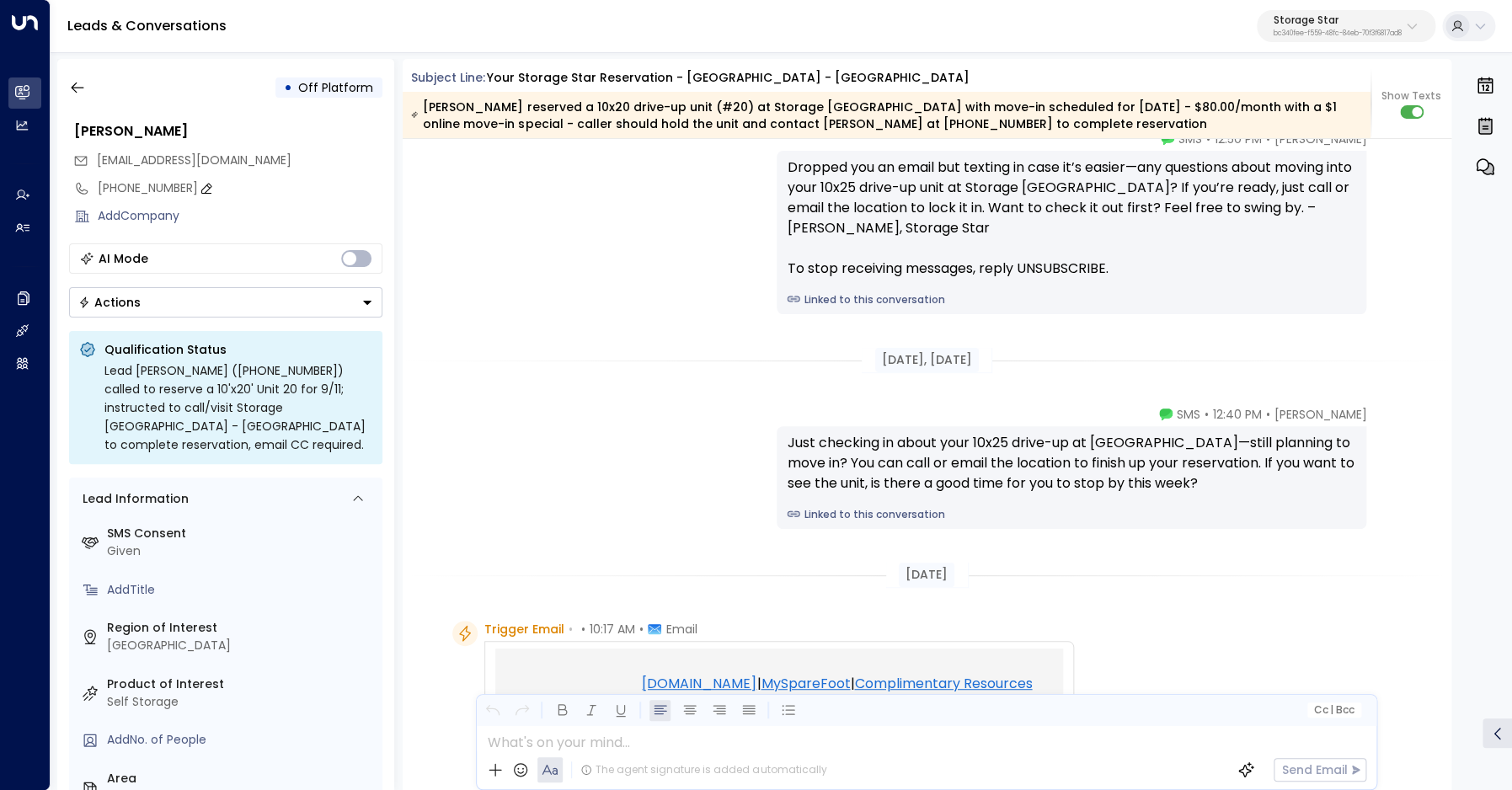
click at [111, 187] on div "+12084209962" at bounding box center [240, 188] width 284 height 18
click at [111, 187] on input "**********" at bounding box center [237, 188] width 279 height 18
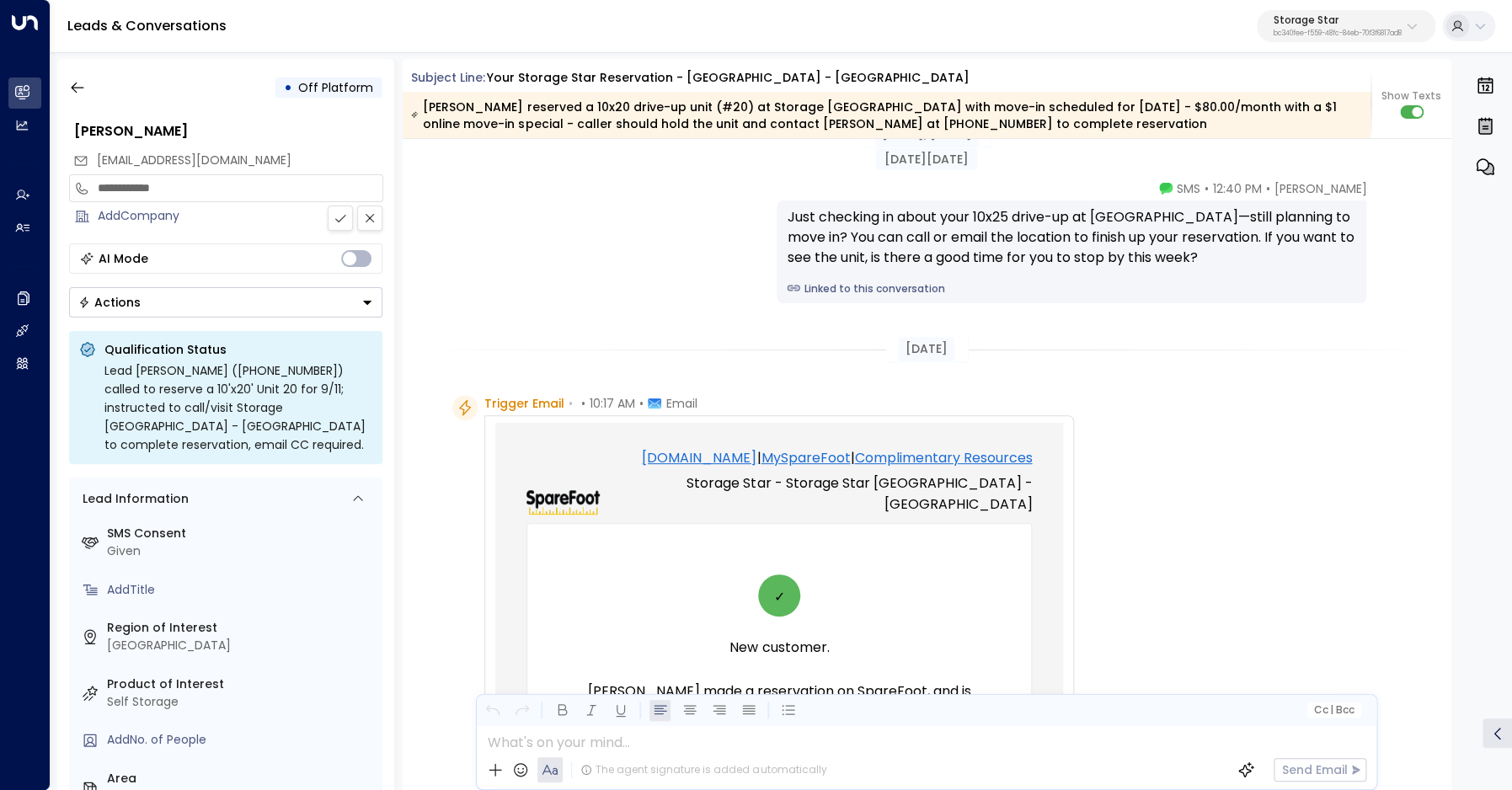
scroll to position [353, 0]
